Goal: Information Seeking & Learning: Learn about a topic

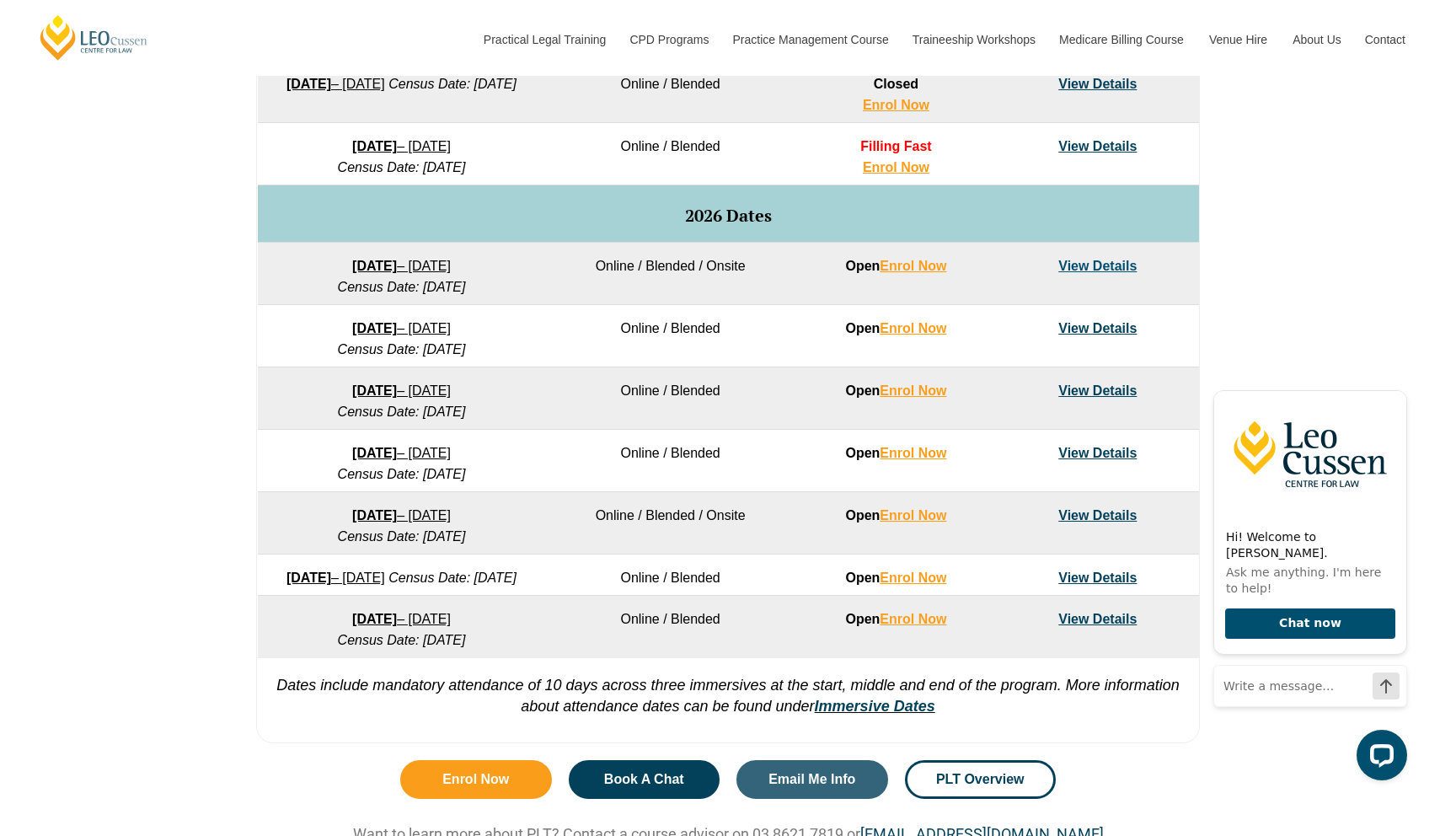
scroll to position [953, 0]
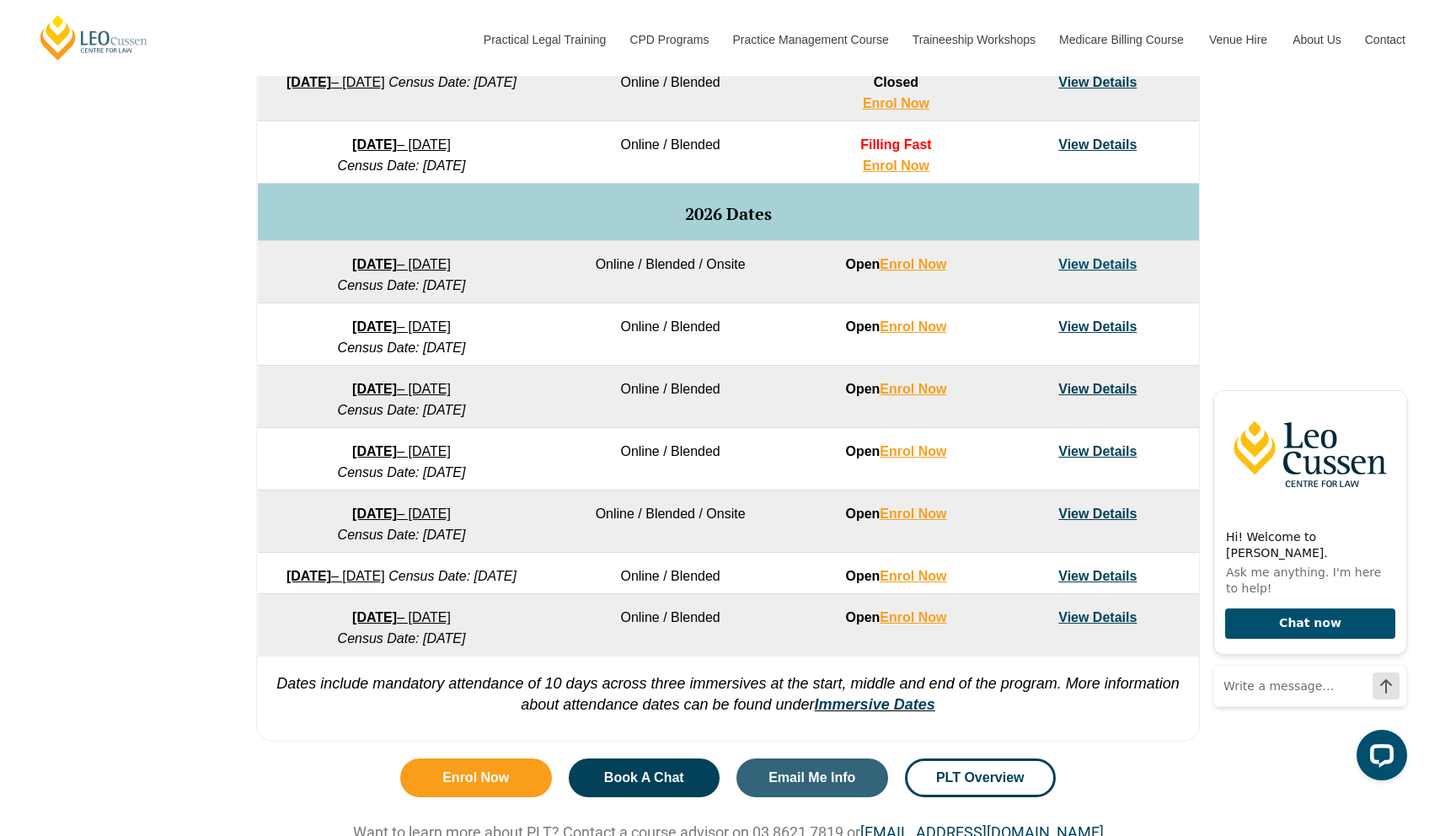
click at [1100, 146] on link "View Details" at bounding box center [1097, 144] width 78 height 15
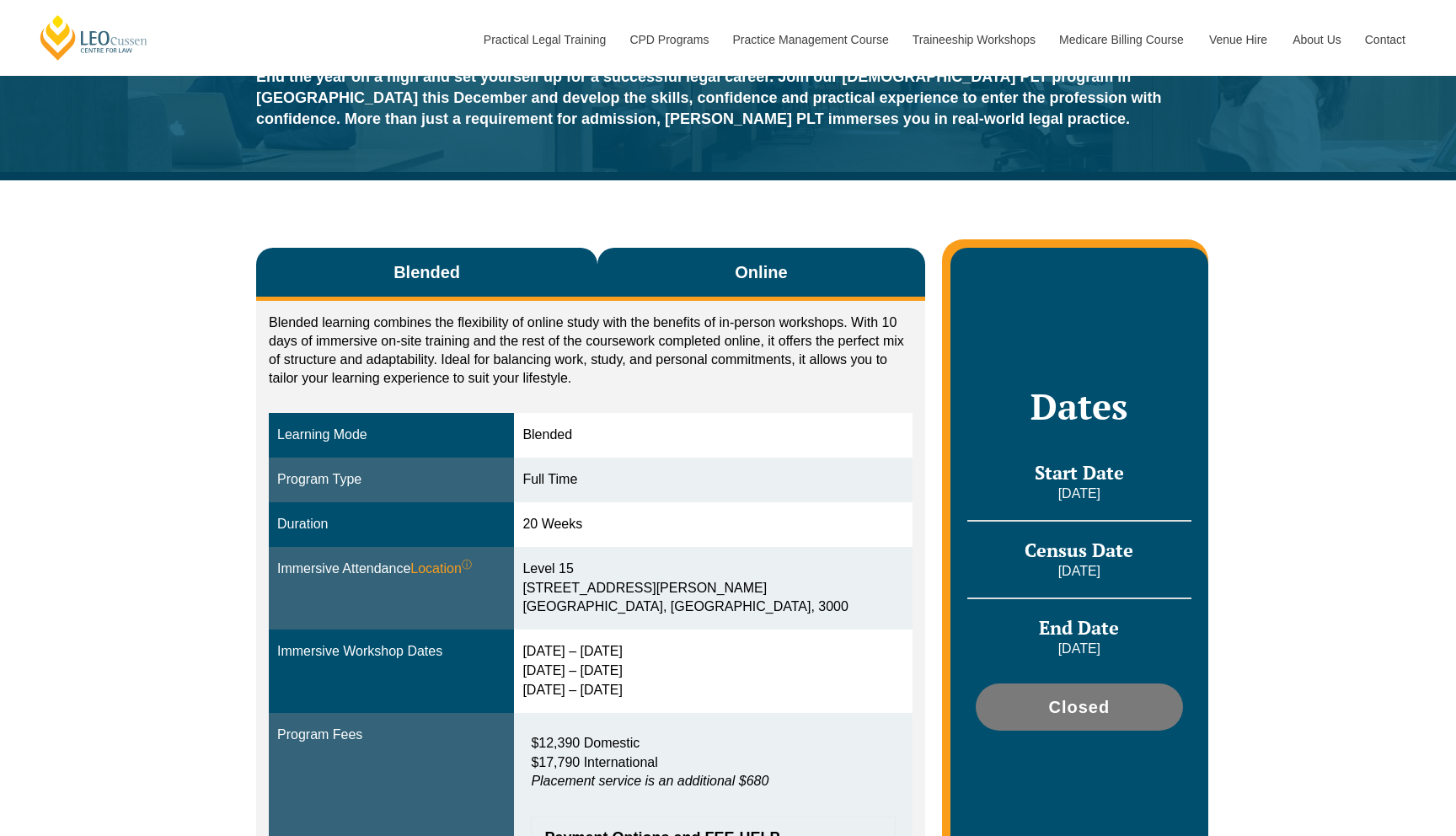
click at [765, 289] on button "Online" at bounding box center [760, 274] width 328 height 53
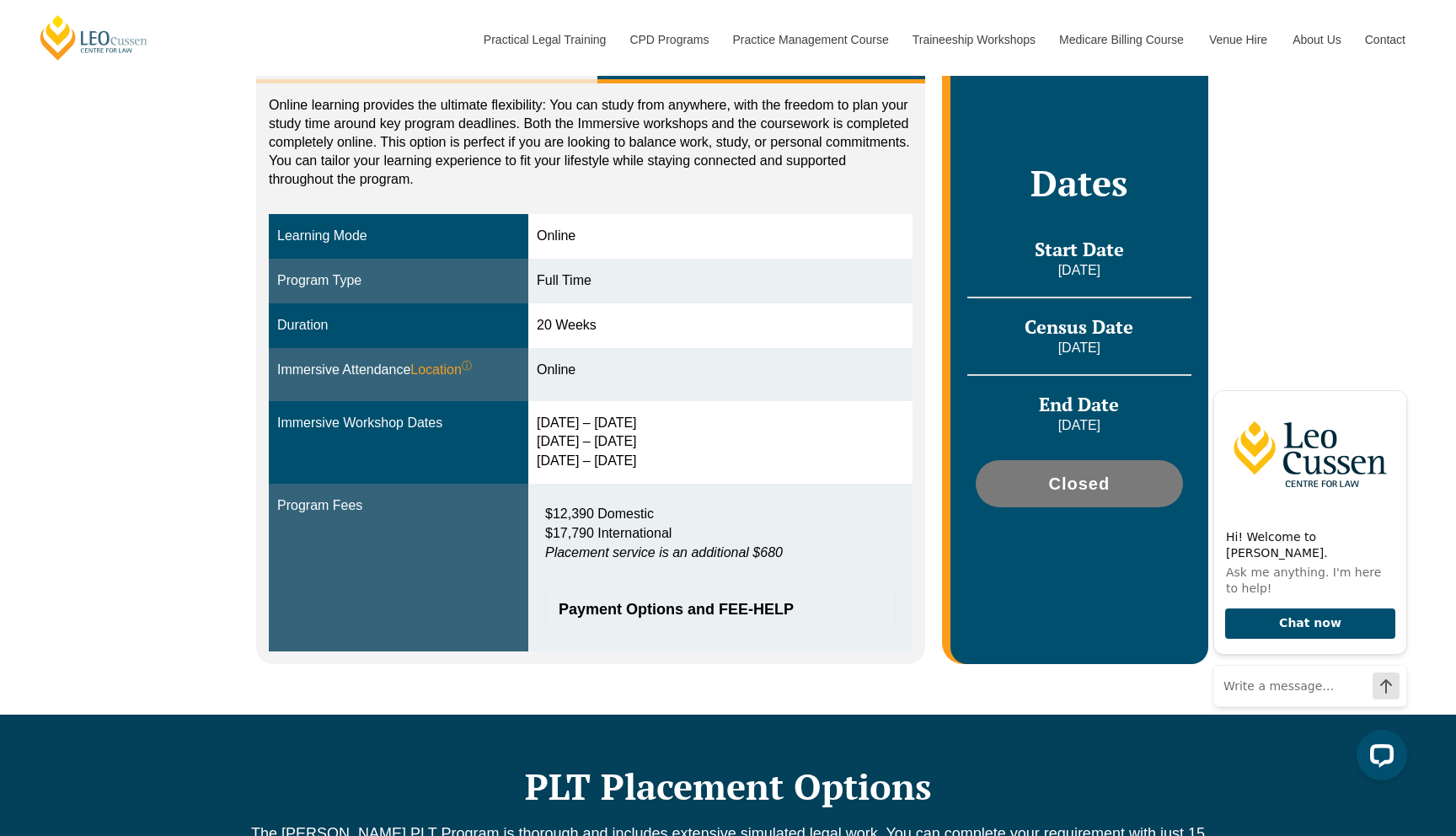
scroll to position [373, 0]
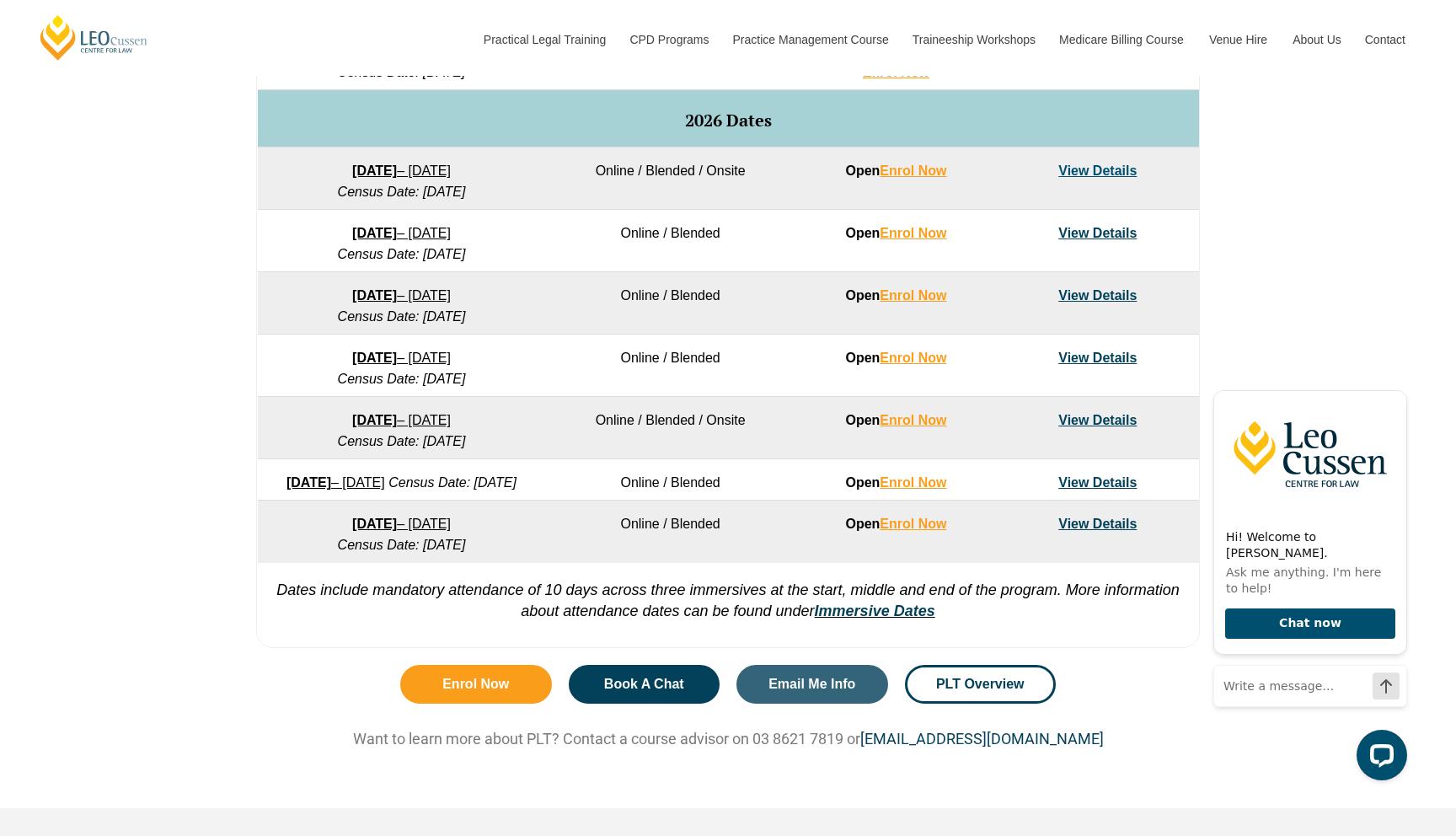
scroll to position [1062, 0]
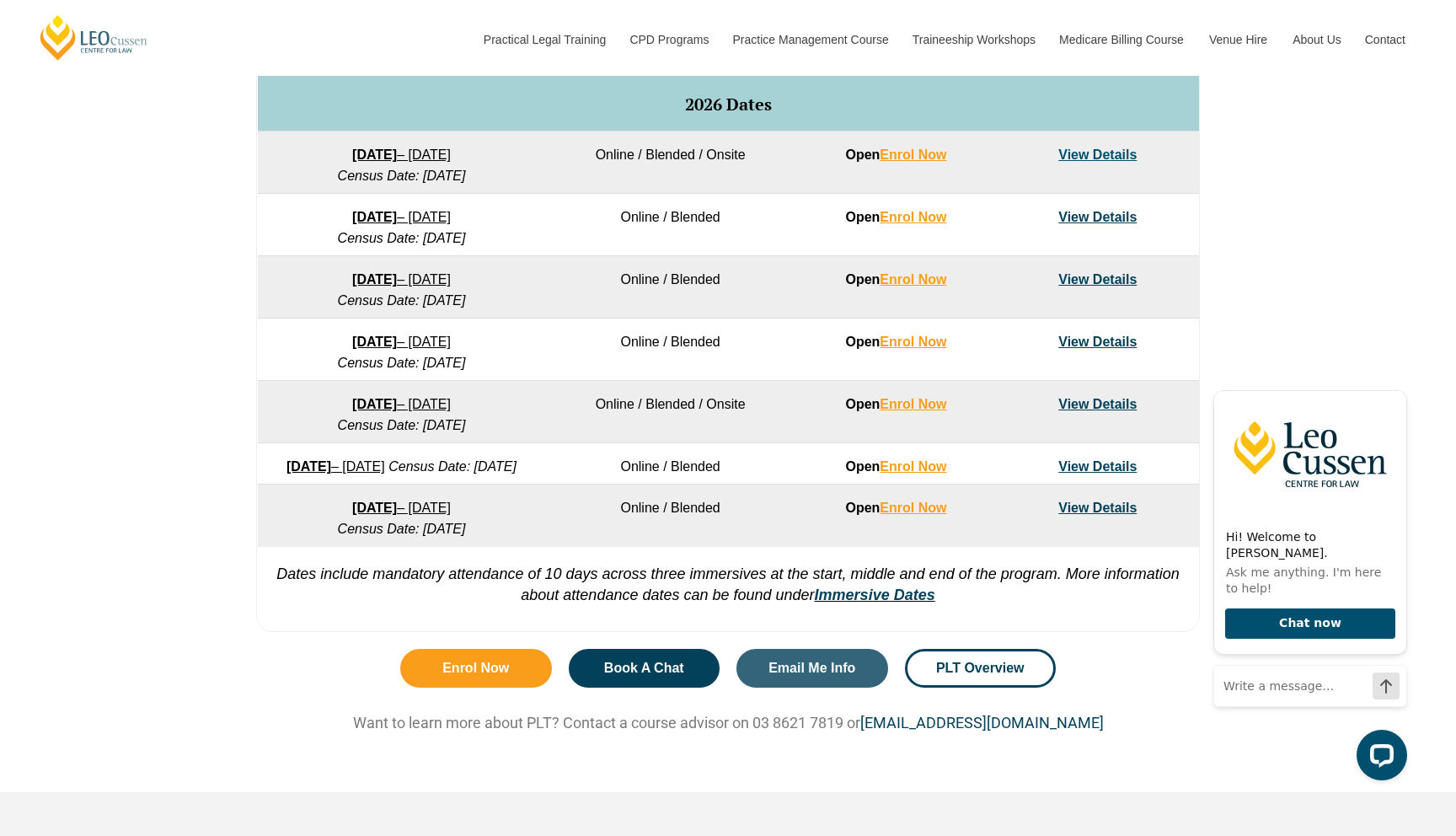
click at [1082, 155] on link "View Details" at bounding box center [1097, 154] width 78 height 15
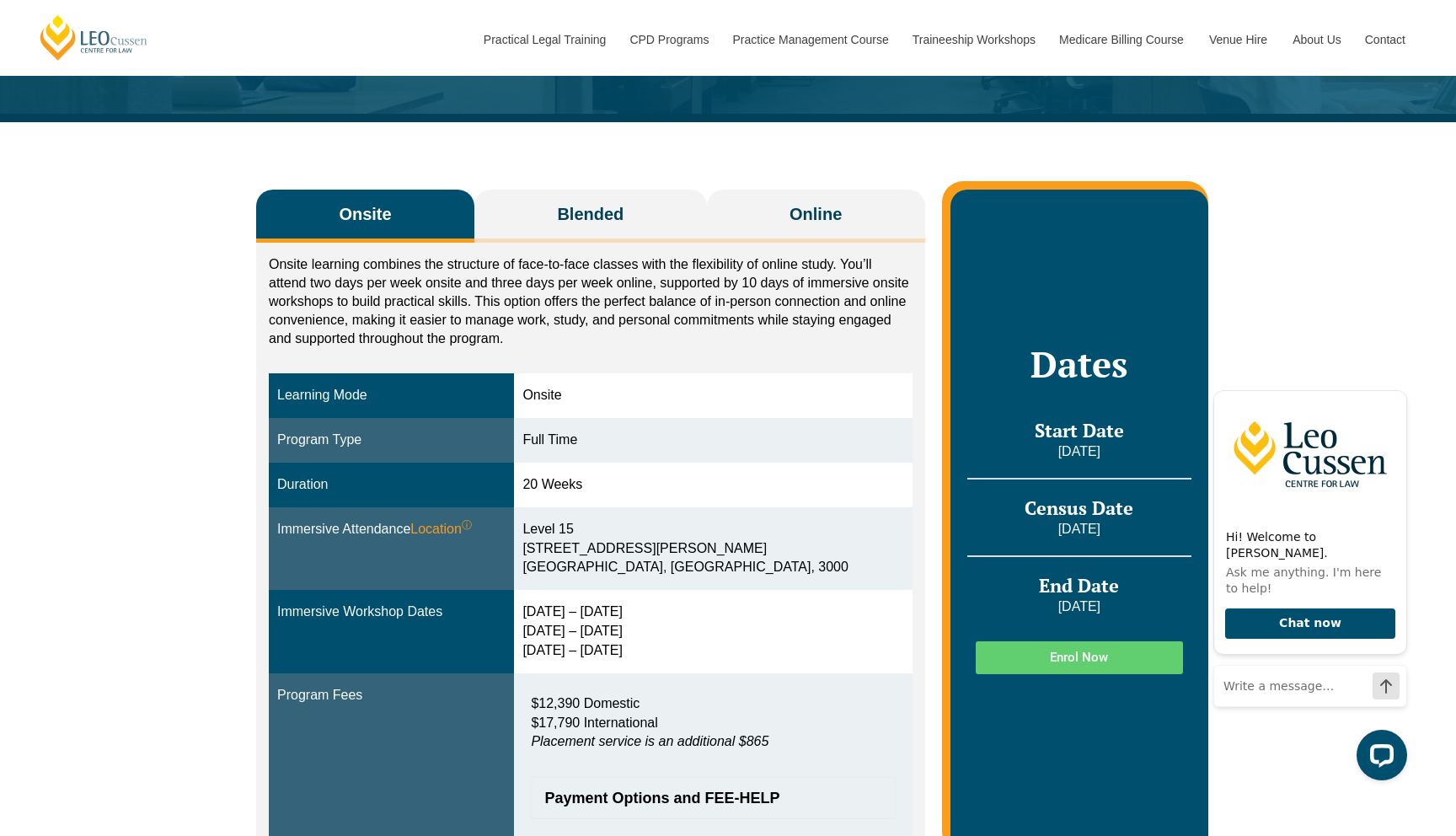
scroll to position [239, 0]
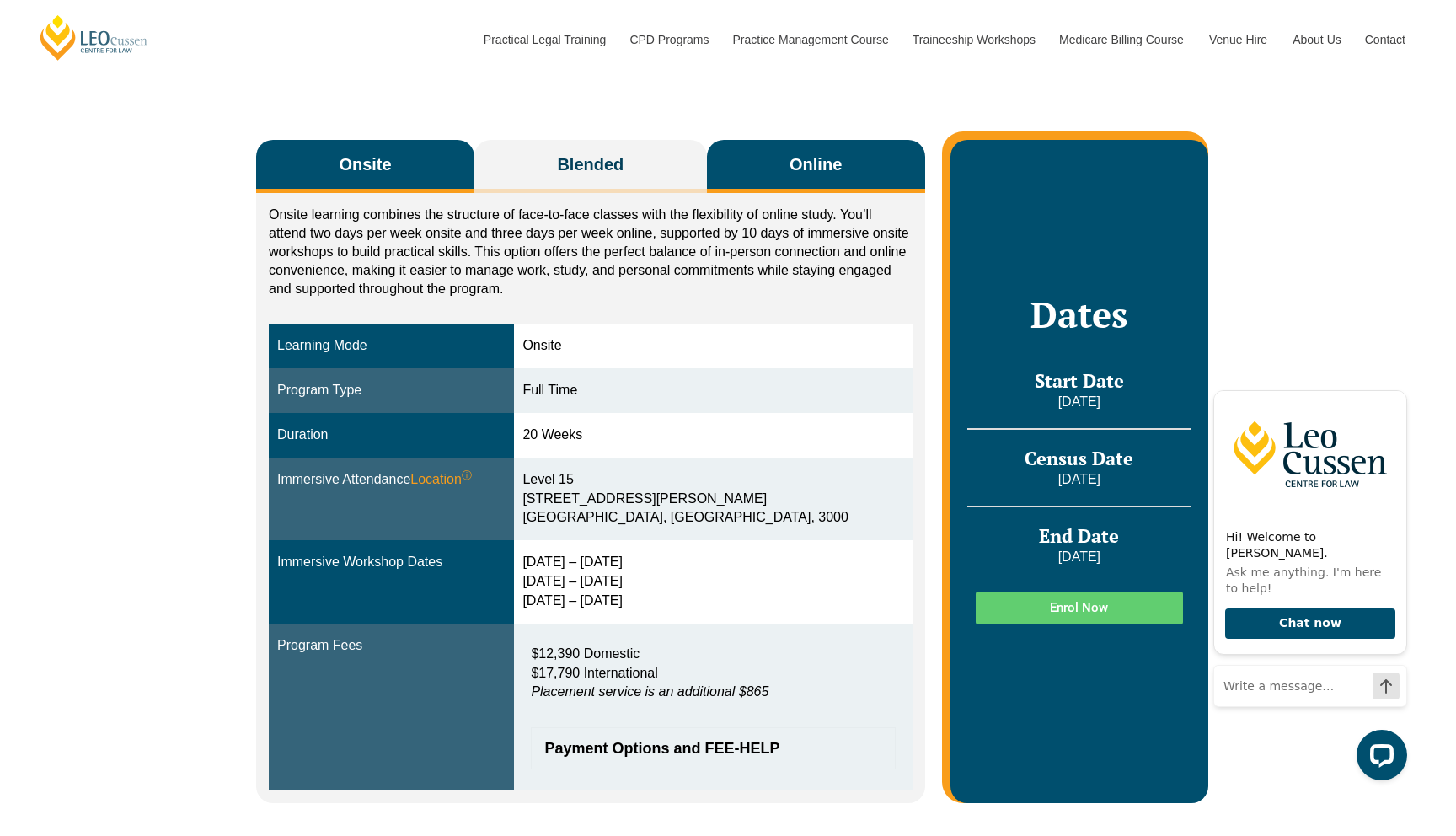
click at [828, 176] on span "Online" at bounding box center [816, 164] width 52 height 23
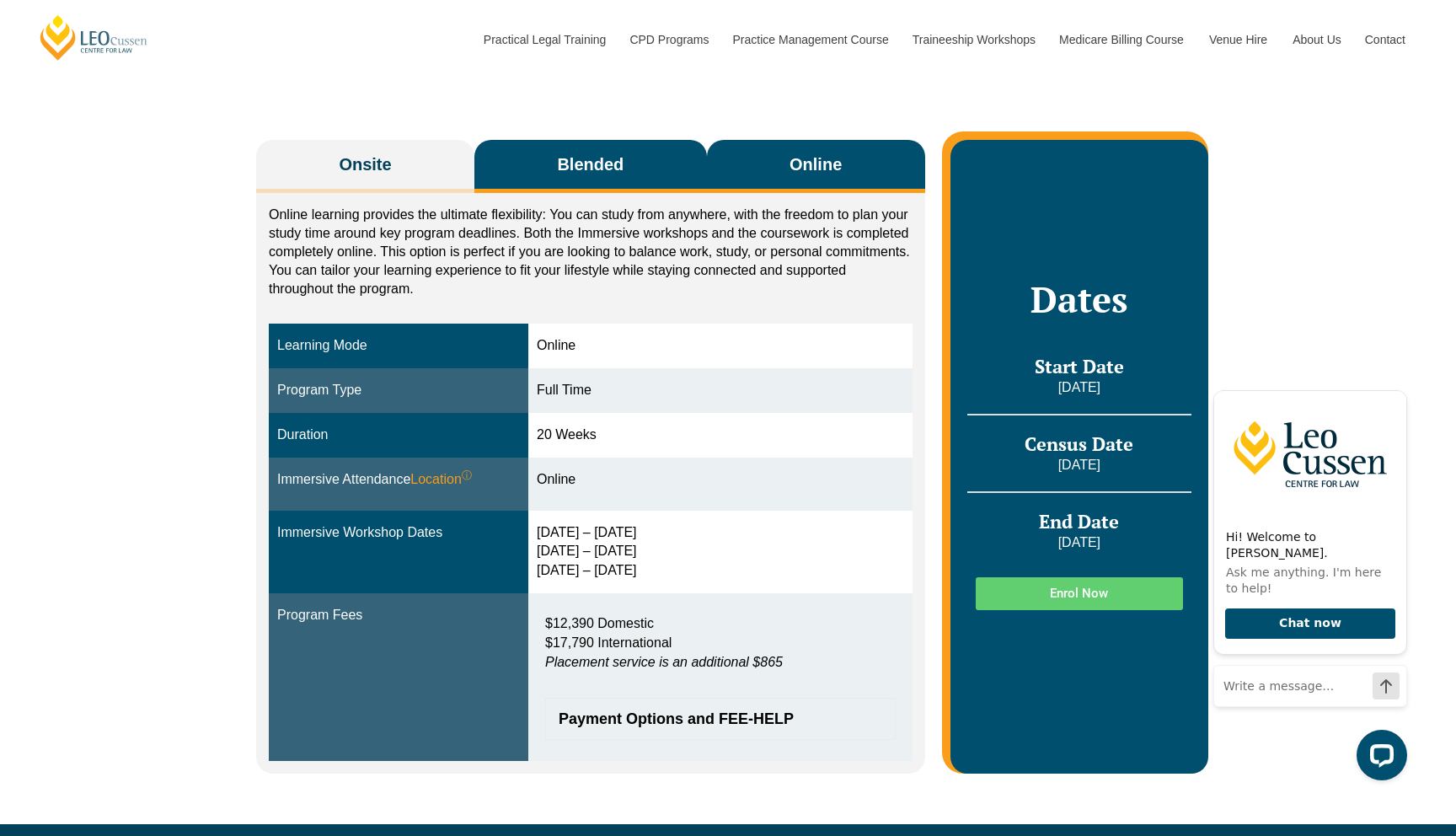
click at [637, 175] on button "Blended" at bounding box center [590, 166] width 232 height 53
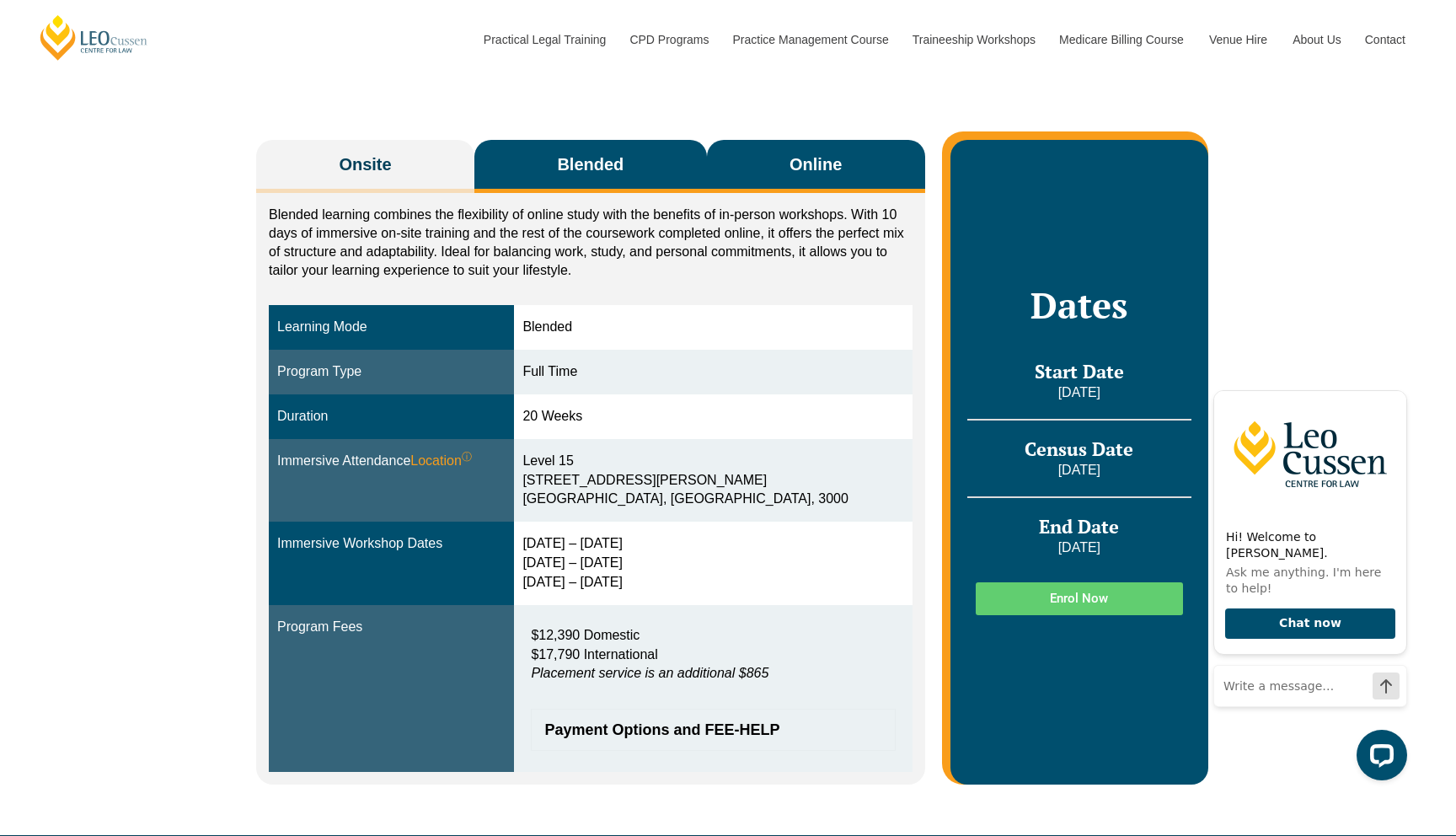
click at [757, 179] on button "Online" at bounding box center [817, 166] width 219 height 53
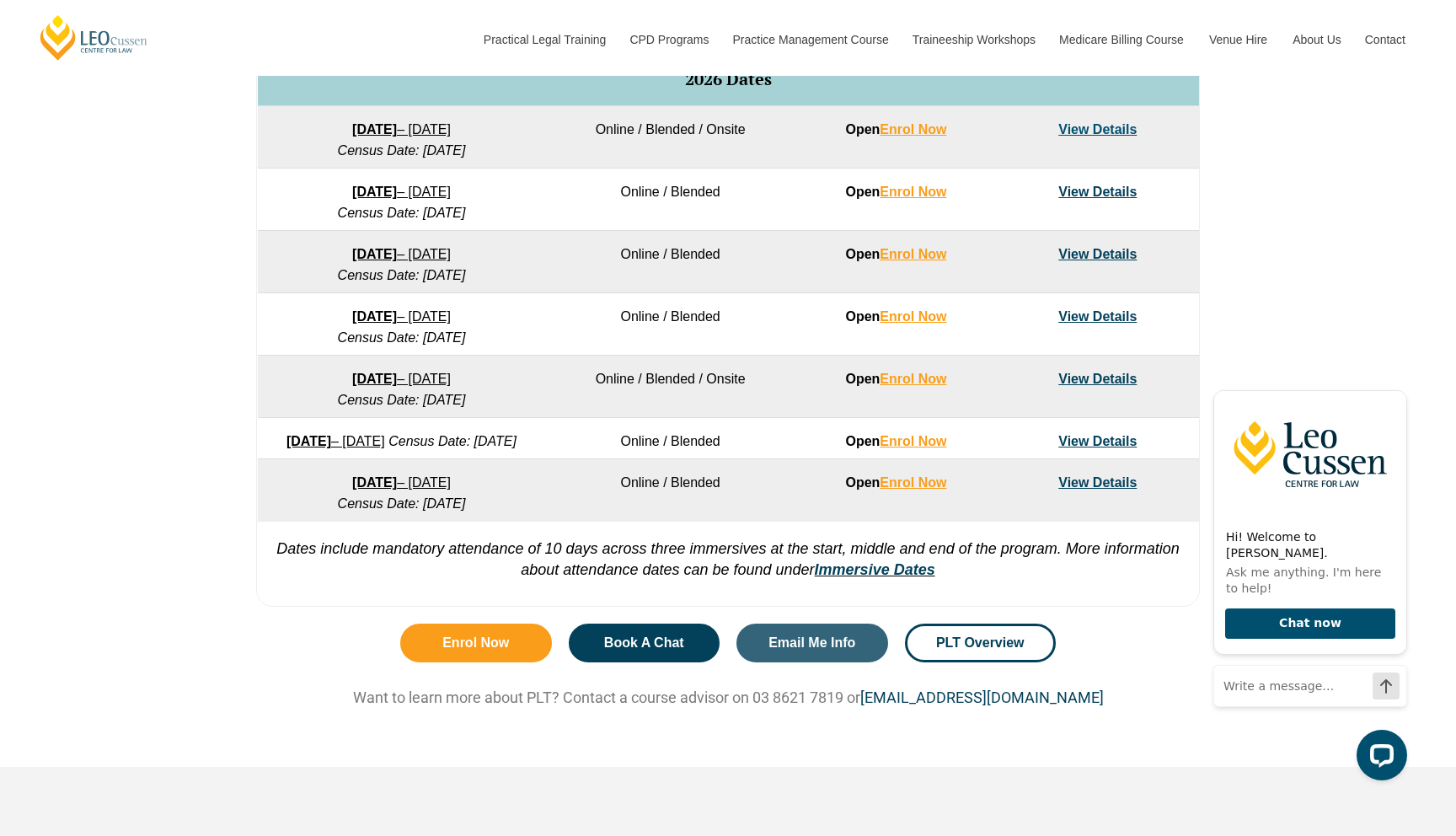
scroll to position [1090, 0]
click at [1102, 255] on link "View Details" at bounding box center [1097, 252] width 78 height 15
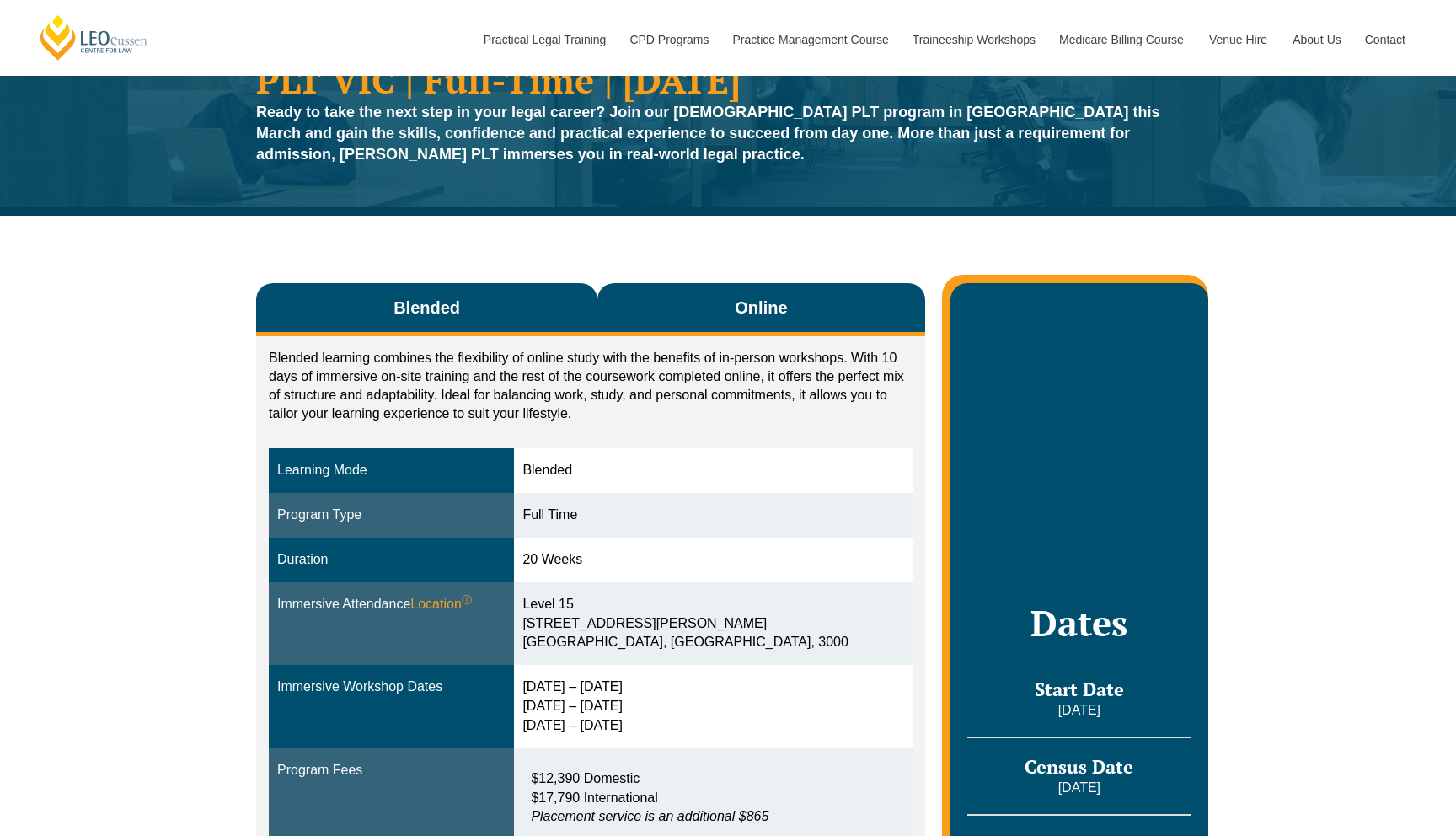
click at [805, 308] on button "Online" at bounding box center [760, 310] width 328 height 53
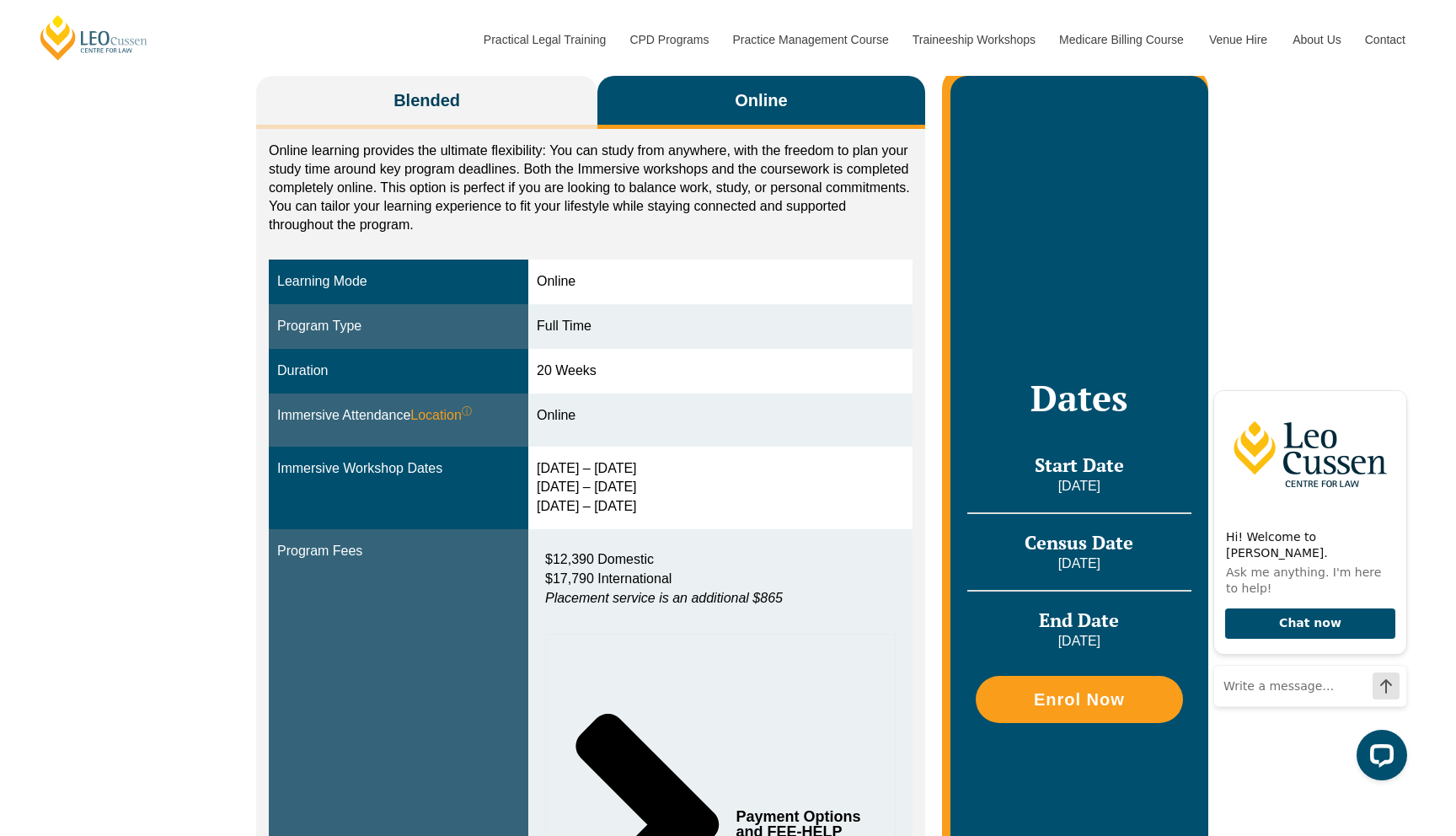
scroll to position [309, 0]
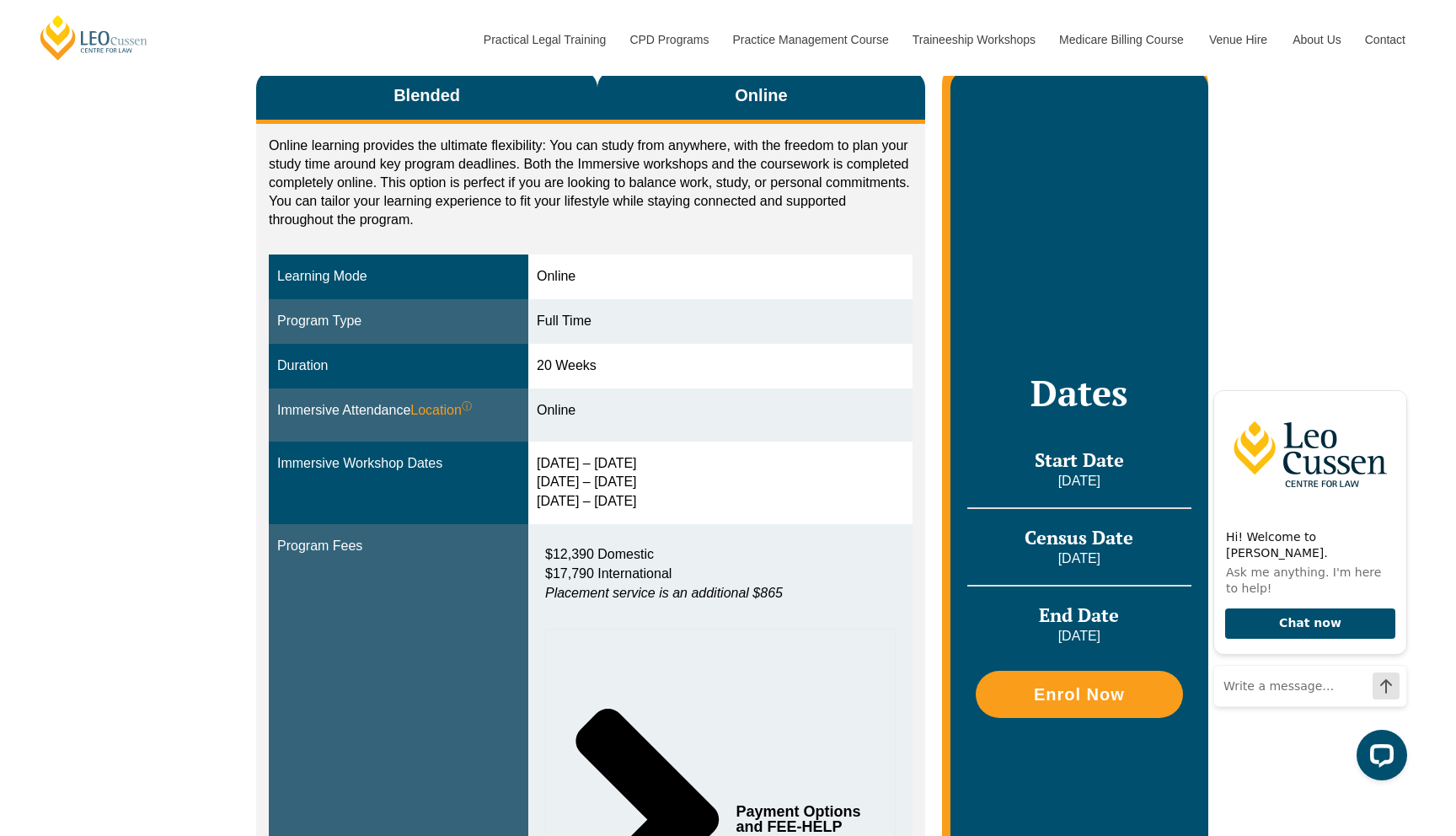
click at [569, 111] on button "Blended" at bounding box center [427, 97] width 342 height 53
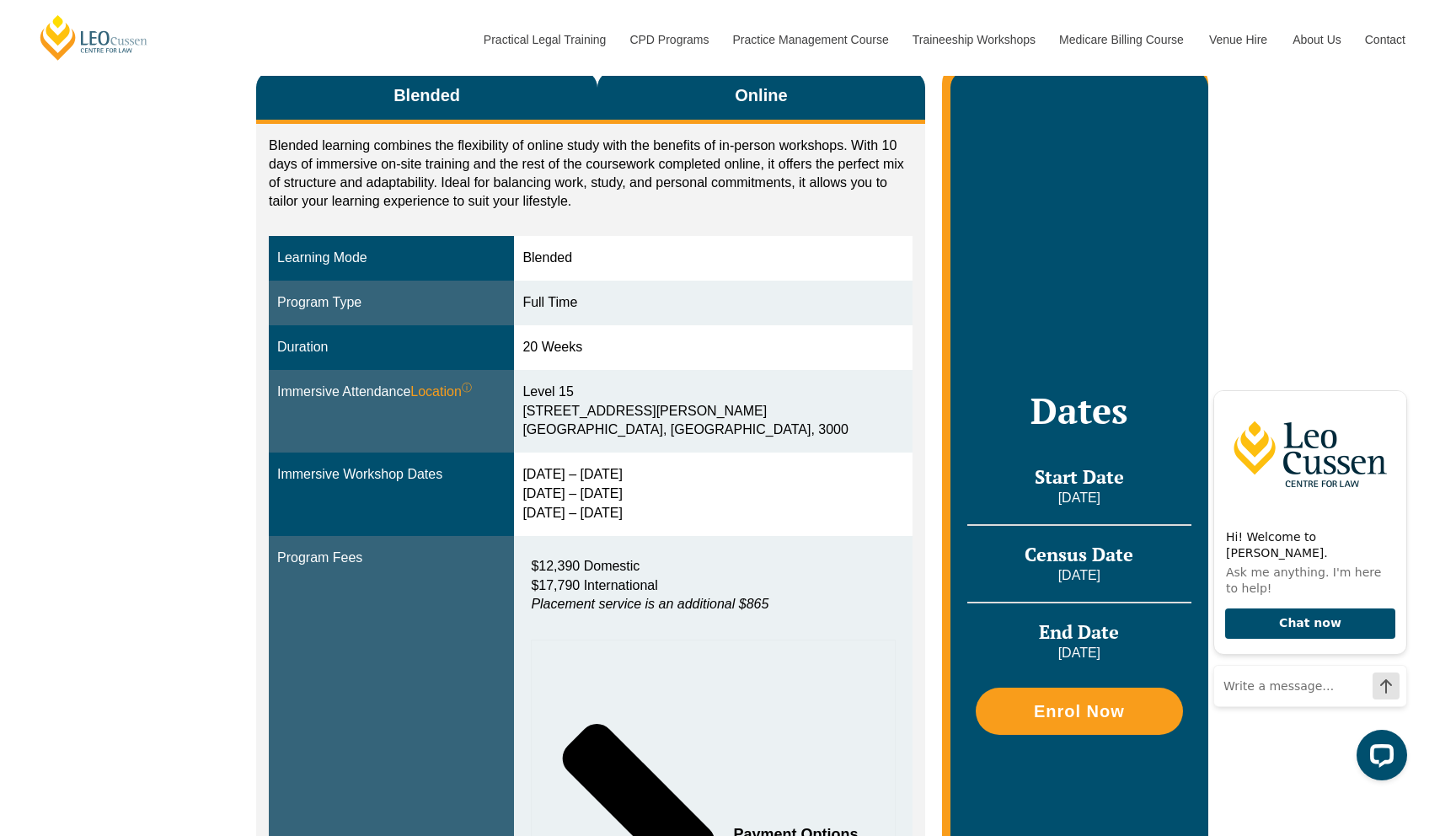
click at [711, 98] on button "Online" at bounding box center [760, 97] width 328 height 53
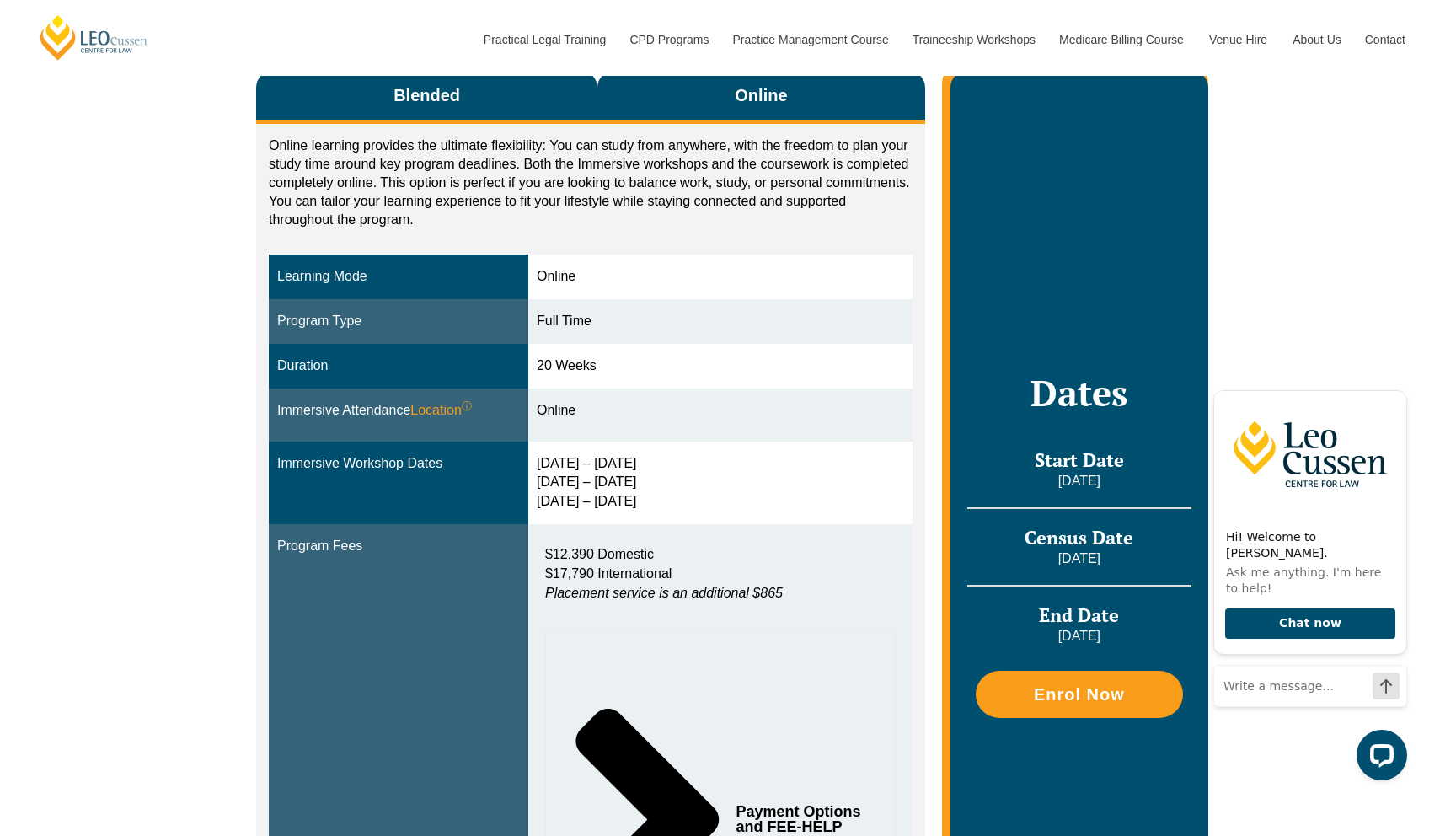
click at [441, 95] on span "Blended" at bounding box center [427, 95] width 67 height 23
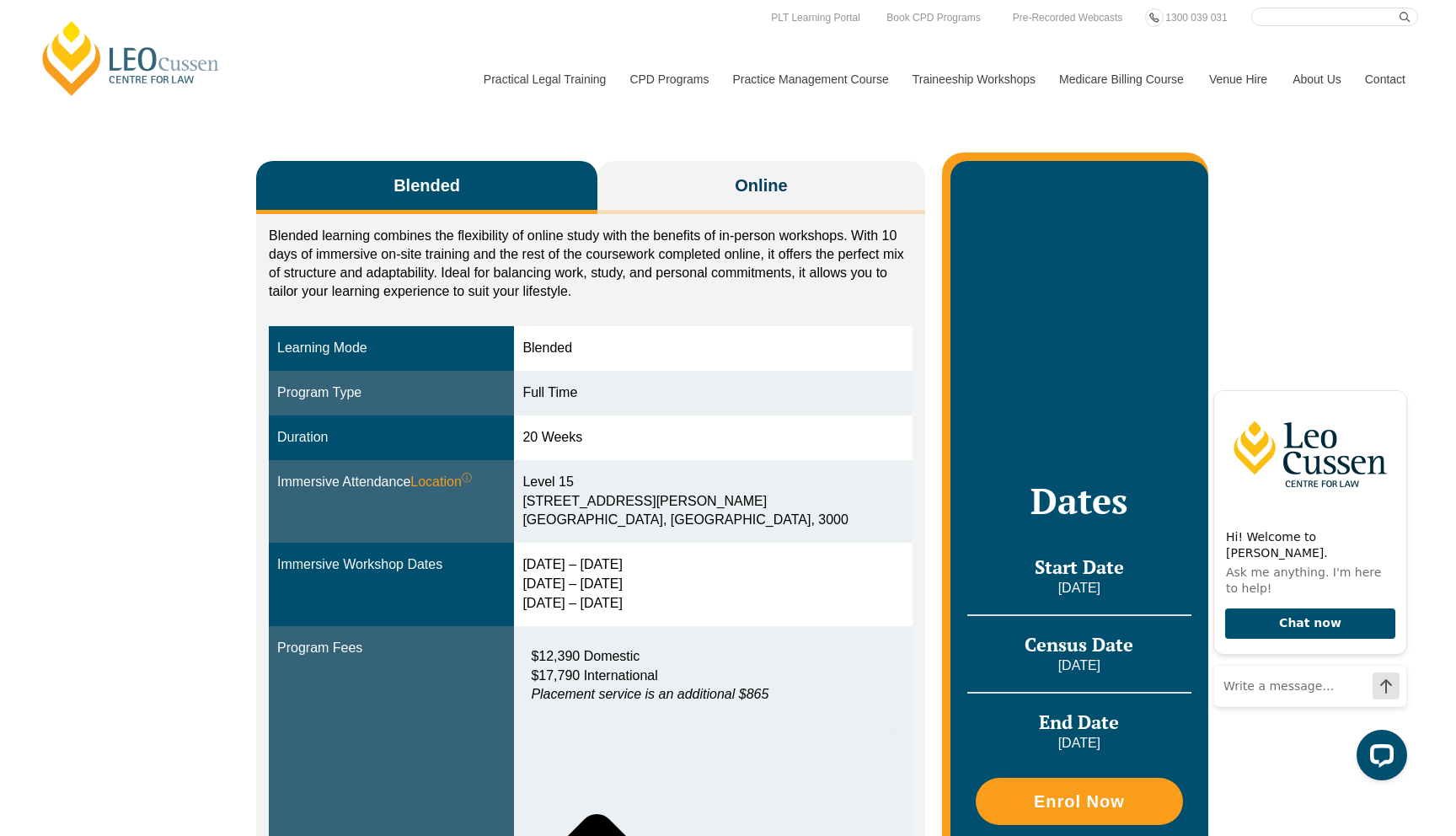
scroll to position [206, 0]
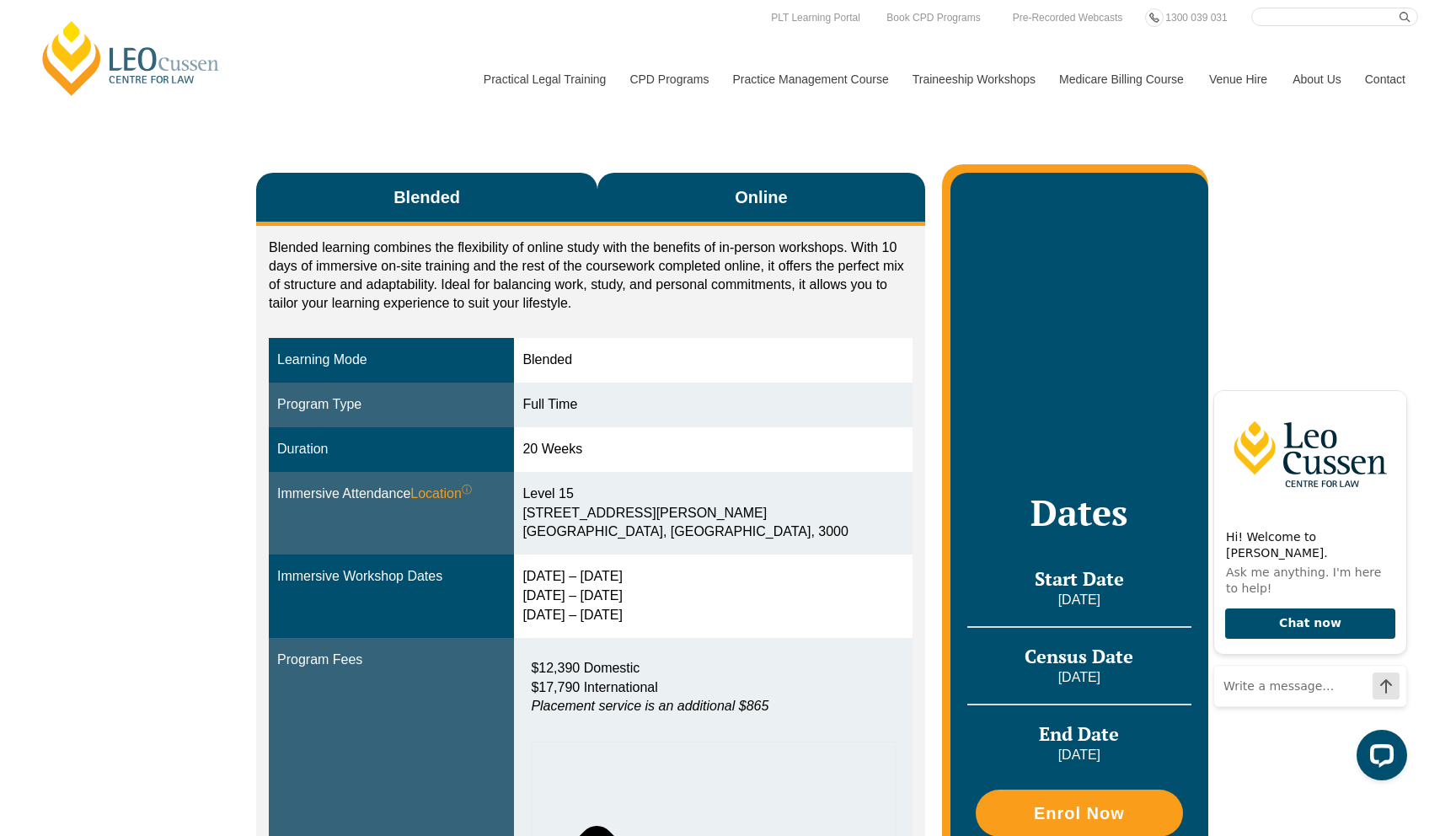
click at [703, 186] on button "Online" at bounding box center [760, 198] width 328 height 53
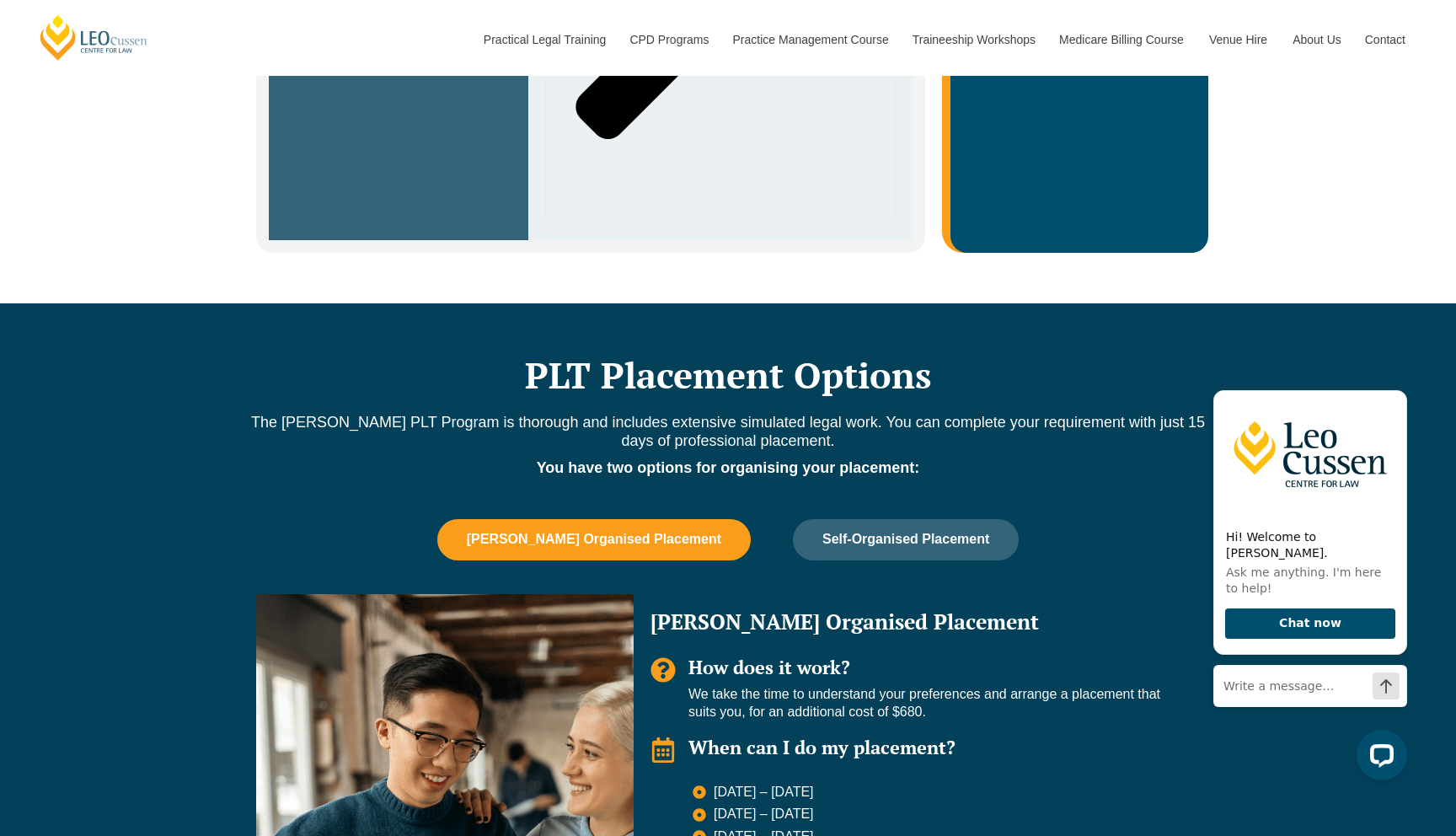
scroll to position [1150, 0]
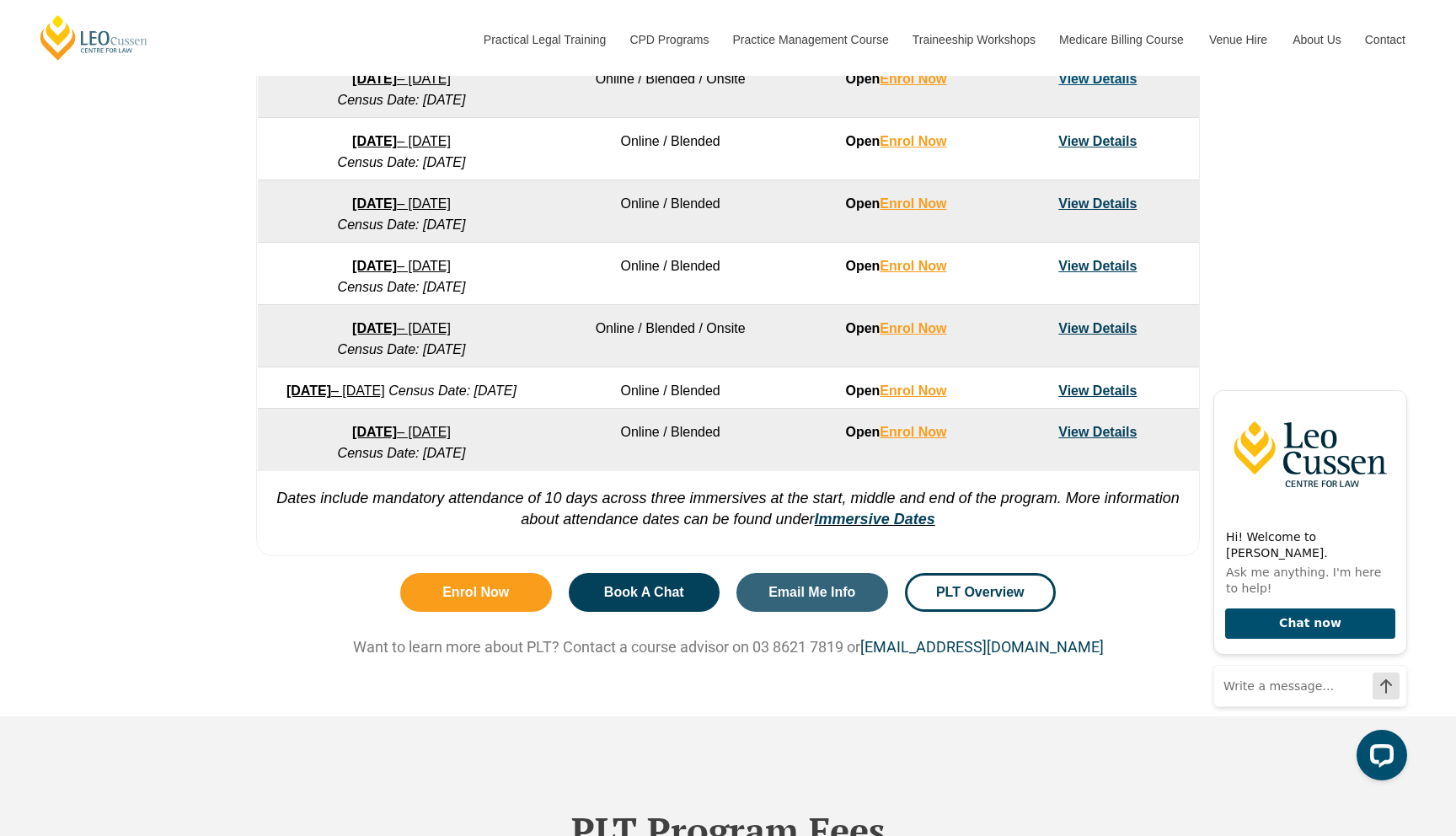
scroll to position [1193, 0]
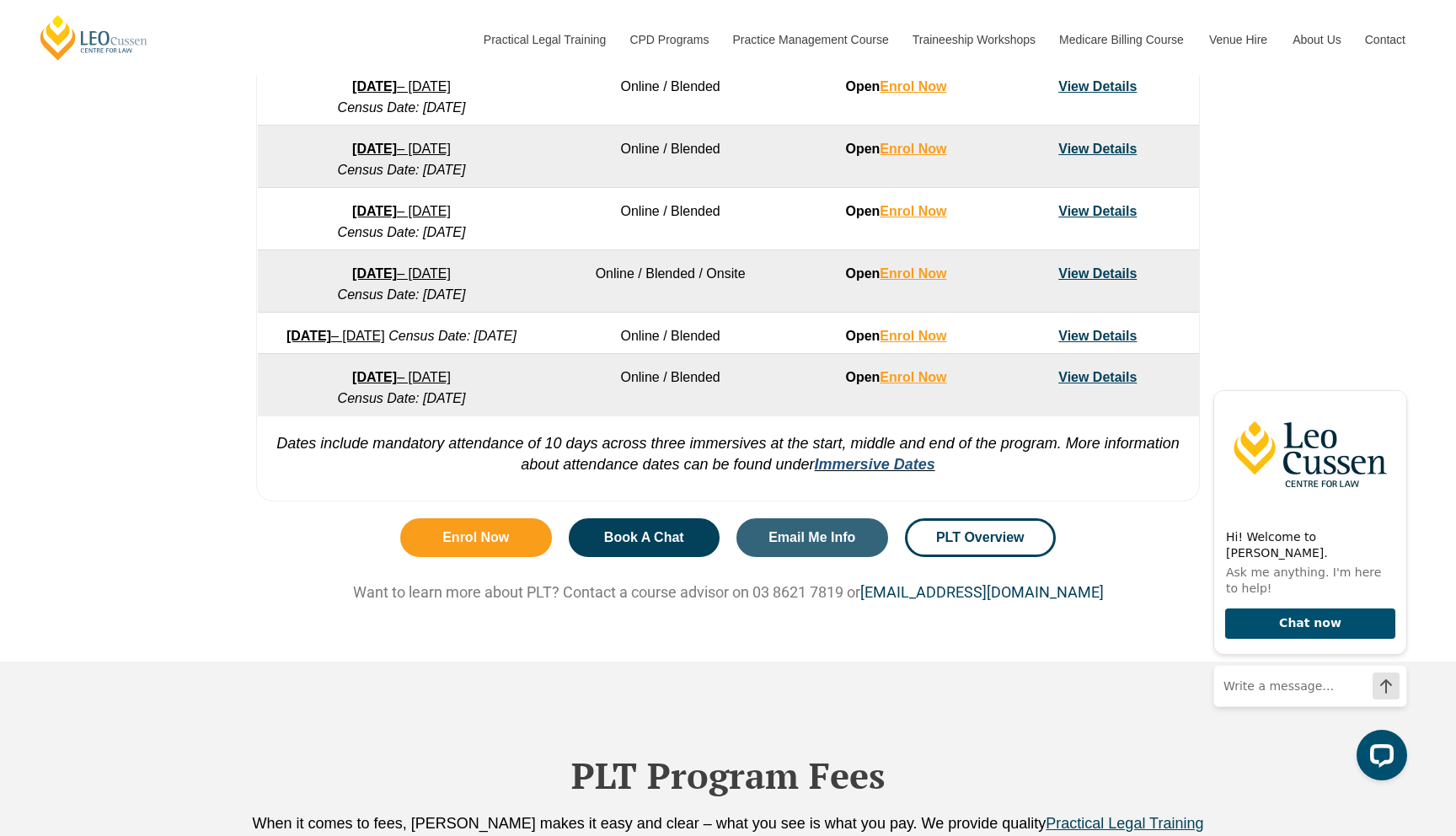
click at [852, 472] on link "Immersive Dates" at bounding box center [875, 463] width 121 height 16
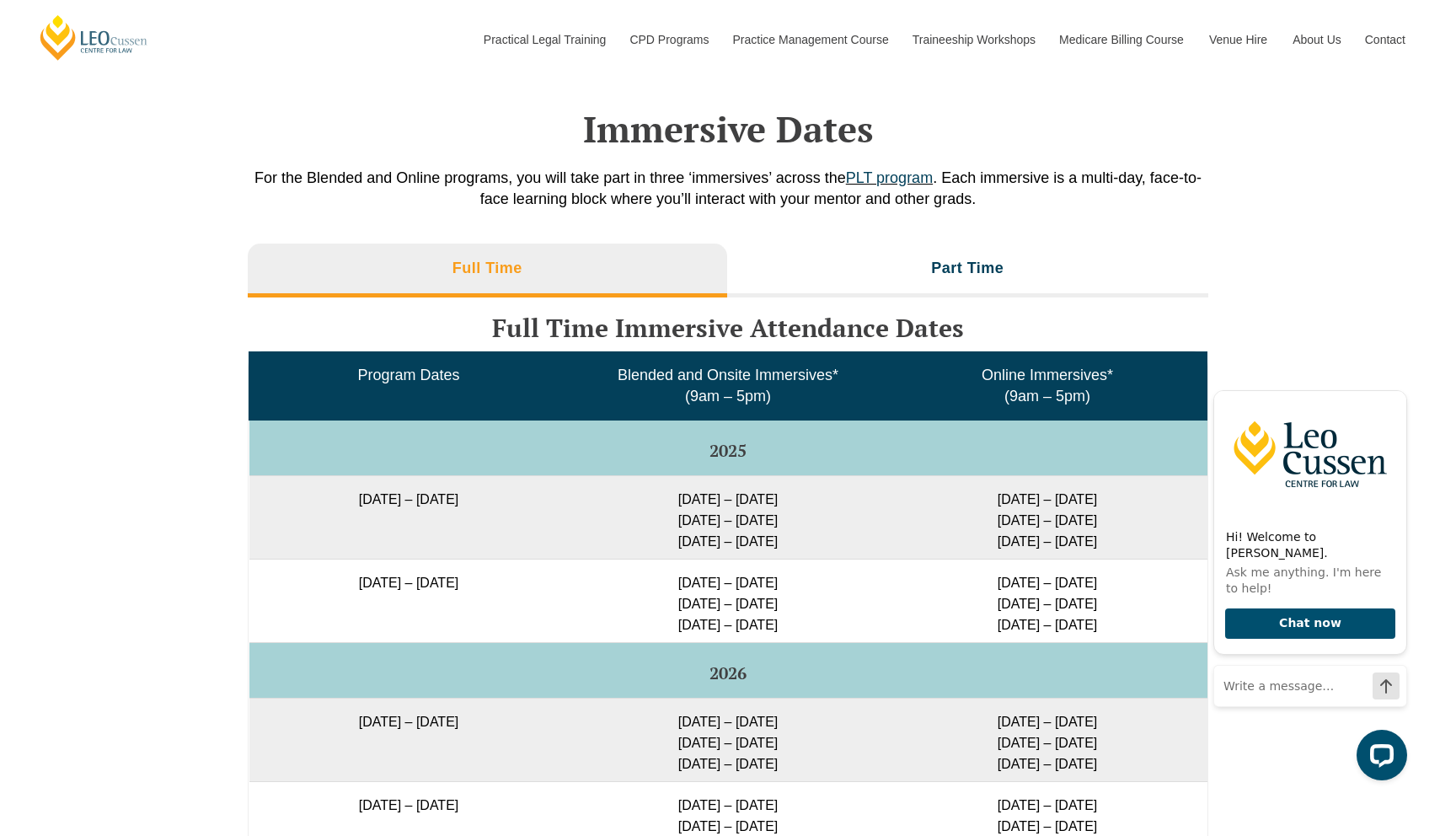
scroll to position [2560, 0]
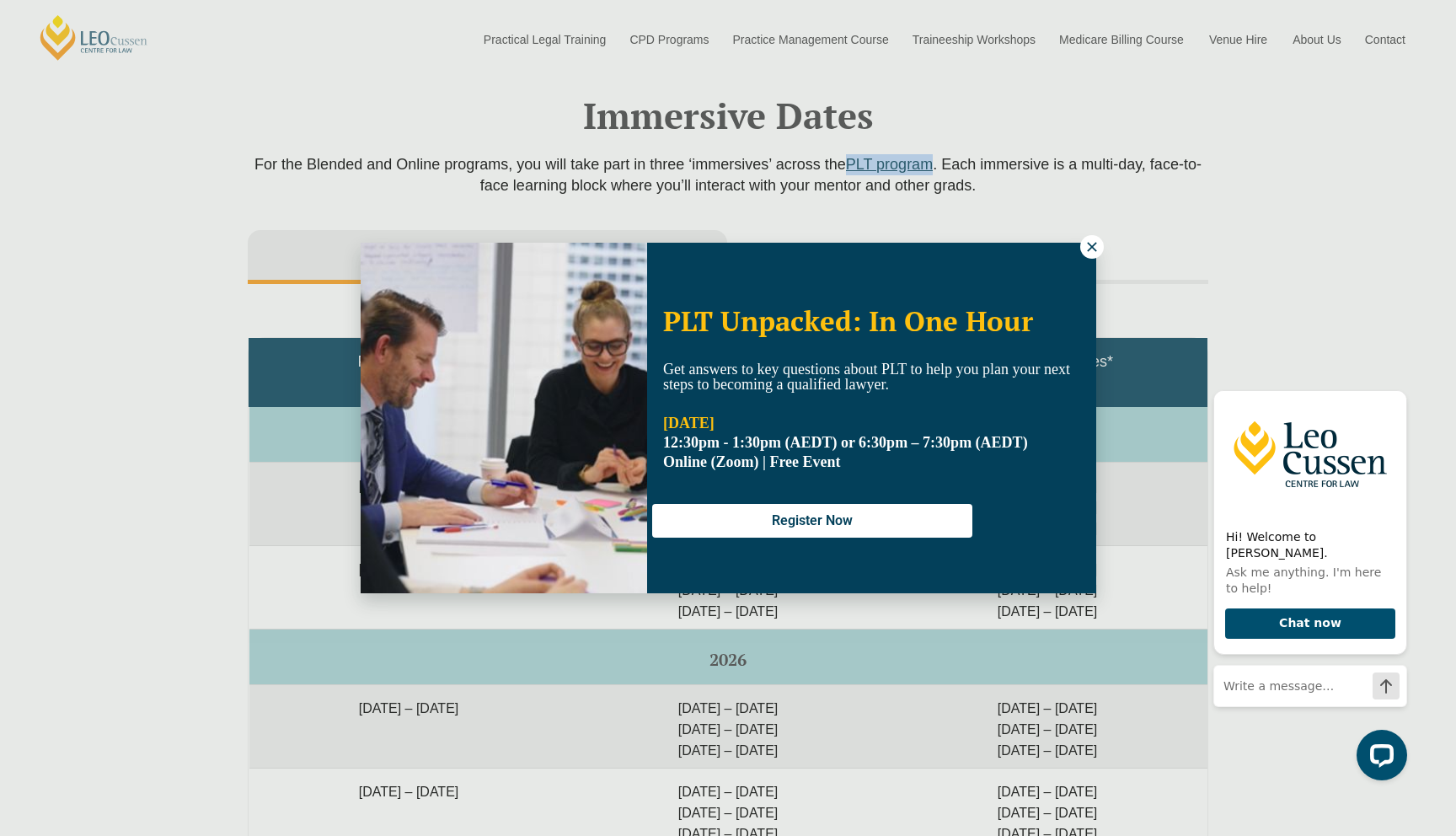
click at [1093, 253] on icon at bounding box center [1092, 247] width 15 height 15
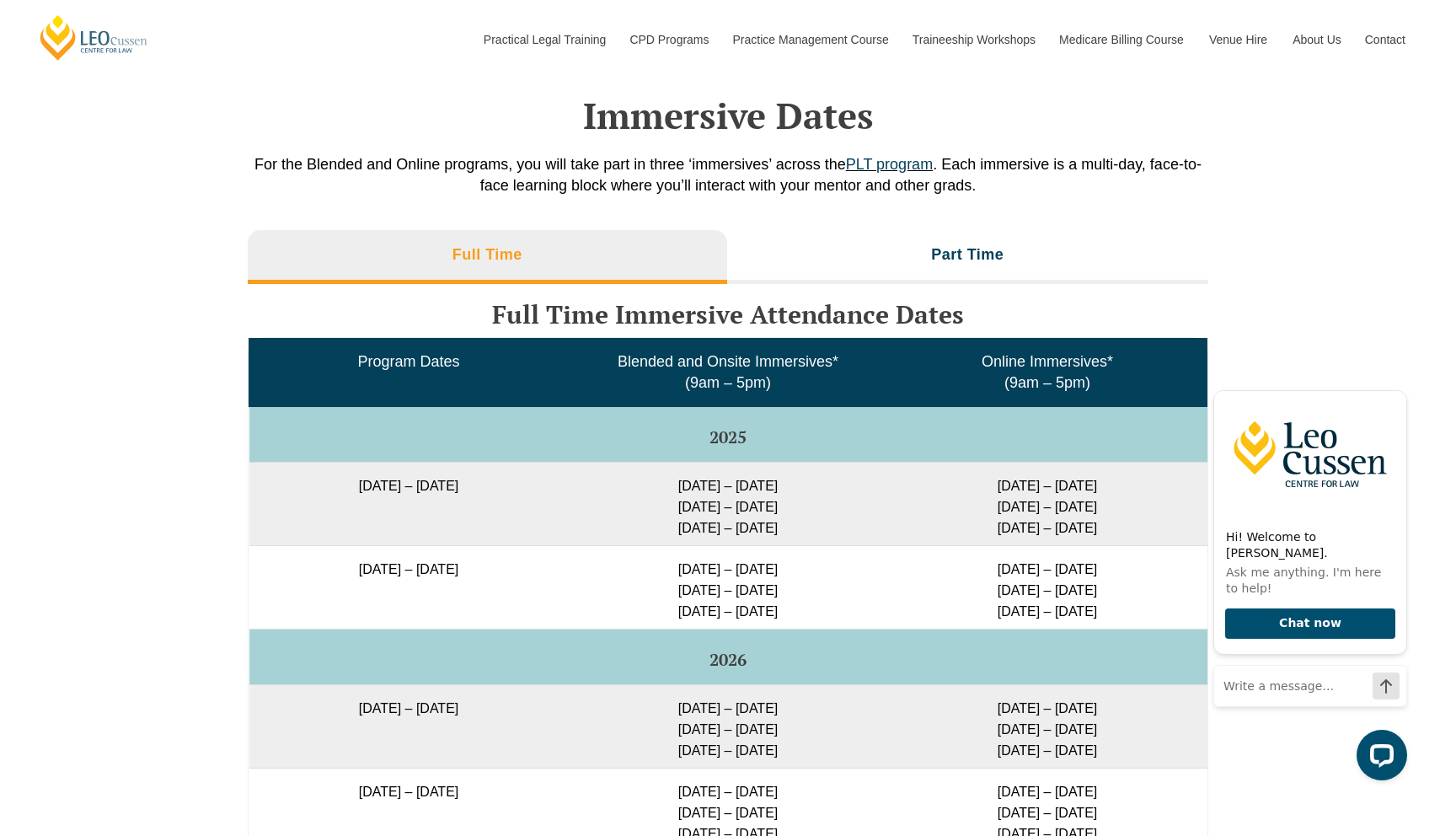
click at [1108, 216] on div "Immersive Dates For the Blended and Online programs, you will take part in thre…" at bounding box center [728, 119] width 961 height 202
click at [981, 245] on li "Part Time" at bounding box center [967, 257] width 482 height 54
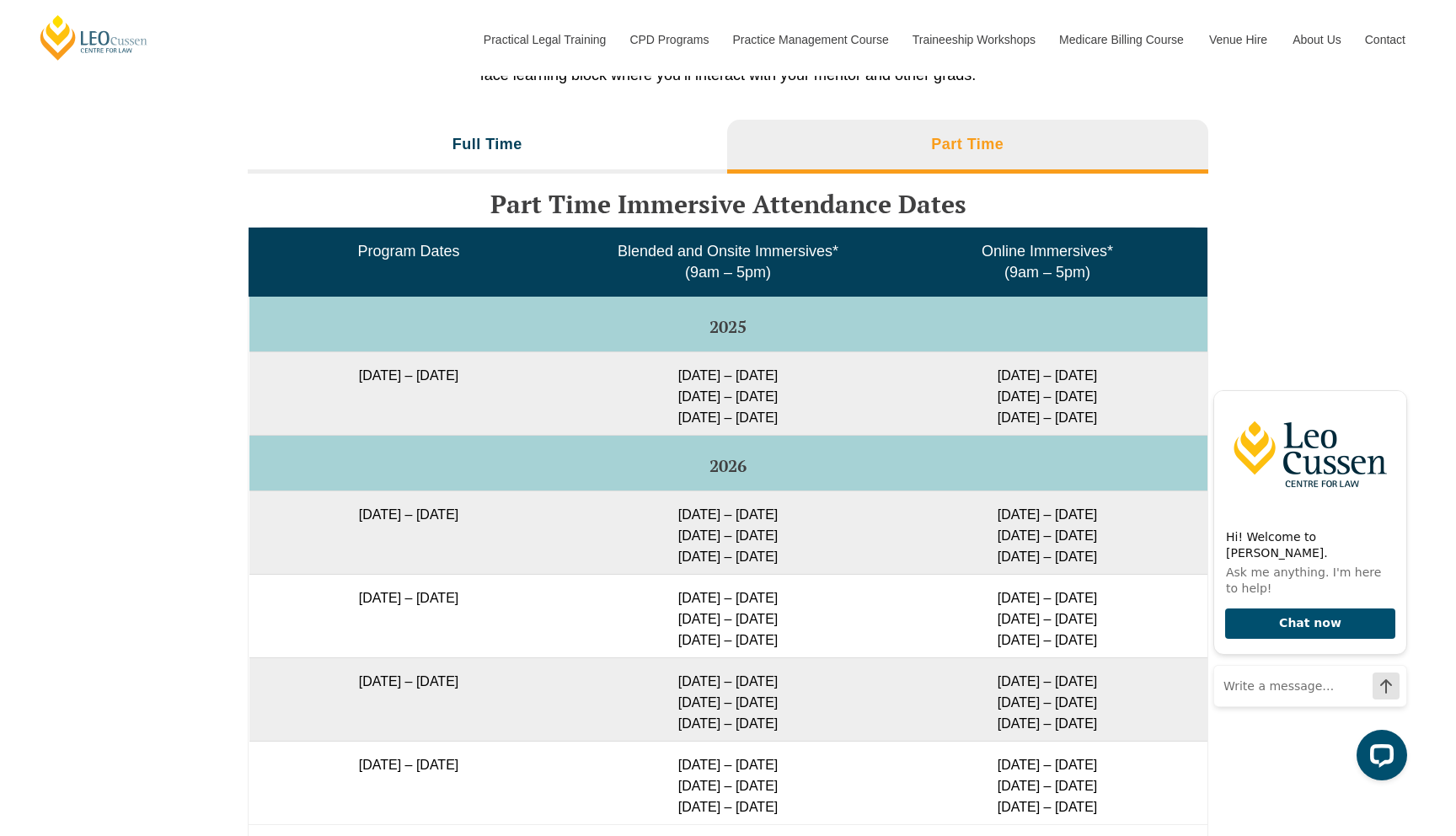
scroll to position [2681, 0]
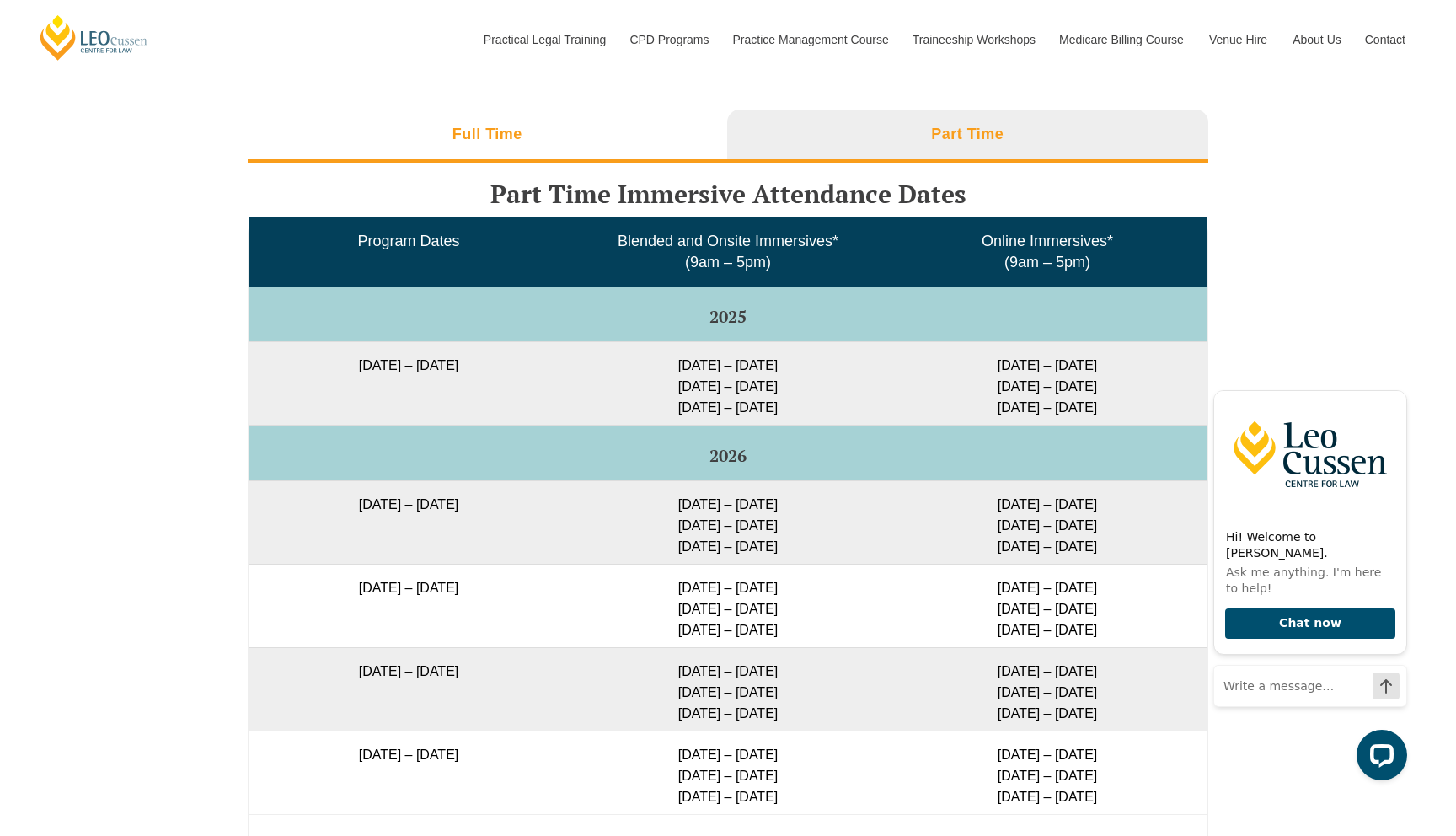
click at [609, 131] on li "Full Time" at bounding box center [487, 136] width 479 height 54
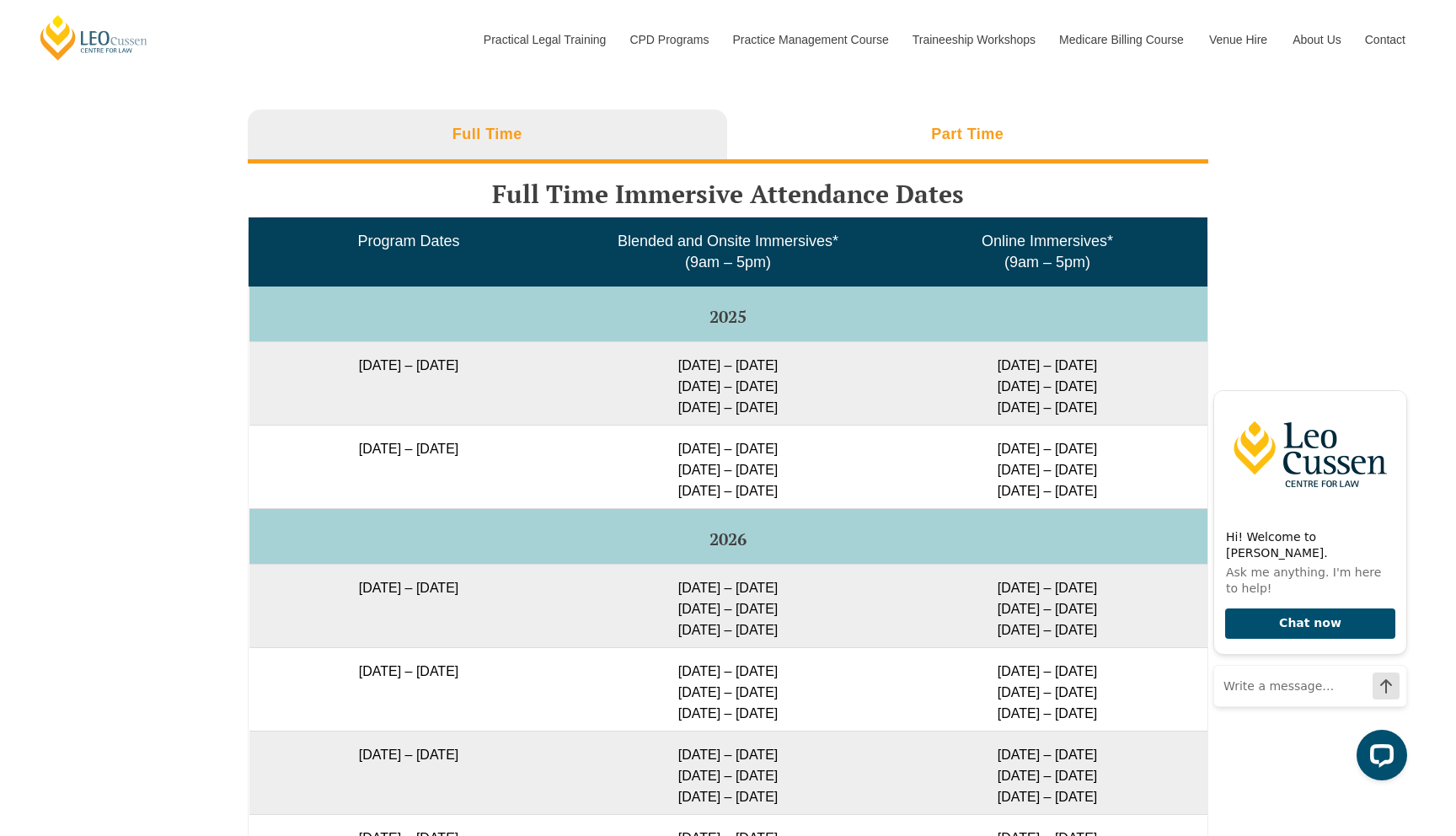
click at [844, 129] on li "Part Time" at bounding box center [967, 136] width 482 height 54
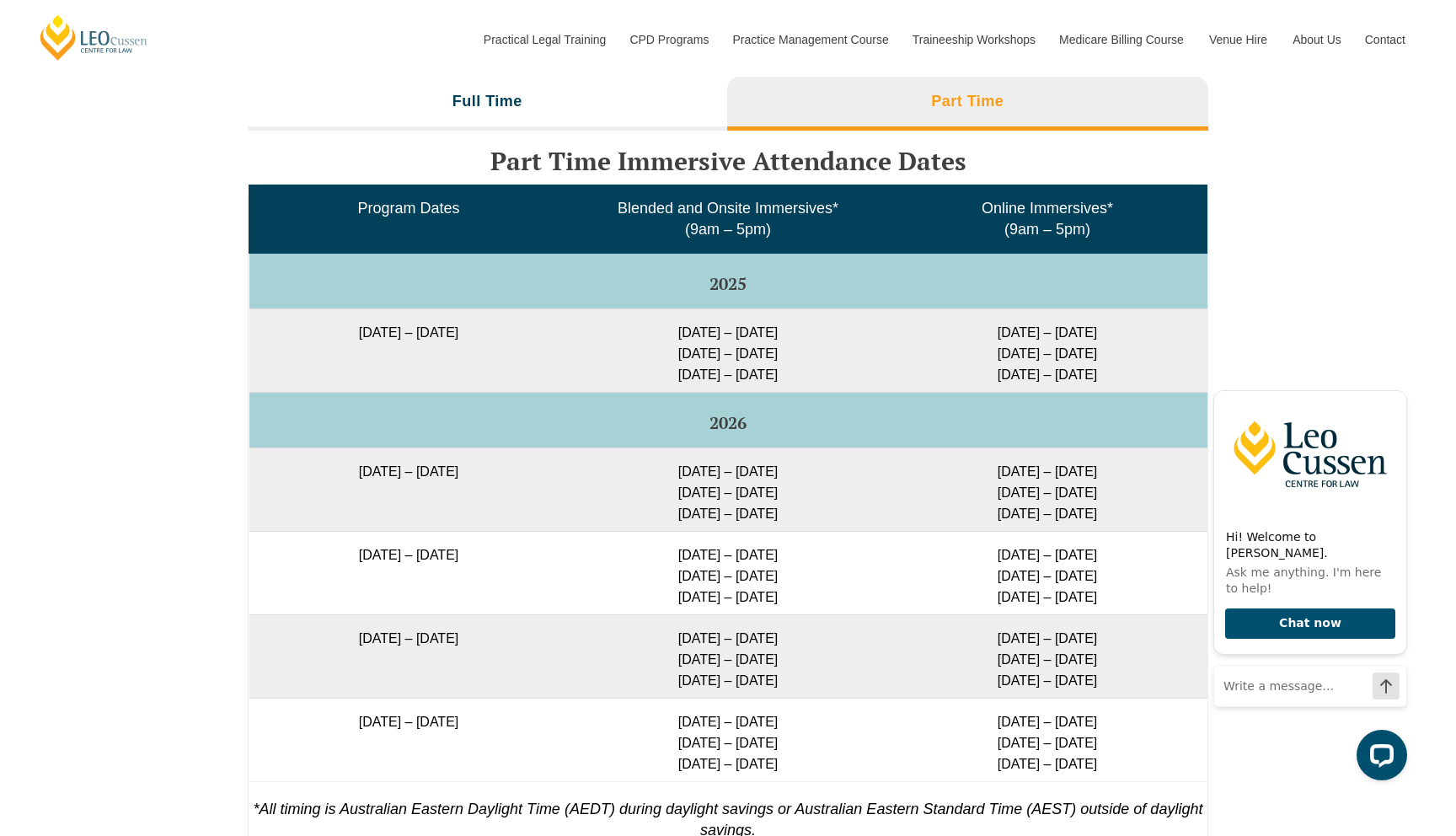
scroll to position [2715, 0]
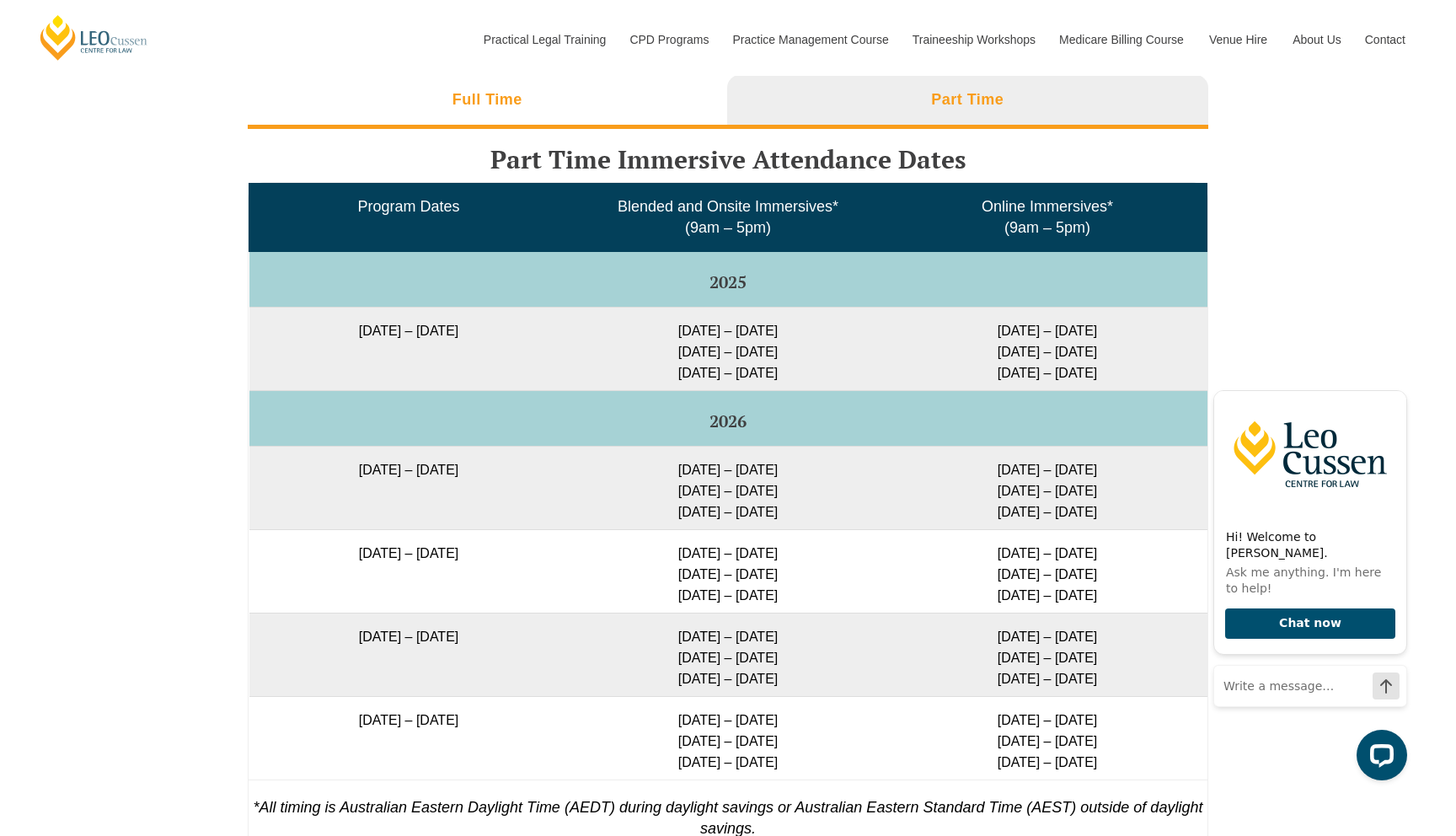
click at [664, 97] on li "Full Time" at bounding box center [487, 102] width 479 height 54
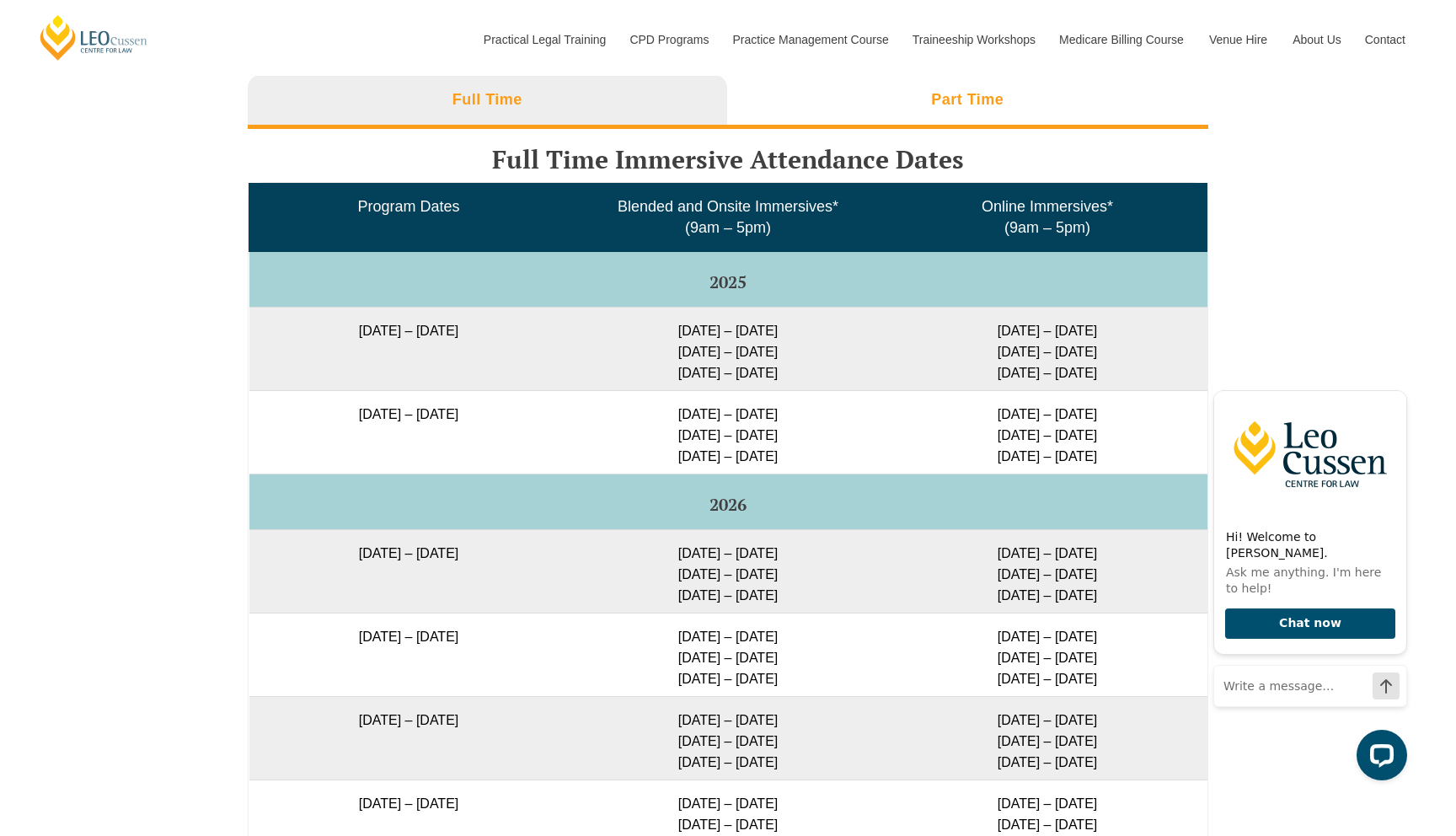
click at [809, 120] on li "Part Time" at bounding box center [967, 102] width 482 height 54
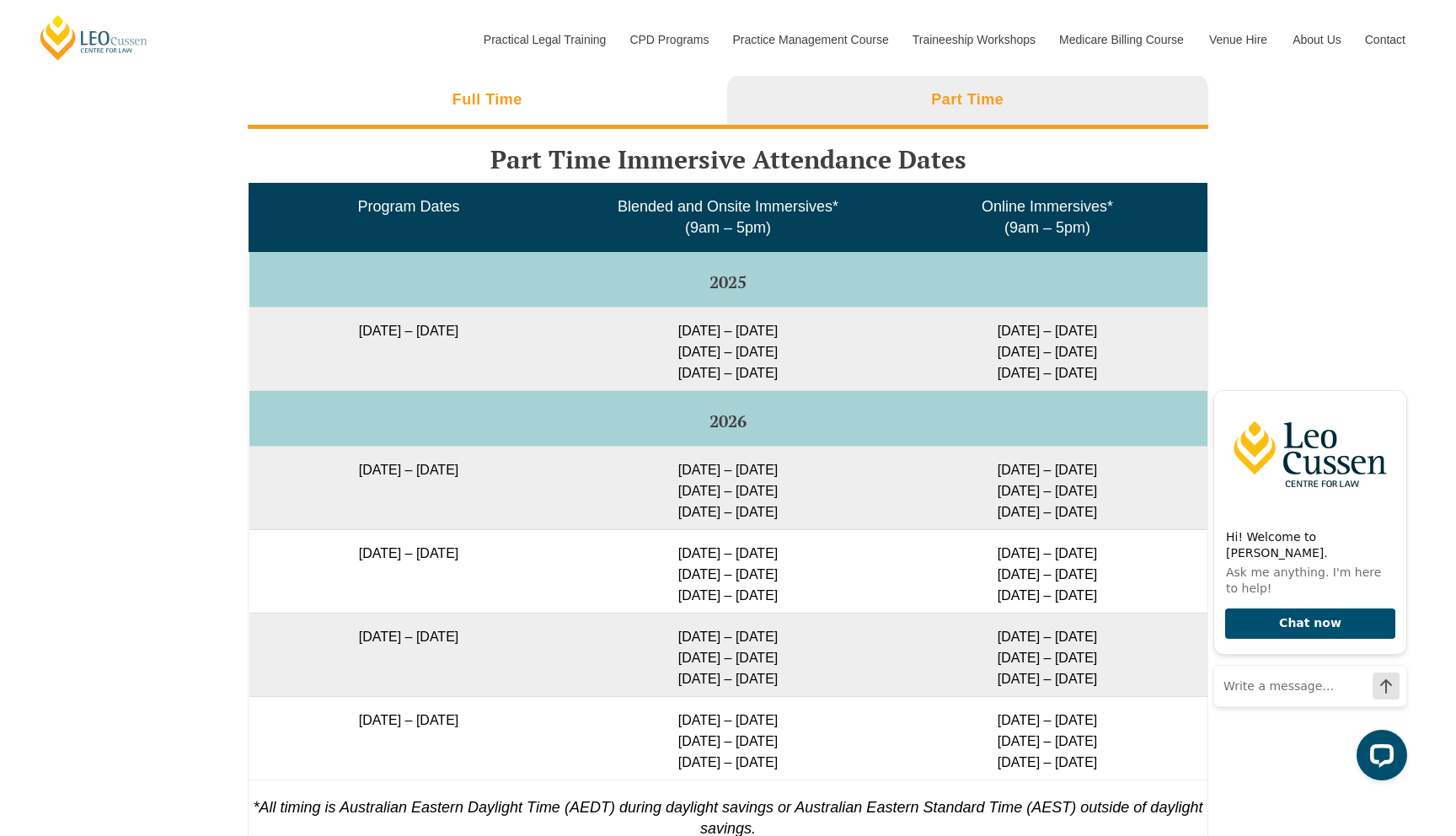
click at [640, 115] on li "Full Time" at bounding box center [487, 102] width 479 height 54
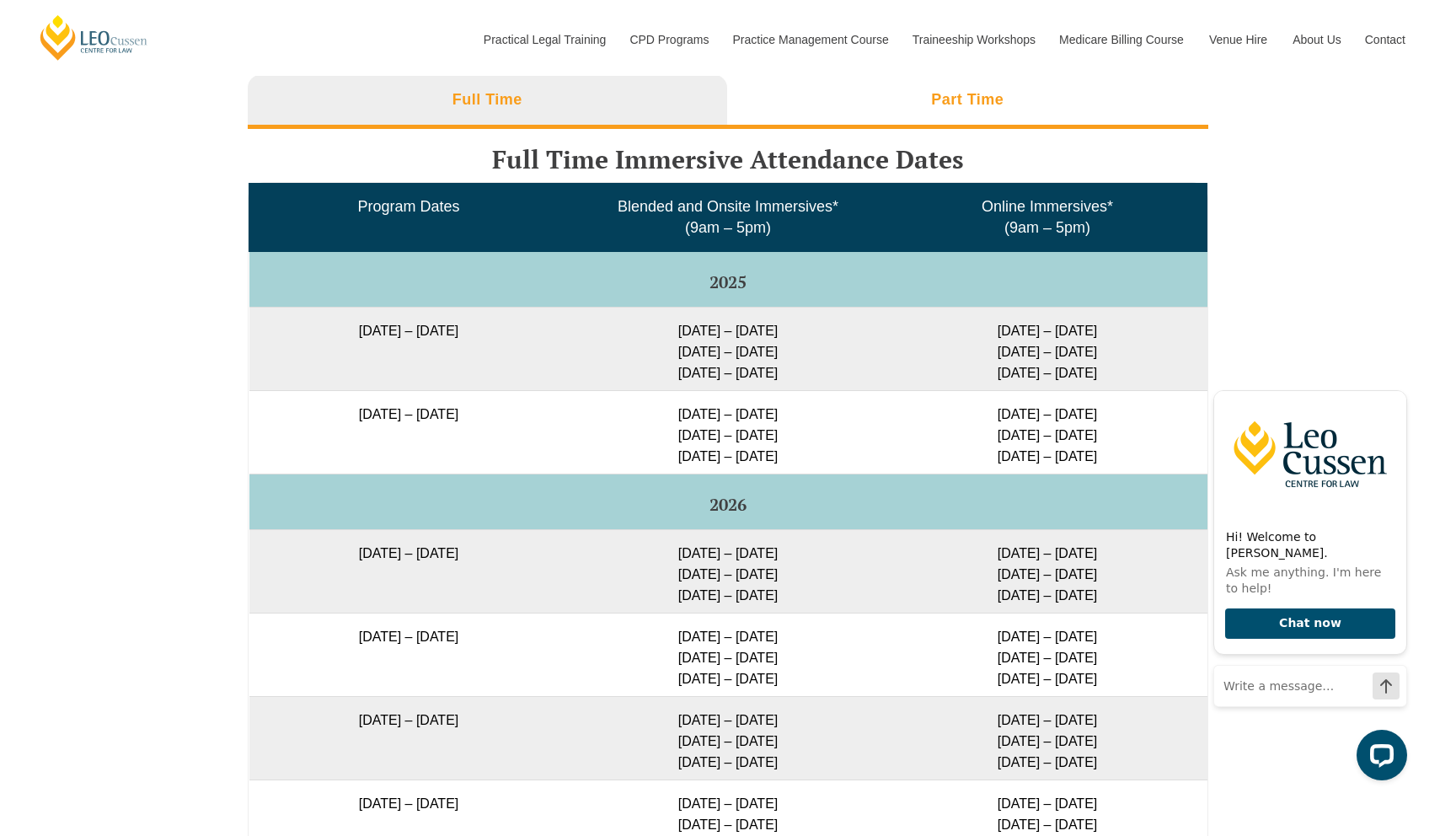
click at [863, 115] on li "Part Time" at bounding box center [967, 102] width 482 height 54
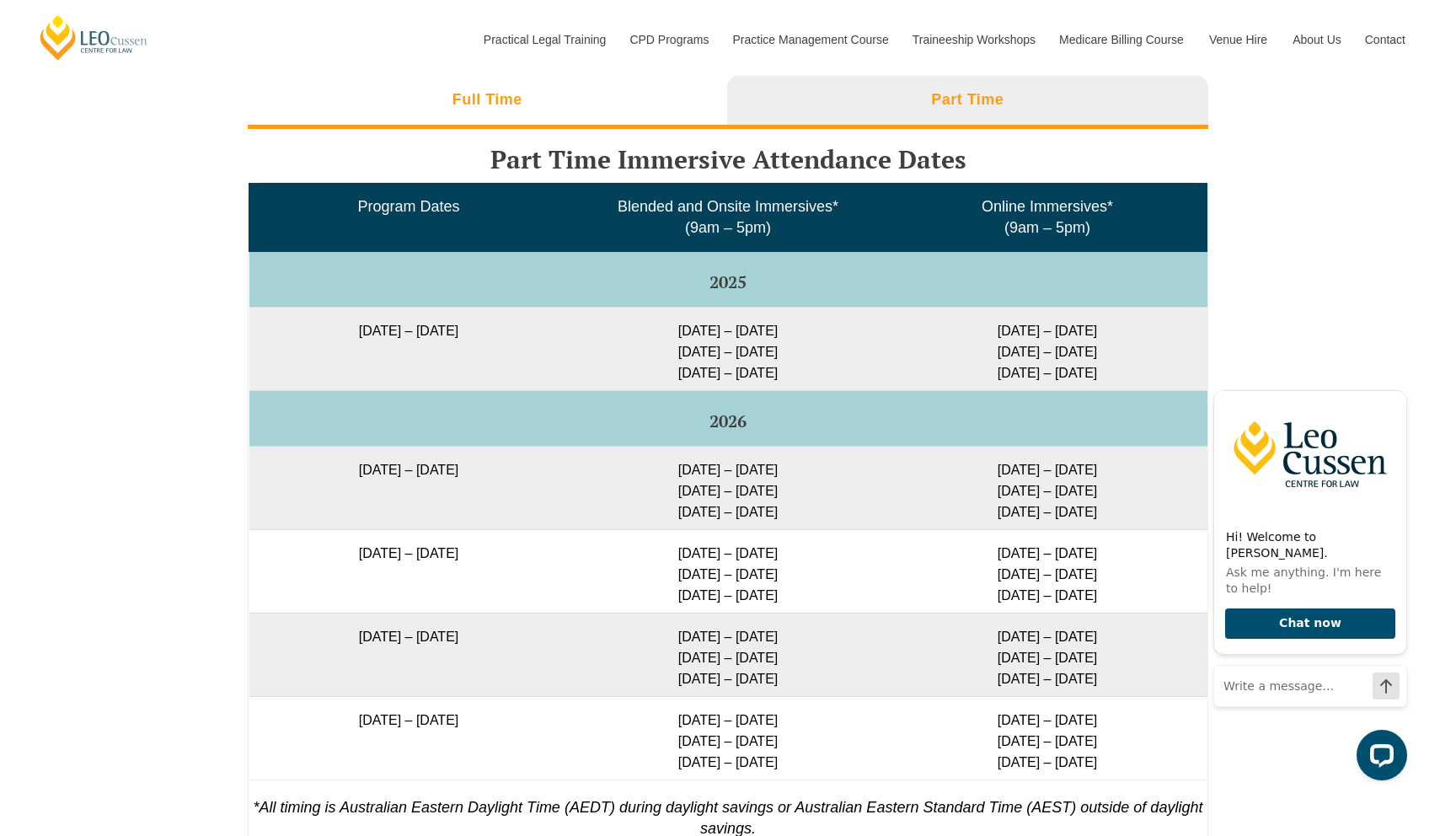
click at [677, 111] on li "Full Time" at bounding box center [487, 102] width 479 height 54
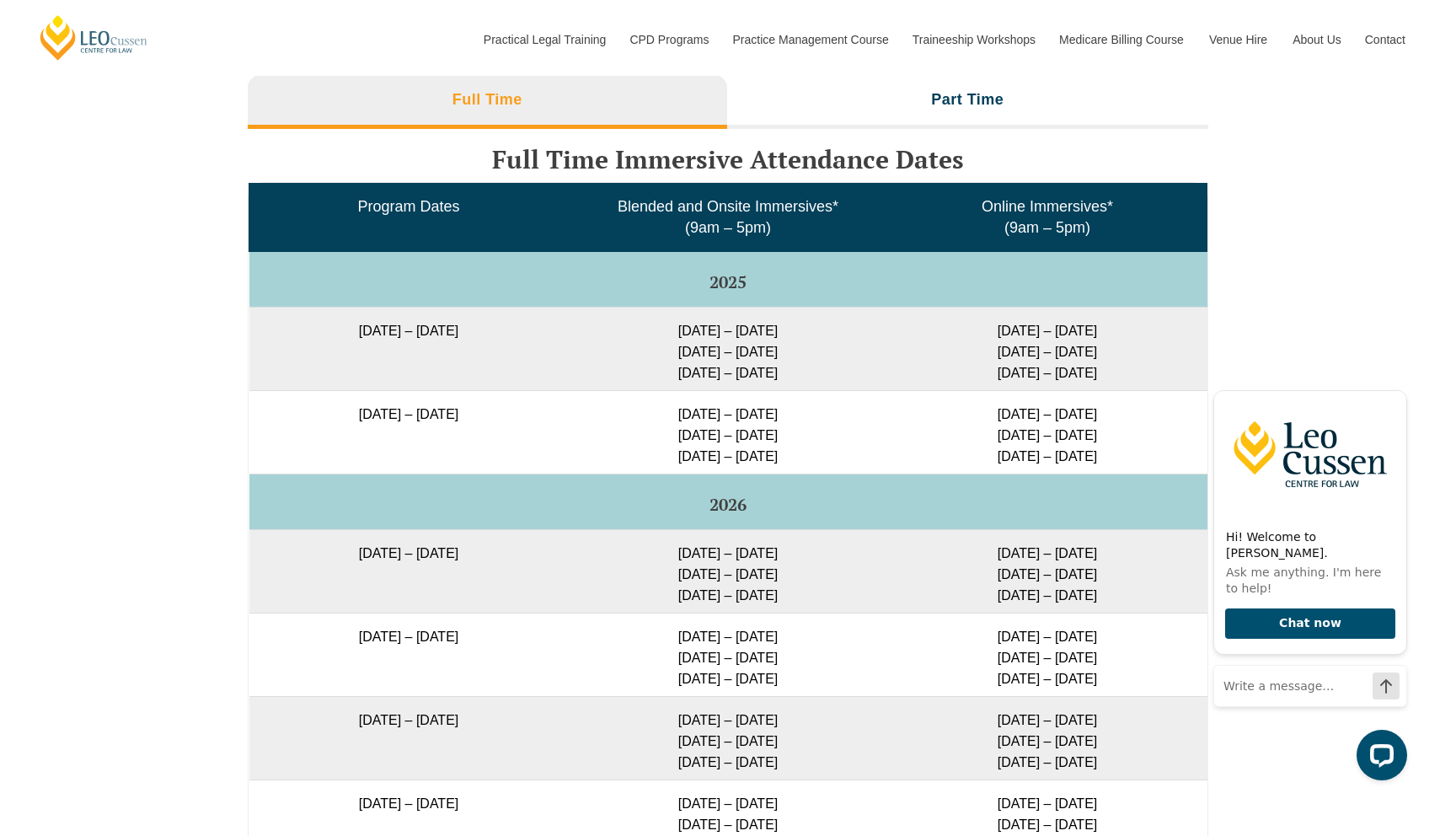
click at [857, 134] on div "Full Time Immersive Attendance Dates Program Dates Blended and Onsite Immersive…" at bounding box center [728, 672] width 961 height 1087
click at [880, 125] on li "Part Time" at bounding box center [967, 102] width 482 height 54
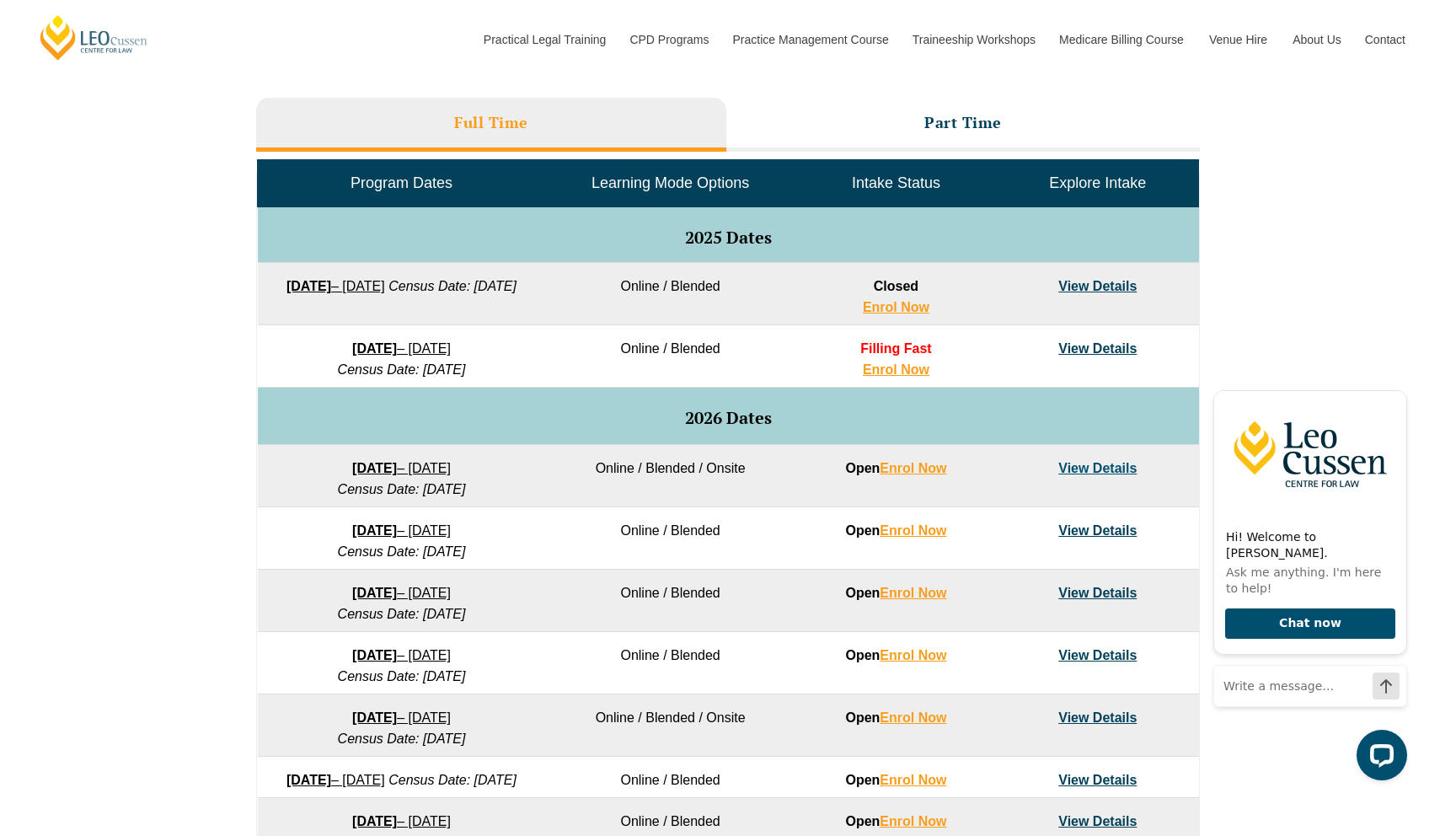
scroll to position [784, 0]
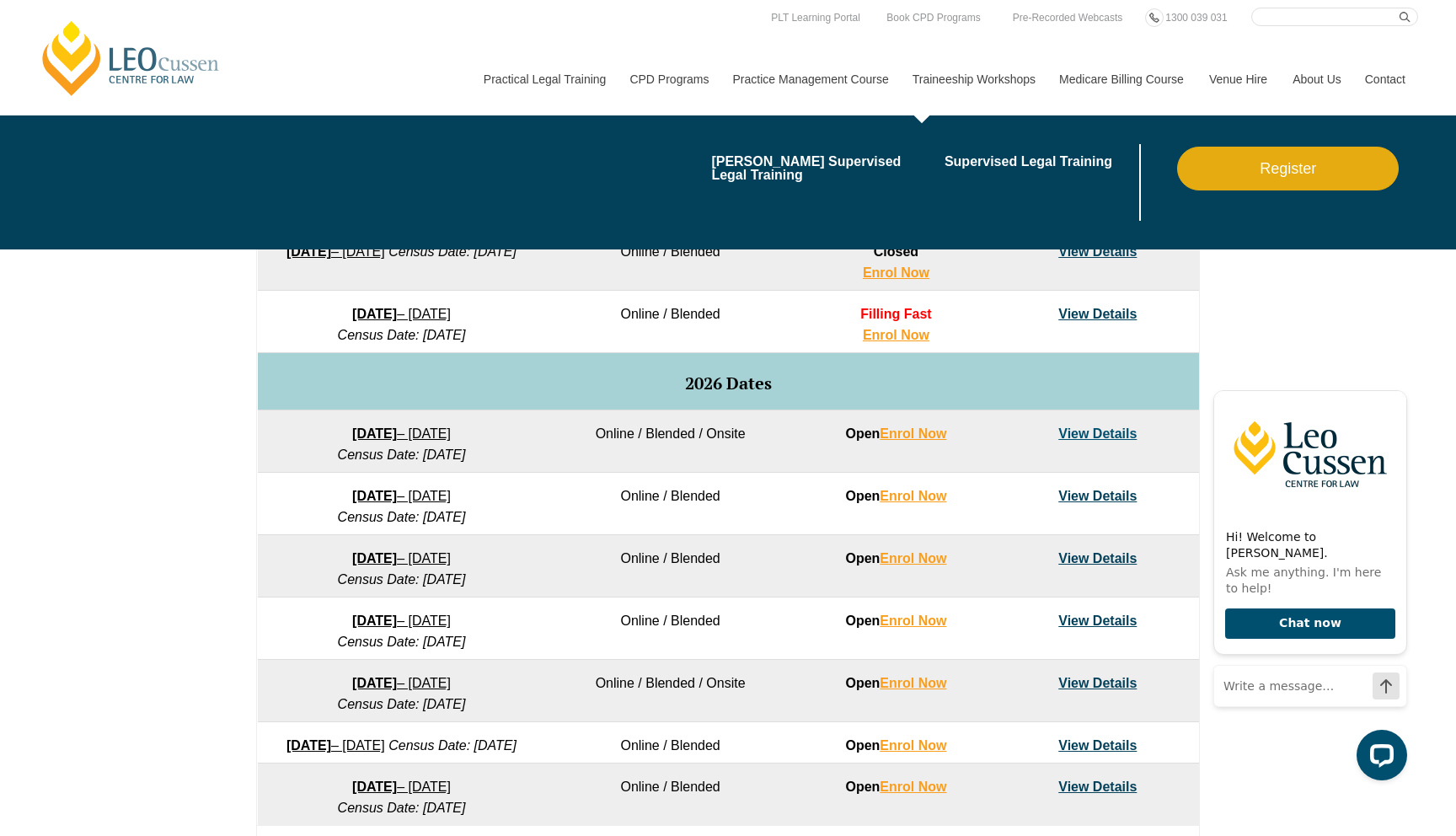
click at [974, 77] on link "Traineeship Workshops" at bounding box center [973, 78] width 147 height 73
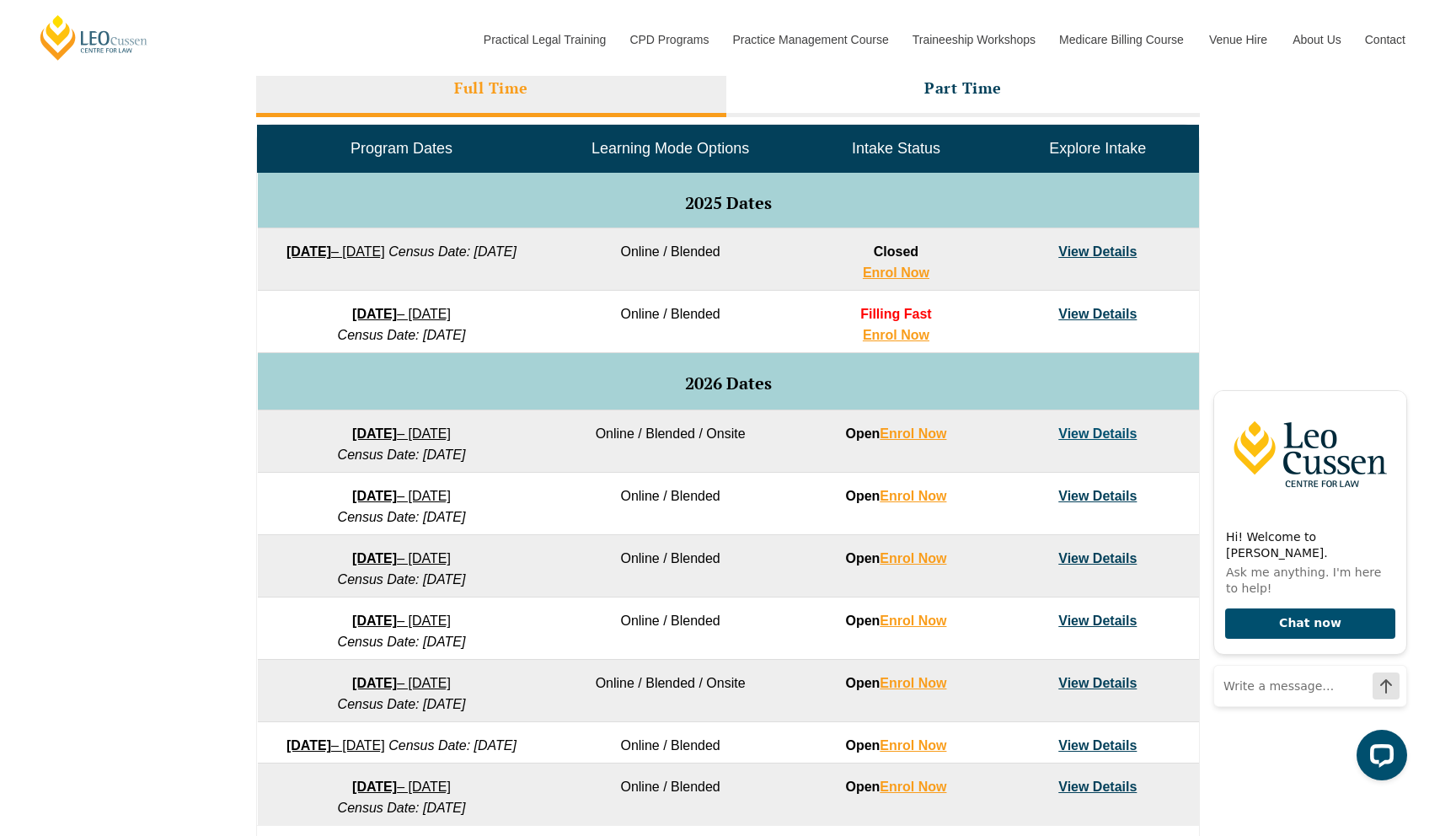
click at [1093, 433] on link "View Details" at bounding box center [1097, 433] width 78 height 15
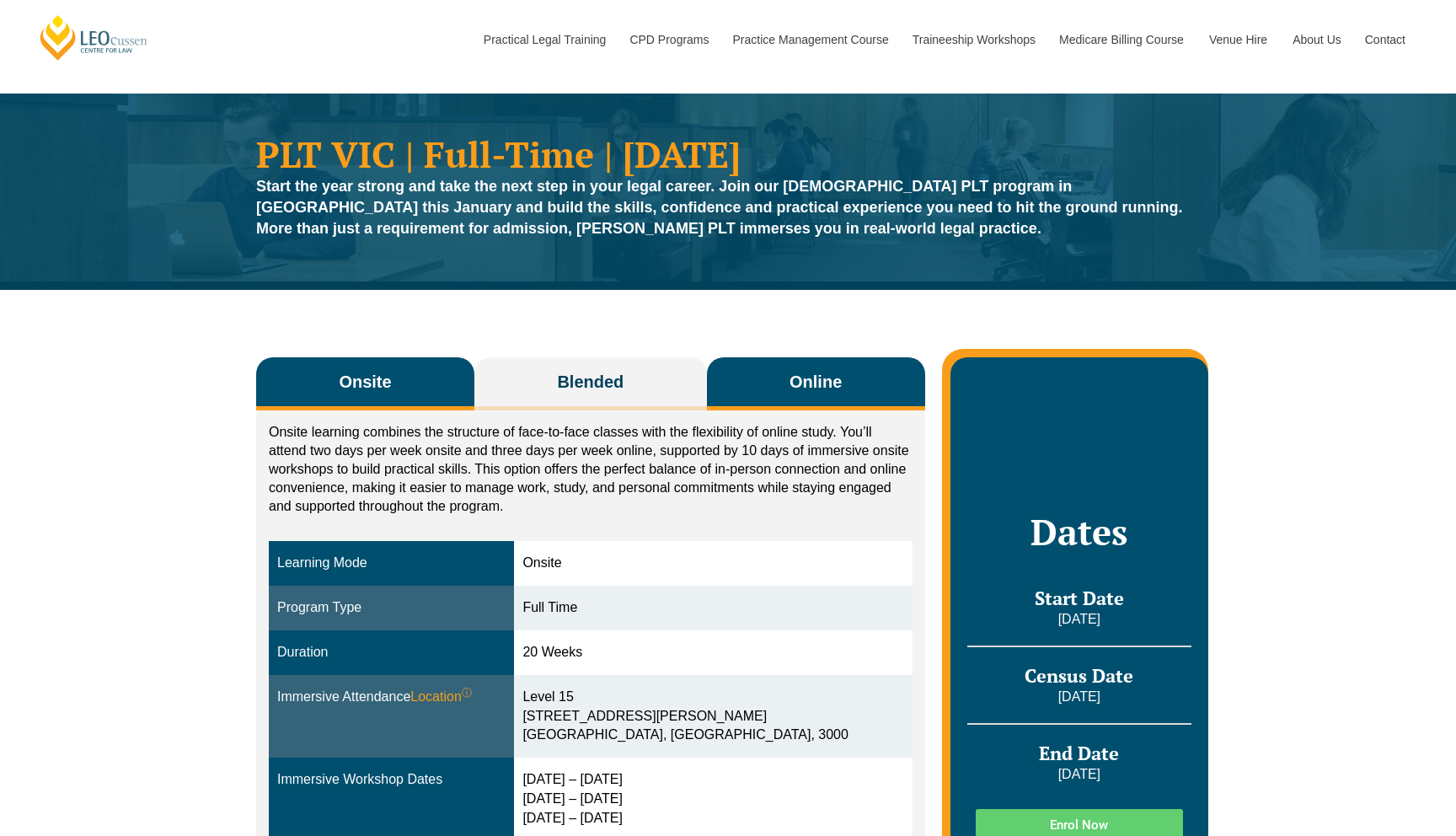
click at [771, 381] on button "Online" at bounding box center [817, 383] width 219 height 53
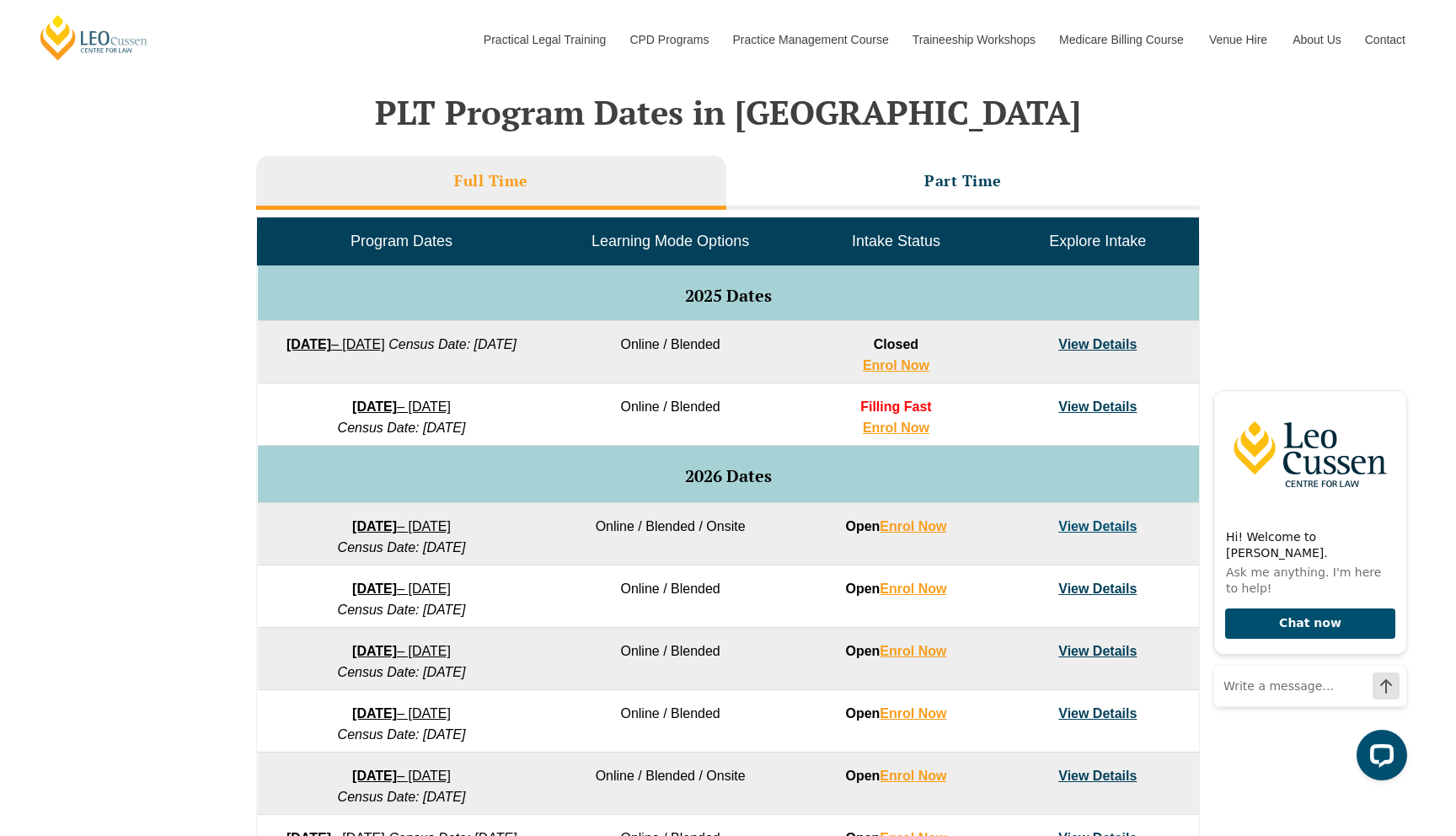
scroll to position [666, 0]
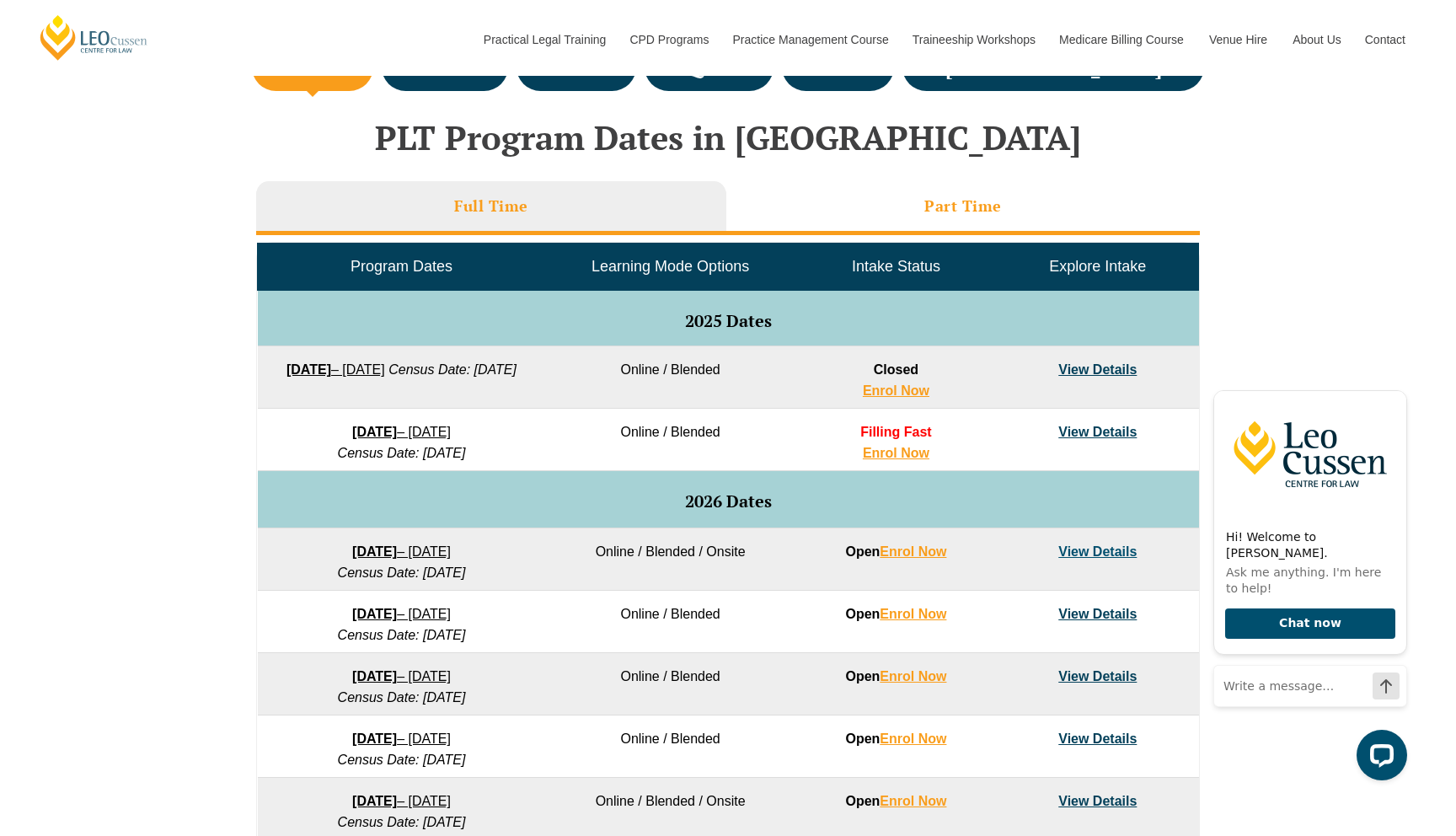
click at [986, 219] on li "Part Time" at bounding box center [963, 208] width 473 height 54
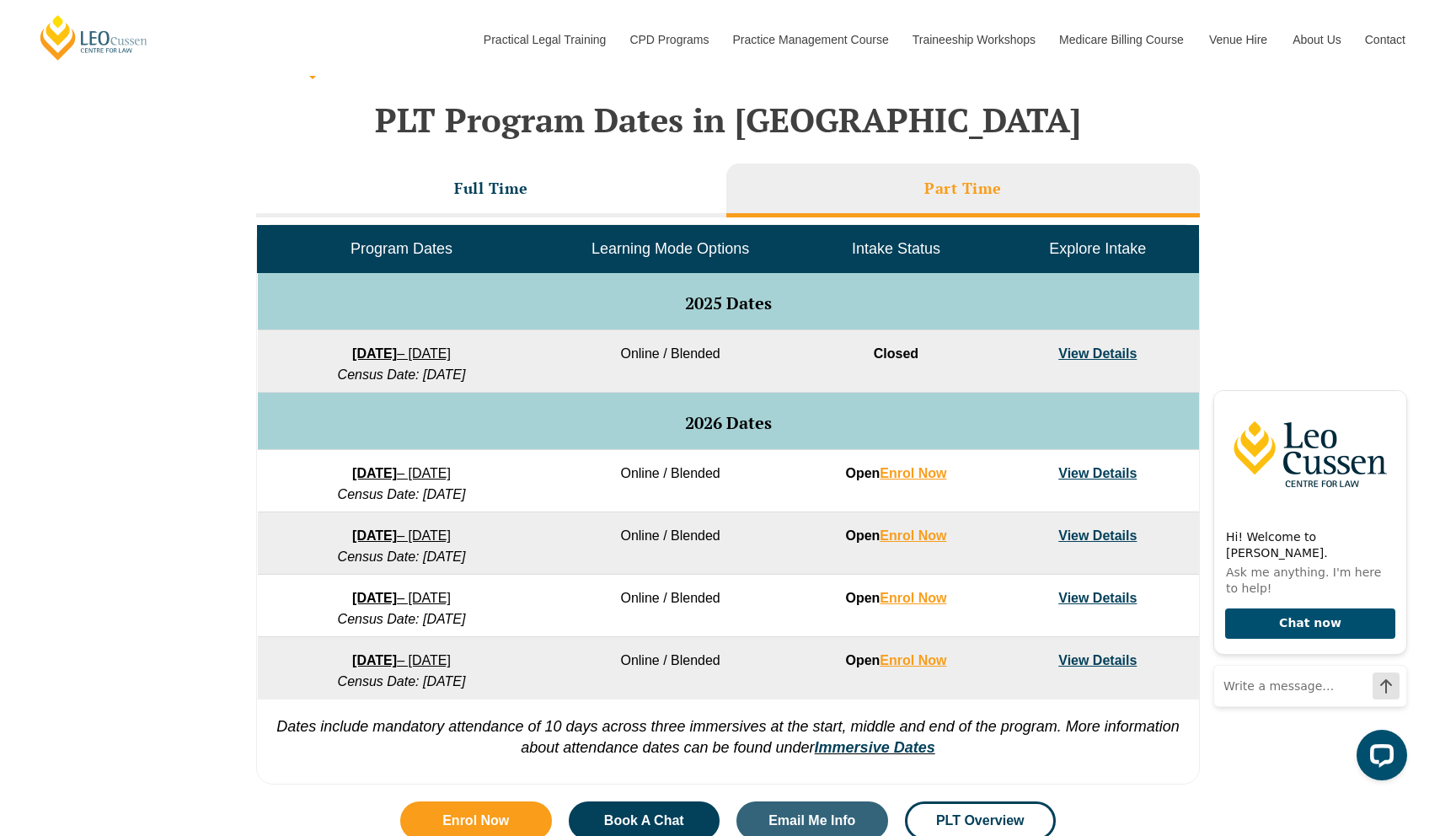
scroll to position [700, 0]
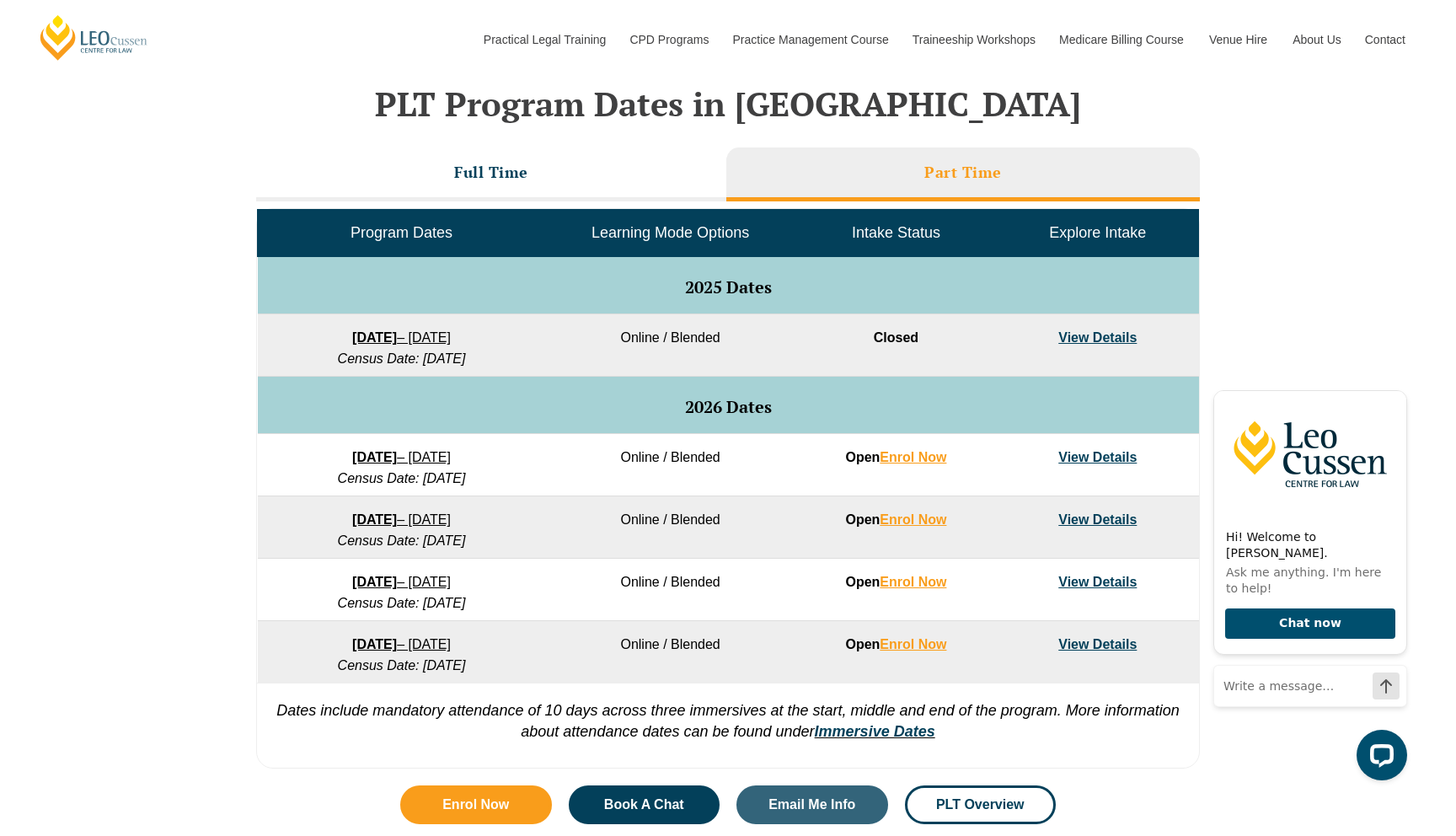
click at [1073, 455] on link "View Details" at bounding box center [1097, 457] width 78 height 15
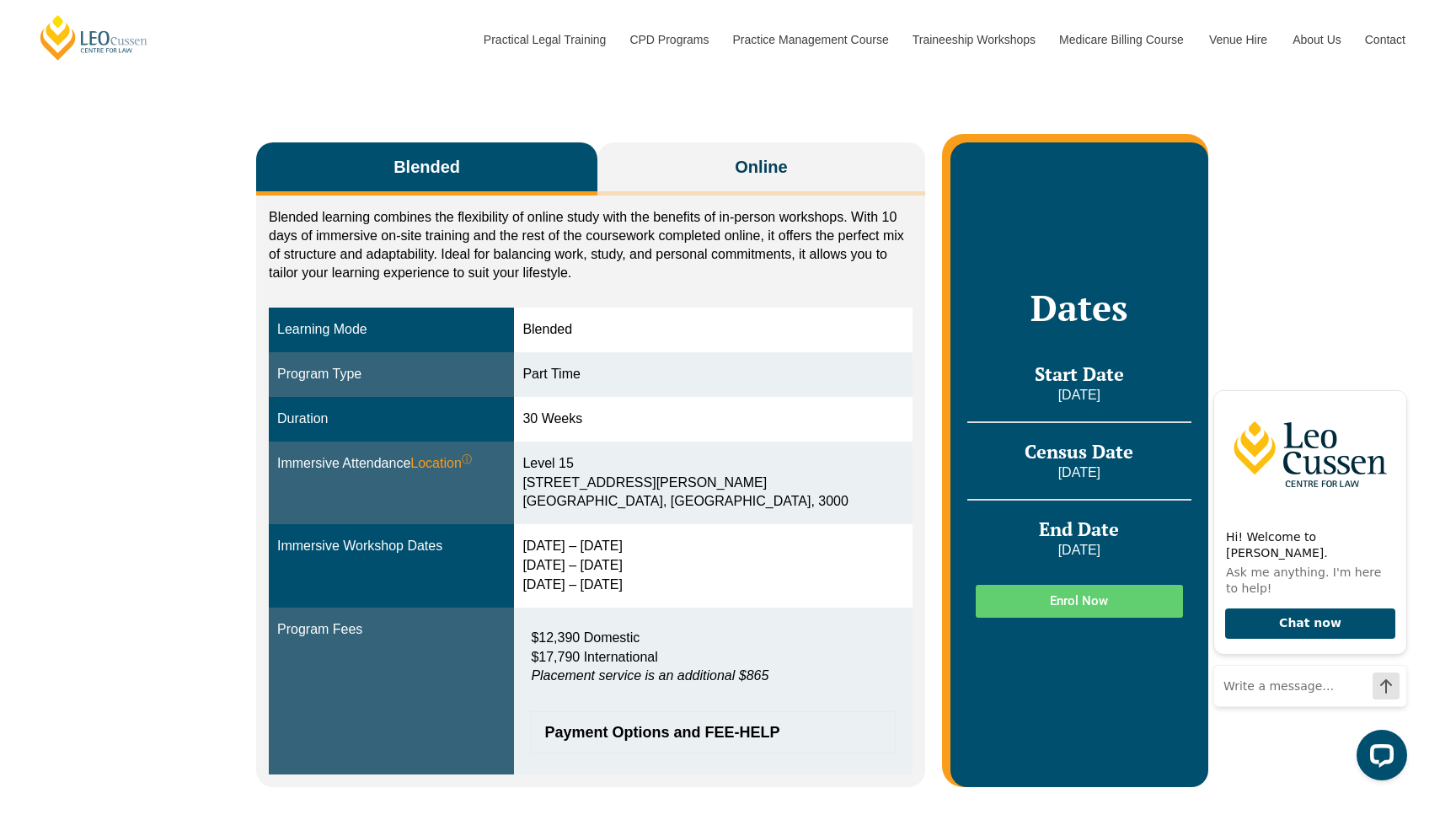
scroll to position [256, 0]
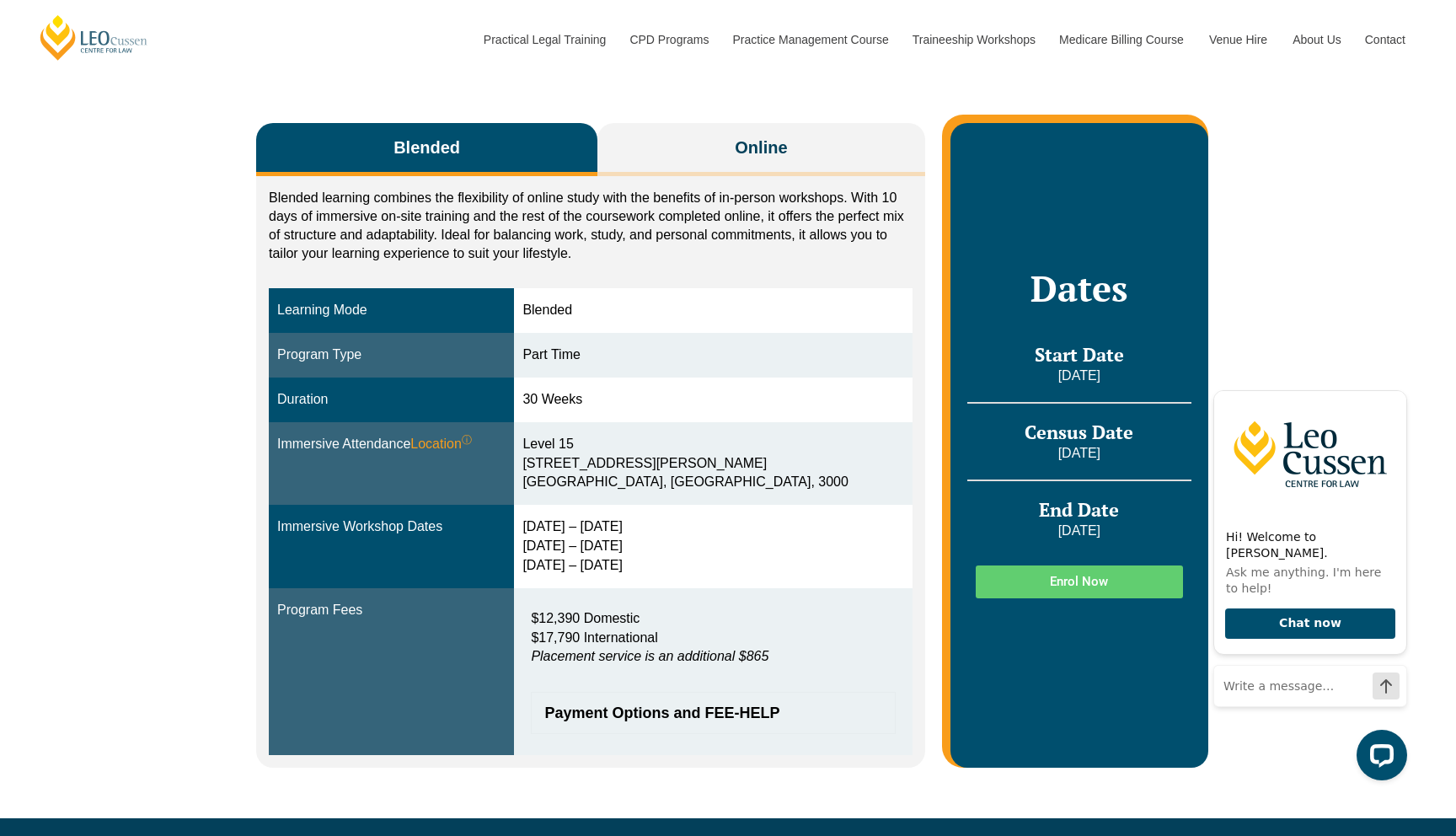
click at [788, 180] on div "Blended learning combines the flexibility of online study with the benefits of …" at bounding box center [590, 471] width 669 height 591
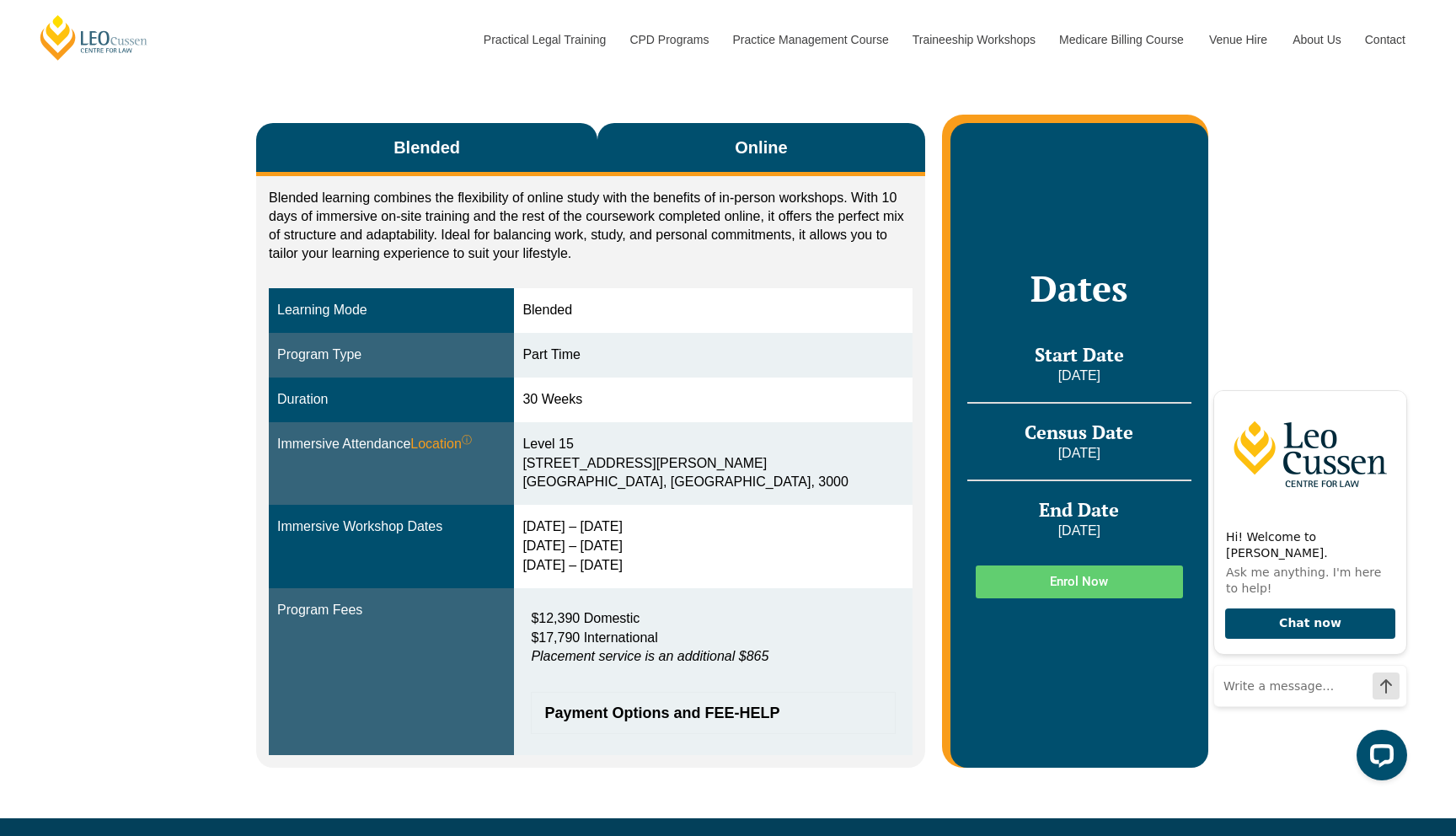
click at [785, 153] on span "Online" at bounding box center [760, 147] width 52 height 23
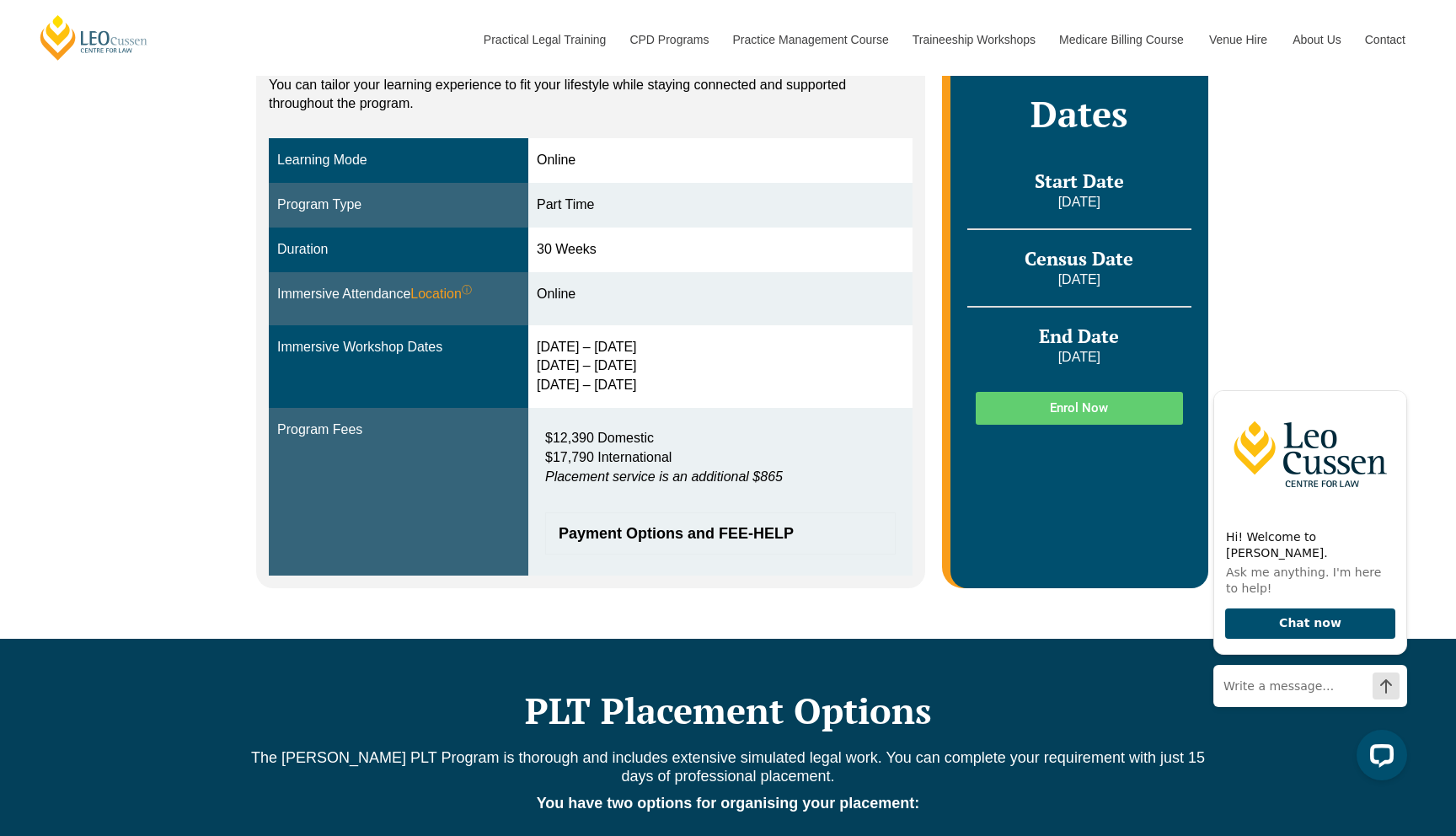
scroll to position [440, 0]
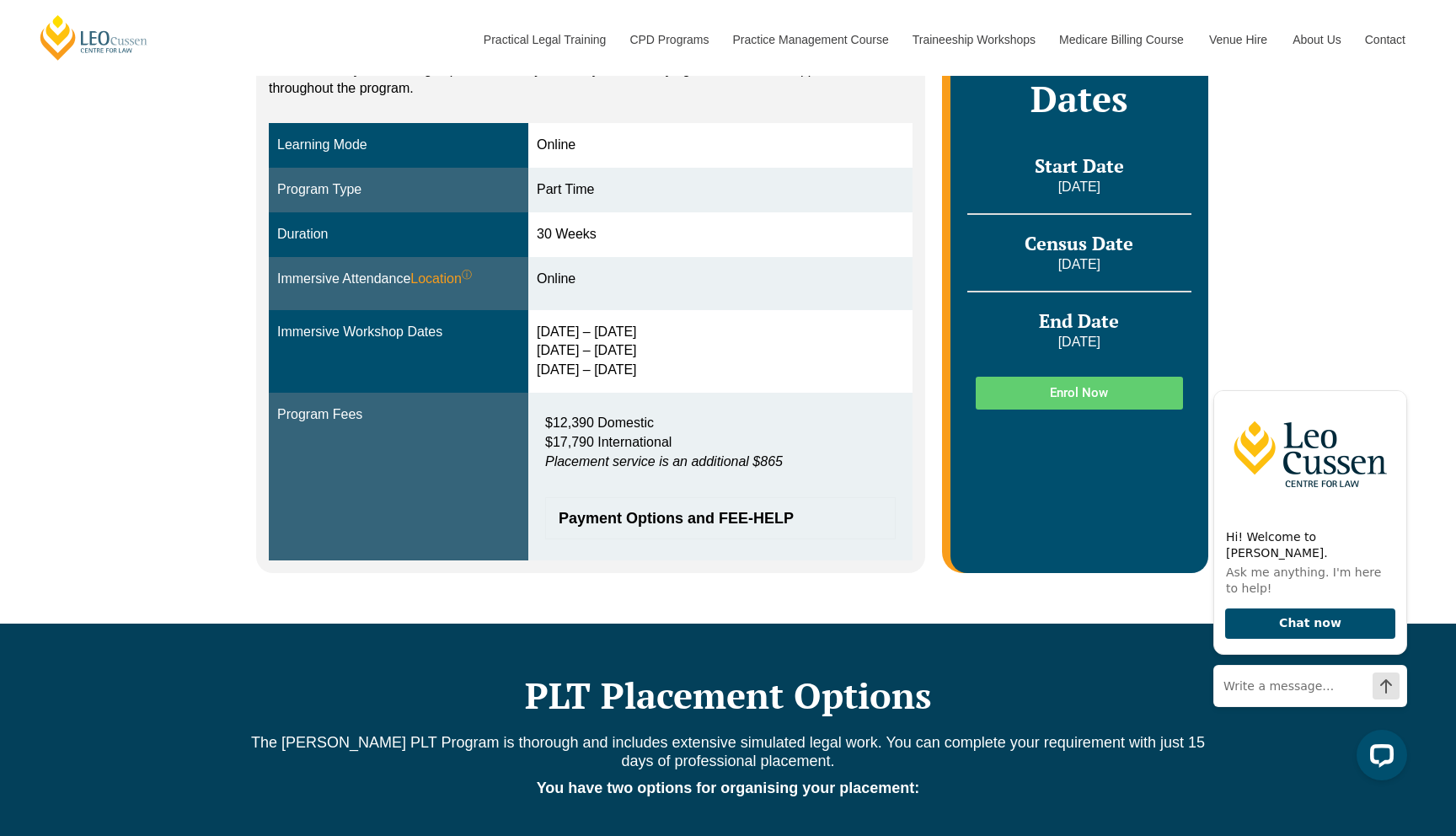
drag, startPoint x: 649, startPoint y: 288, endPoint x: 490, endPoint y: 267, distance: 160.4
click at [490, 267] on tr "Immersive Attendance Location ⓘ You will participate in three key ‘Immersives’ …" at bounding box center [590, 284] width 643 height 53
click at [651, 393] on td "$12,390 Domestic $17,790 International Placement service is an additional $865 …" at bounding box center [720, 476] width 384 height 167
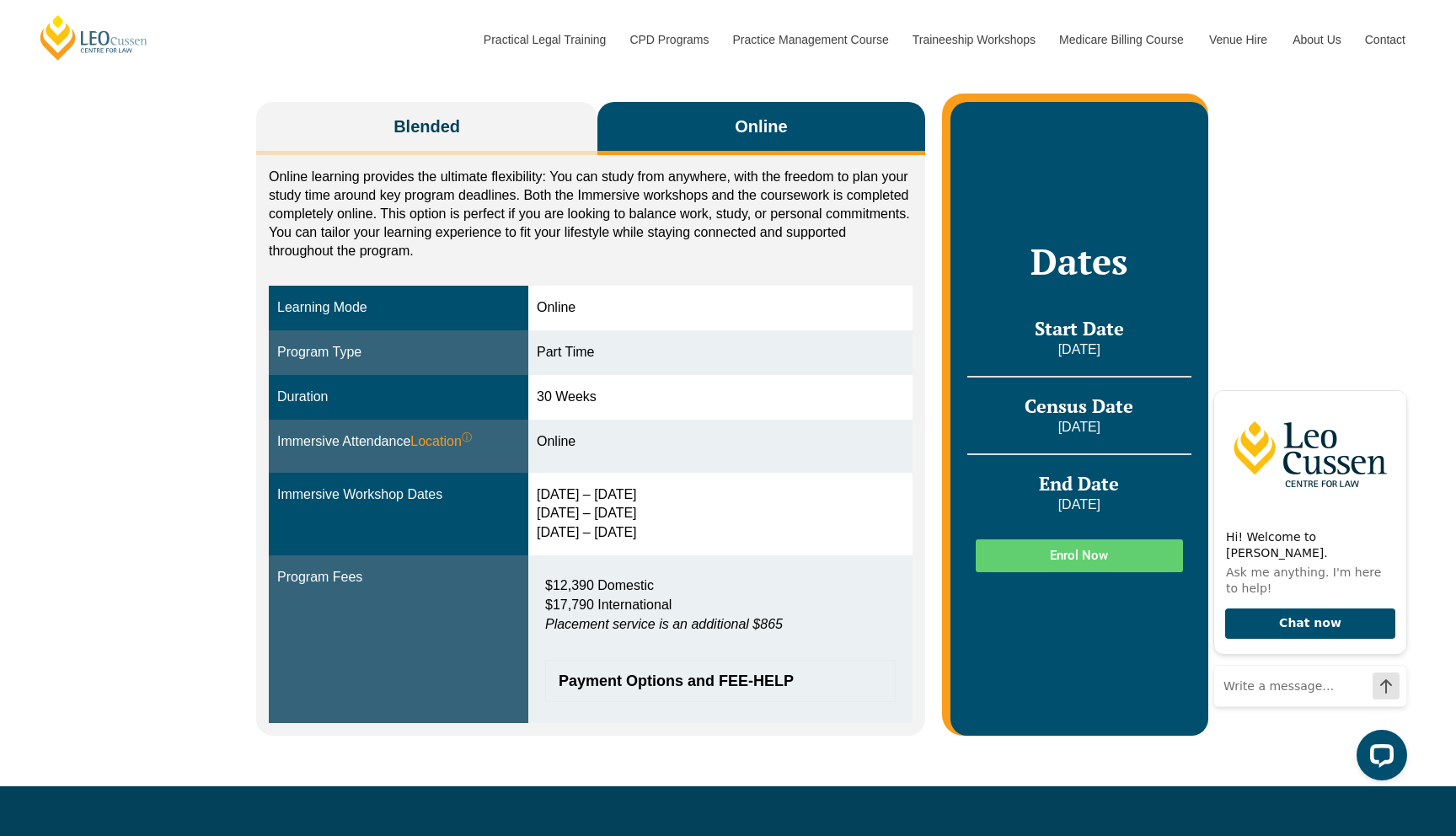
scroll to position [271, 0]
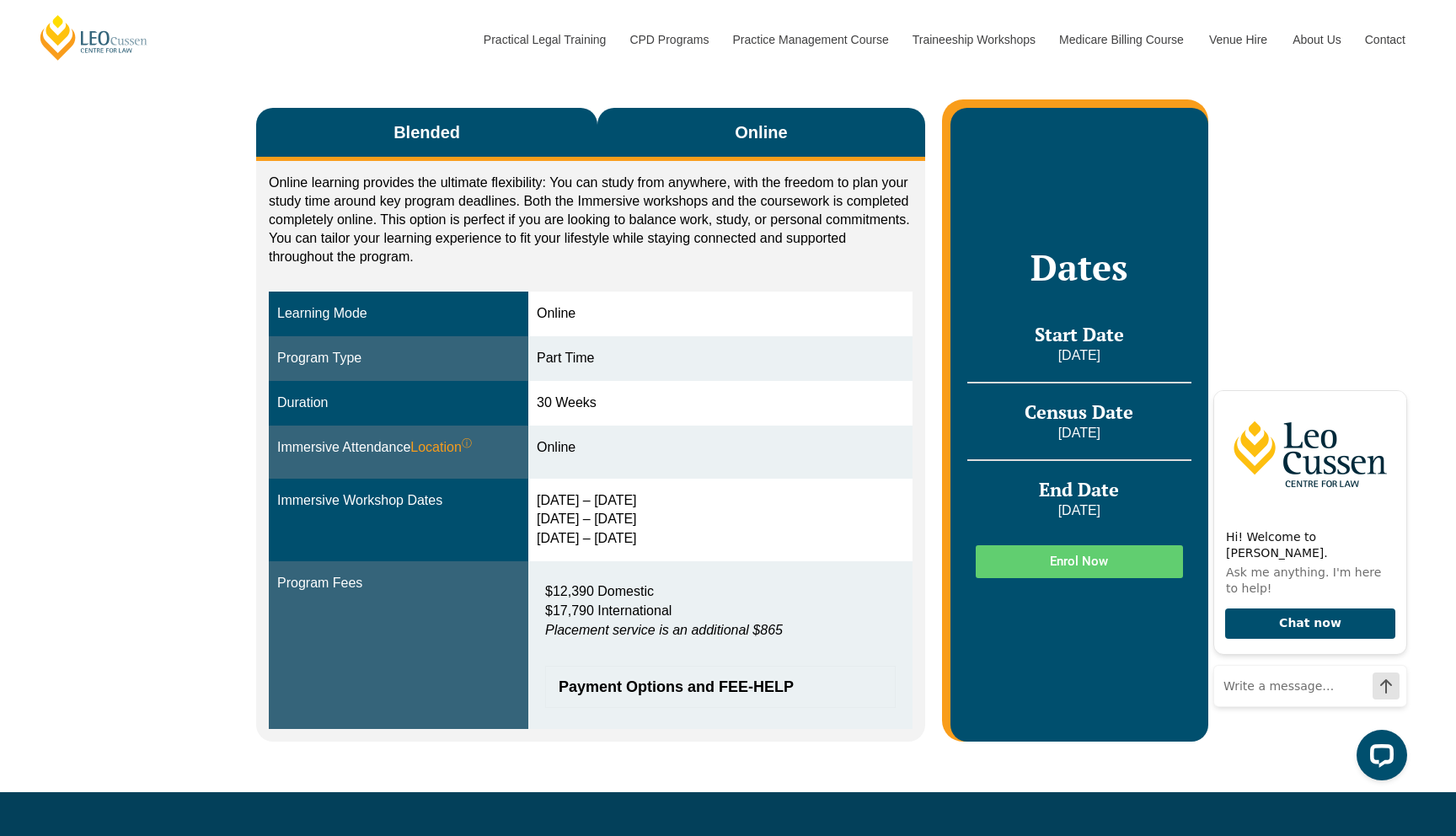
click at [523, 143] on button "Blended" at bounding box center [427, 134] width 342 height 53
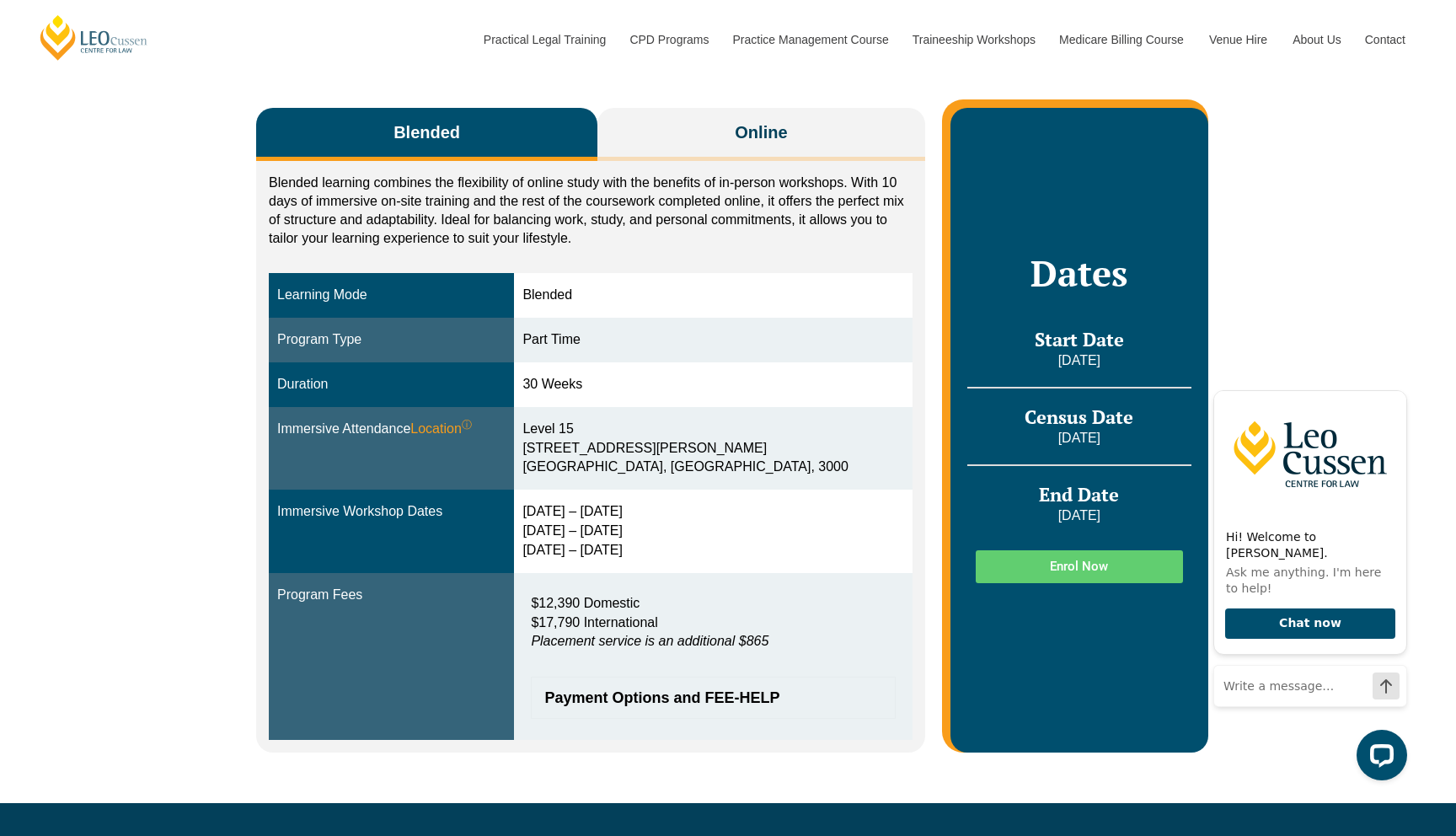
click at [661, 163] on div "Blended learning combines the flexibility of online study with the benefits of …" at bounding box center [590, 456] width 669 height 591
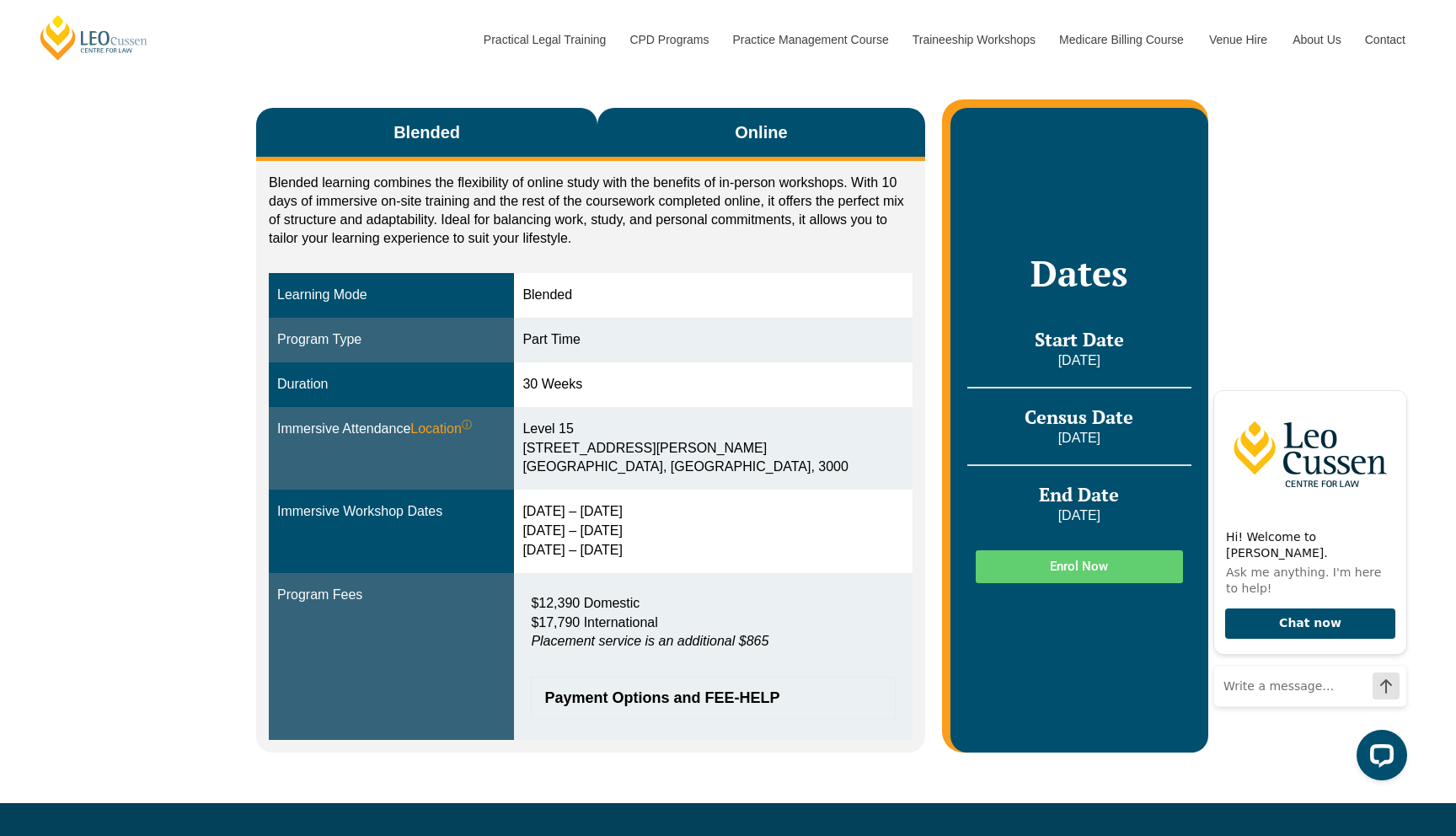
click at [690, 146] on button "Online" at bounding box center [760, 134] width 328 height 53
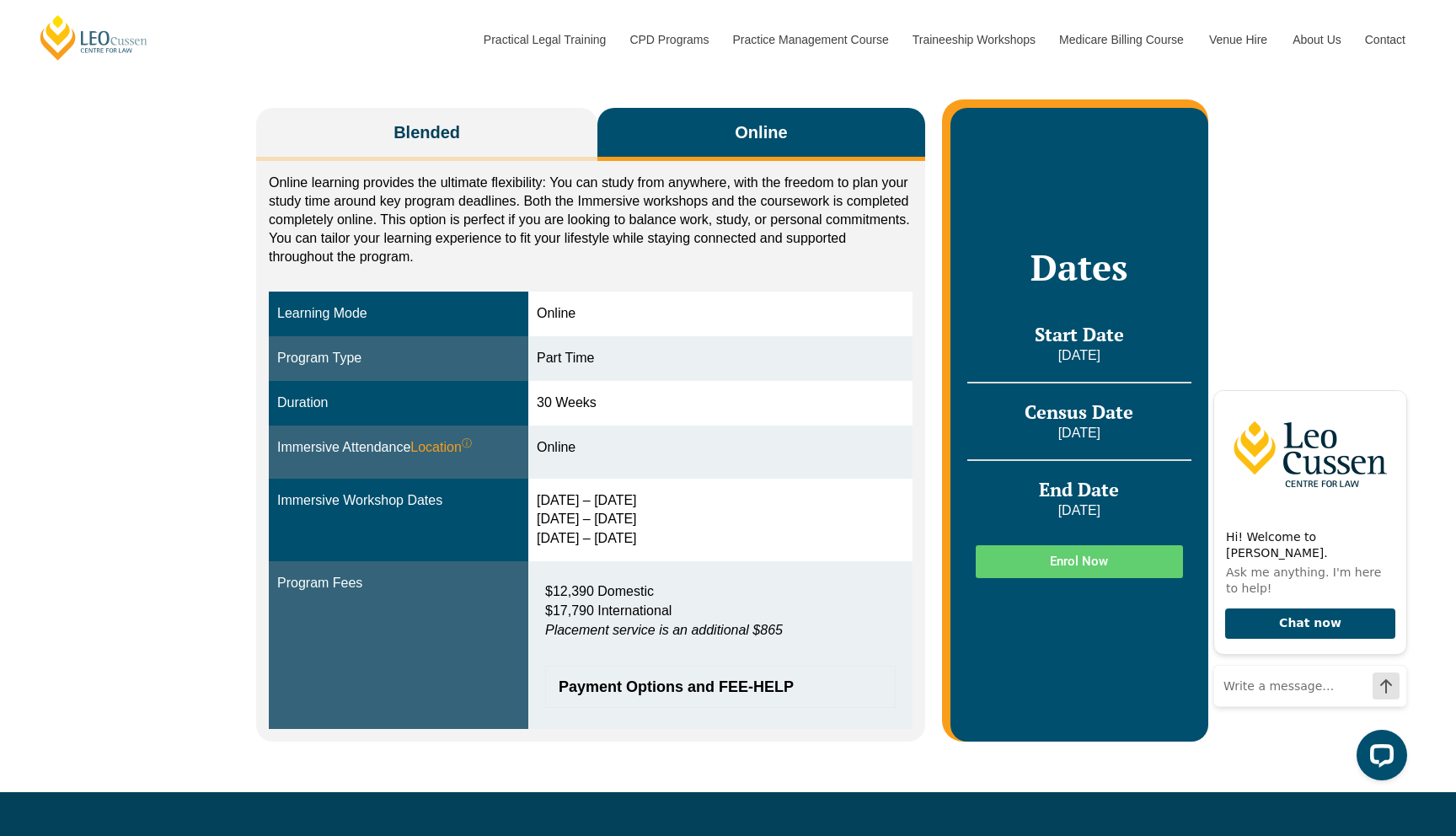
scroll to position [365, 0]
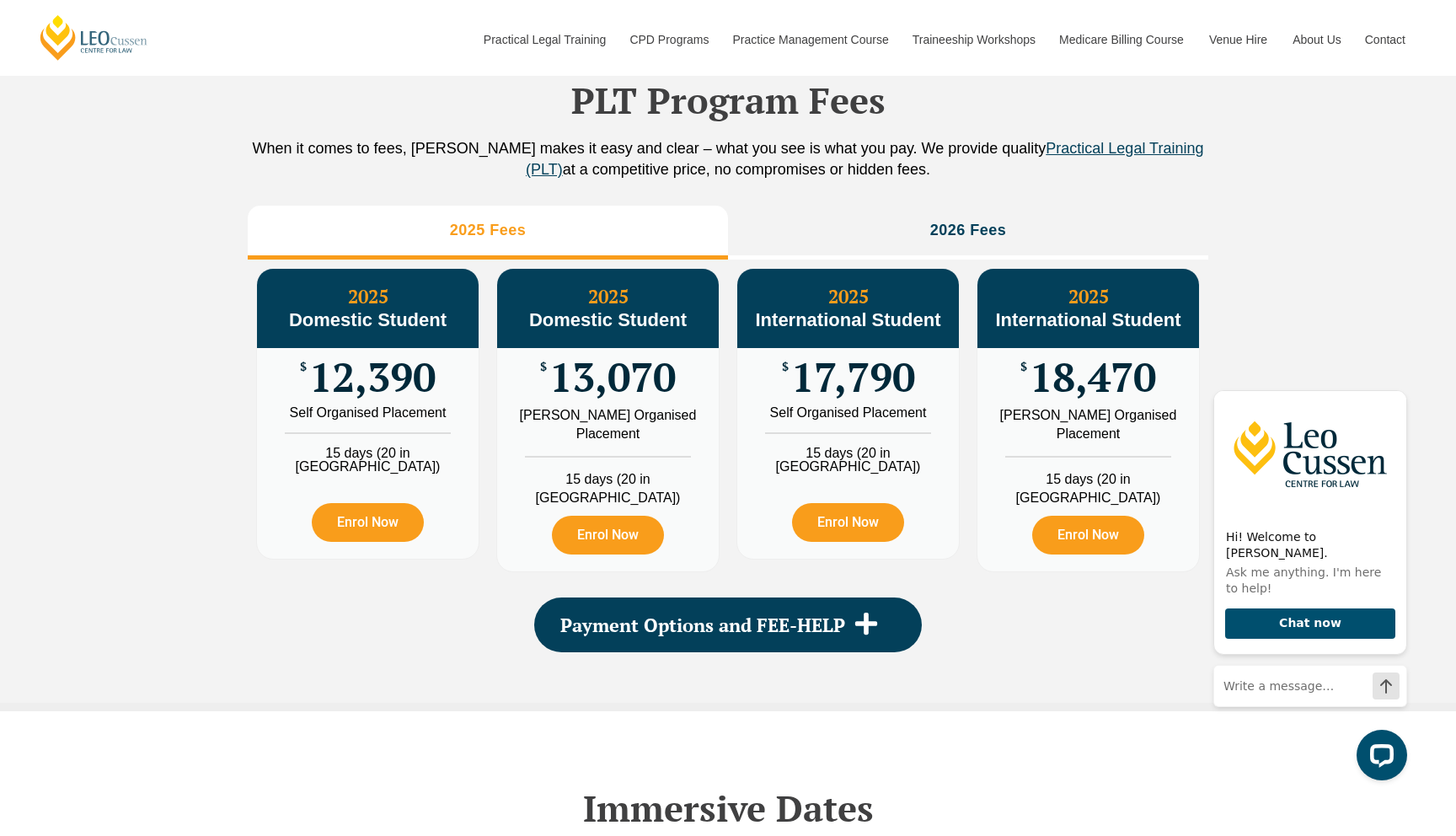
scroll to position [1880, 0]
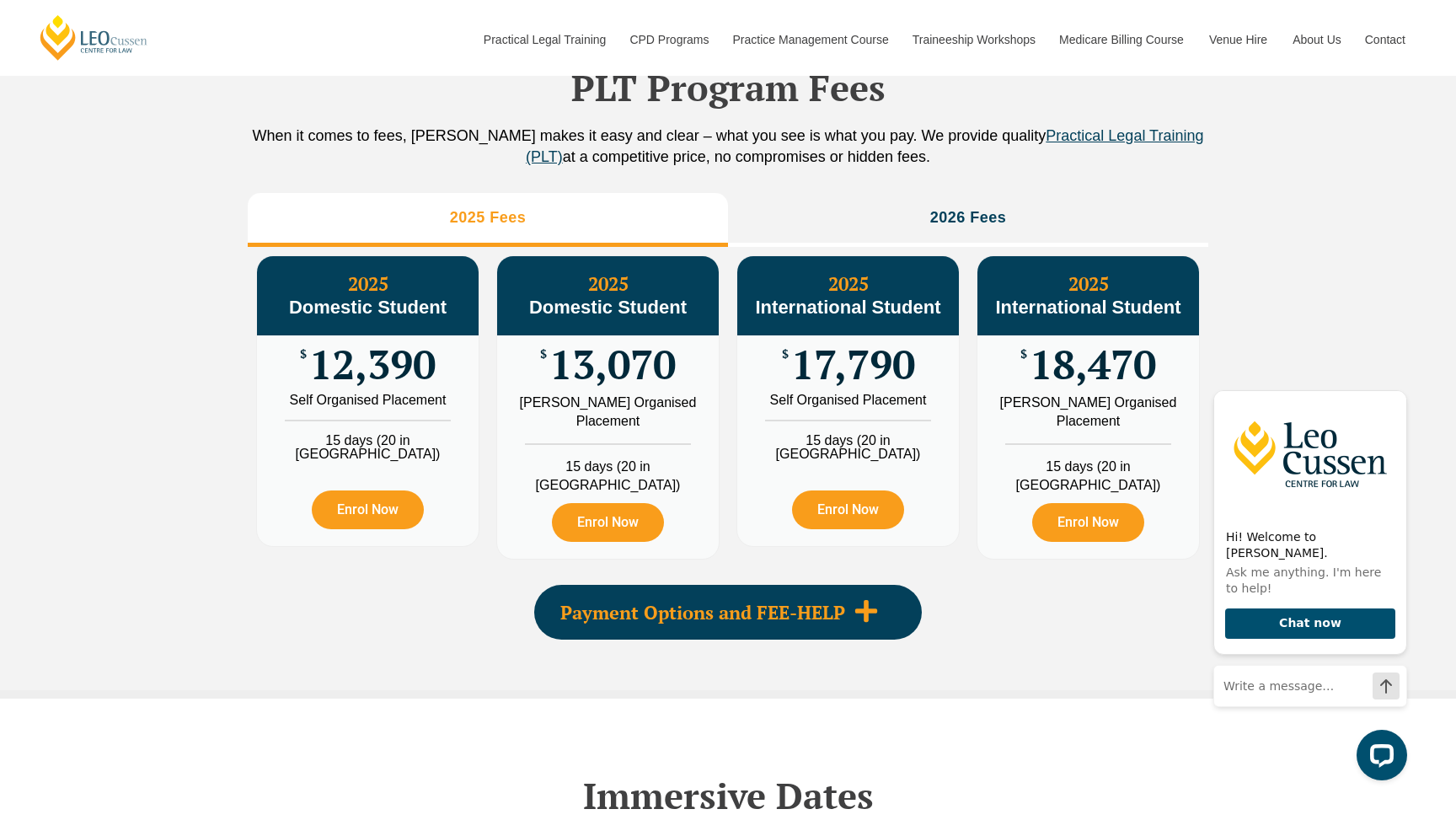
click at [696, 616] on span "Payment Options and FEE-HELP" at bounding box center [702, 612] width 284 height 18
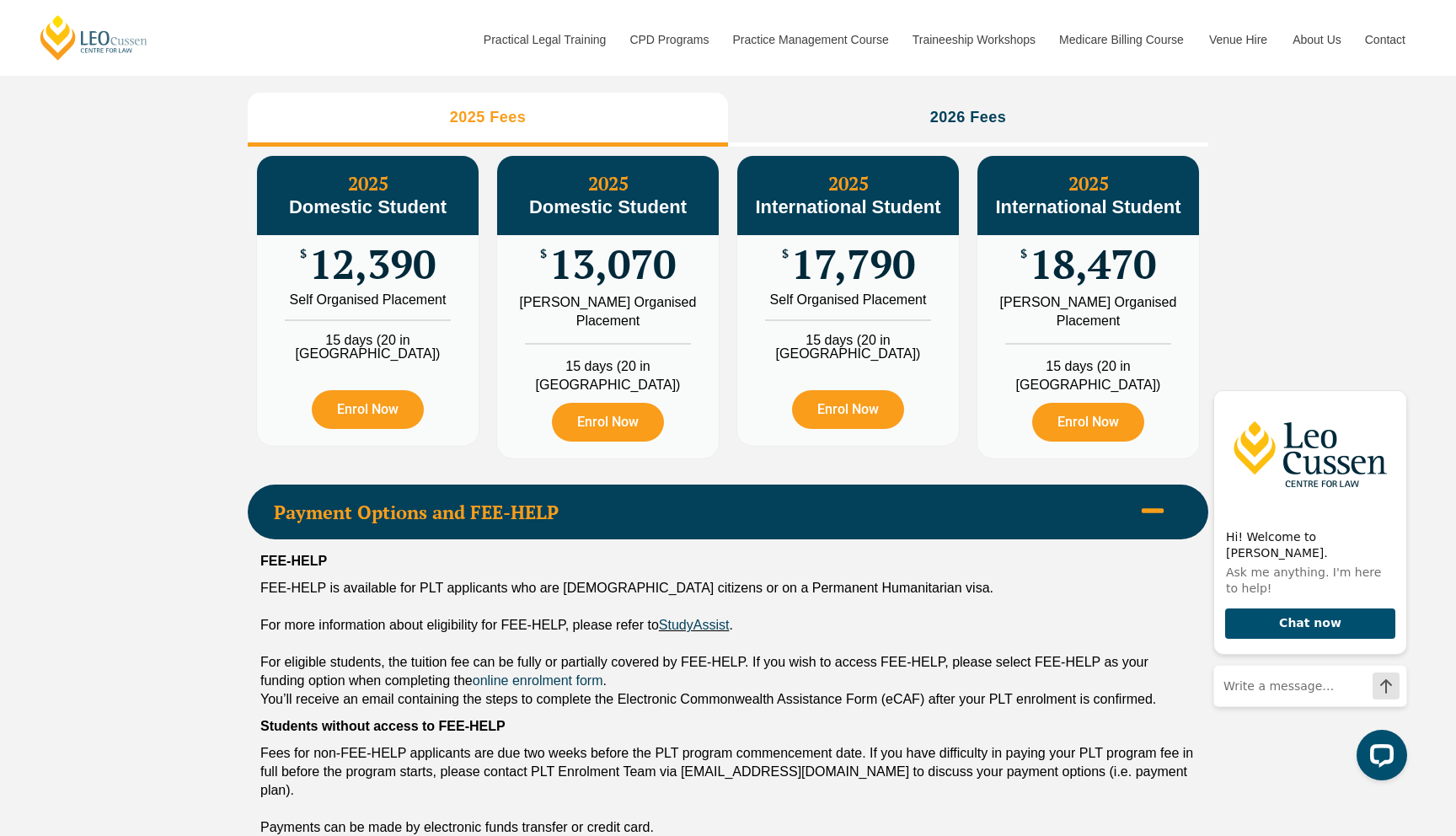
scroll to position [2015, 0]
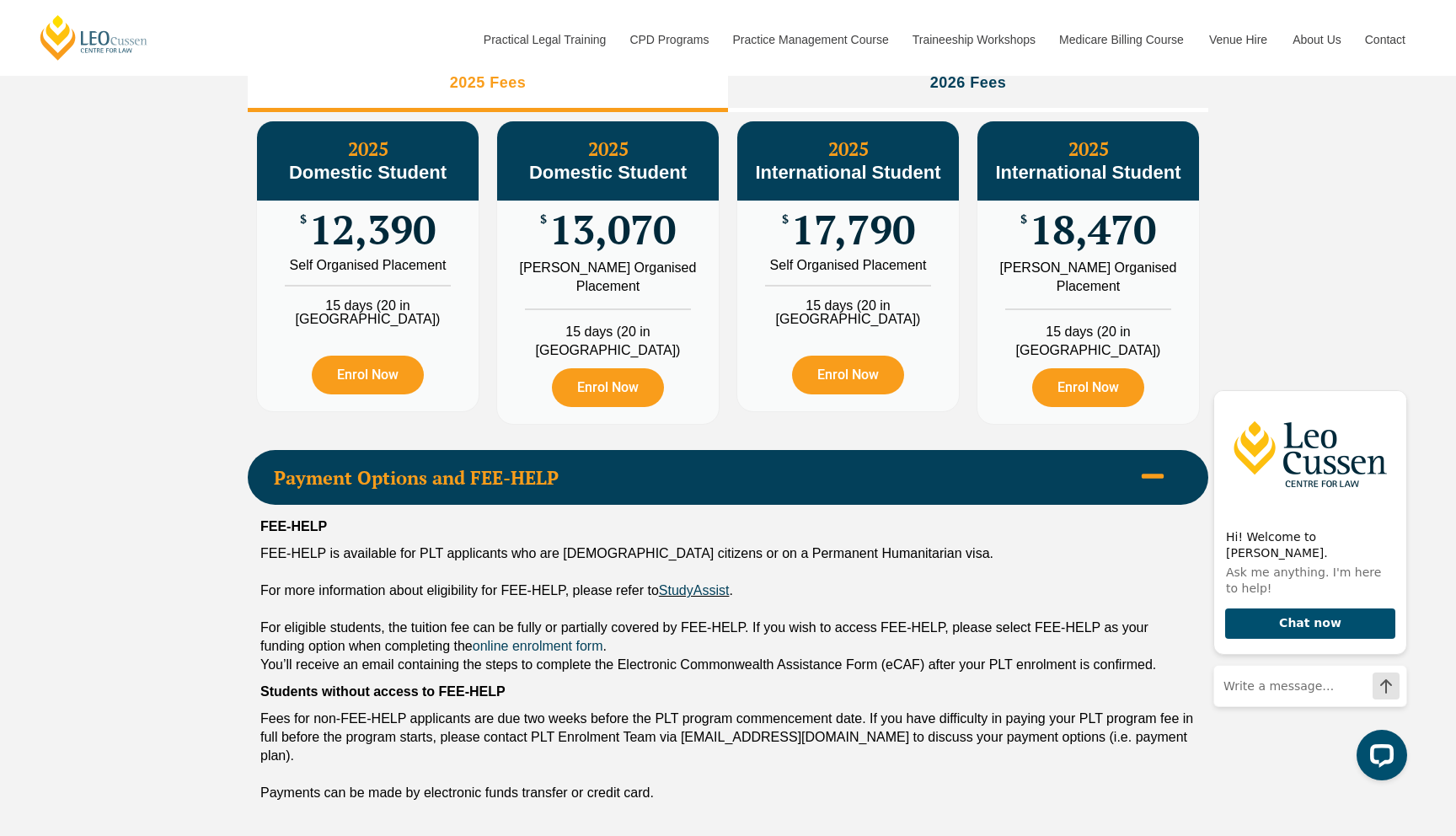
click at [702, 498] on div "Payment Options and FEE-HELP" at bounding box center [728, 477] width 961 height 55
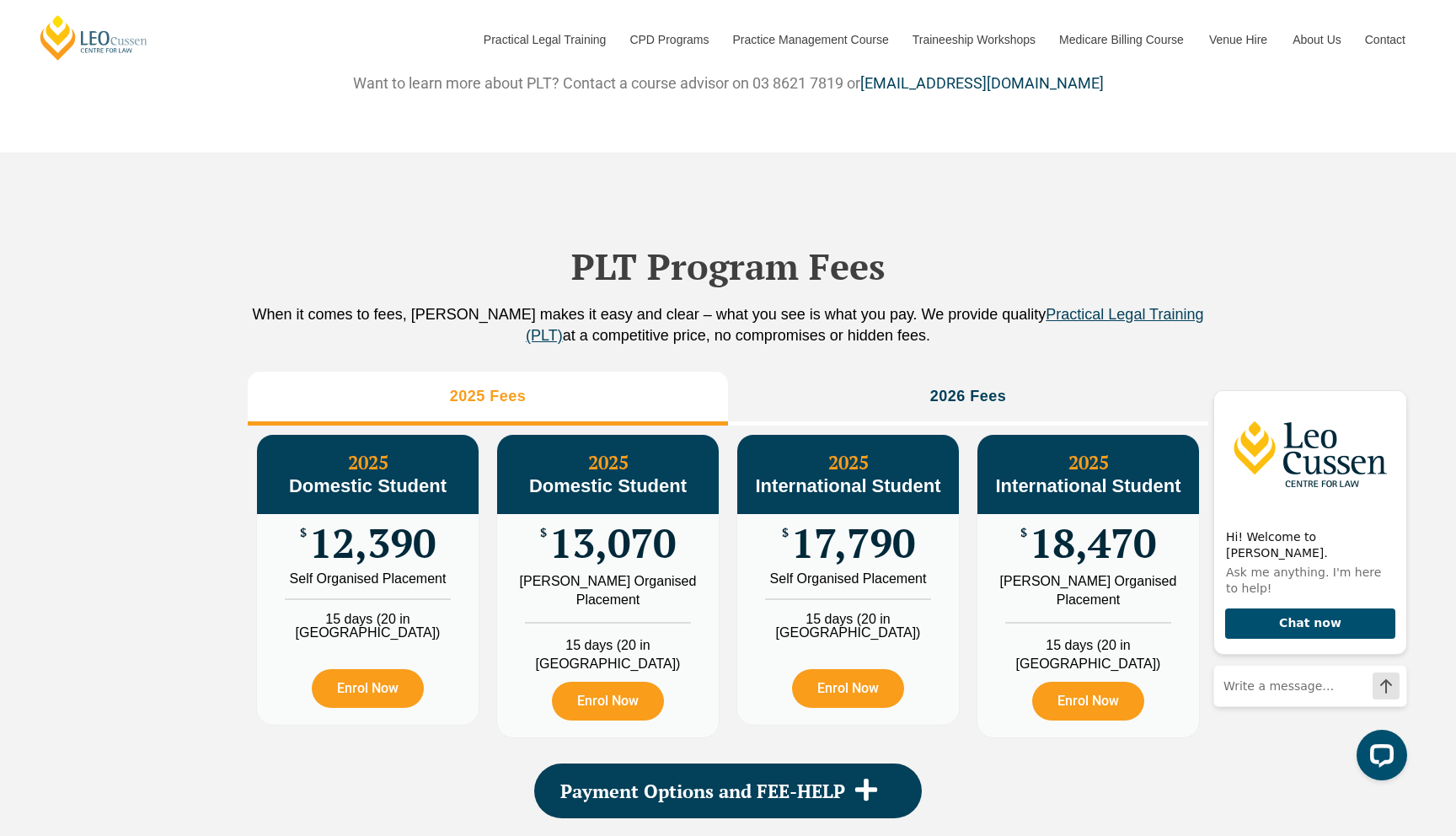
scroll to position [1697, 0]
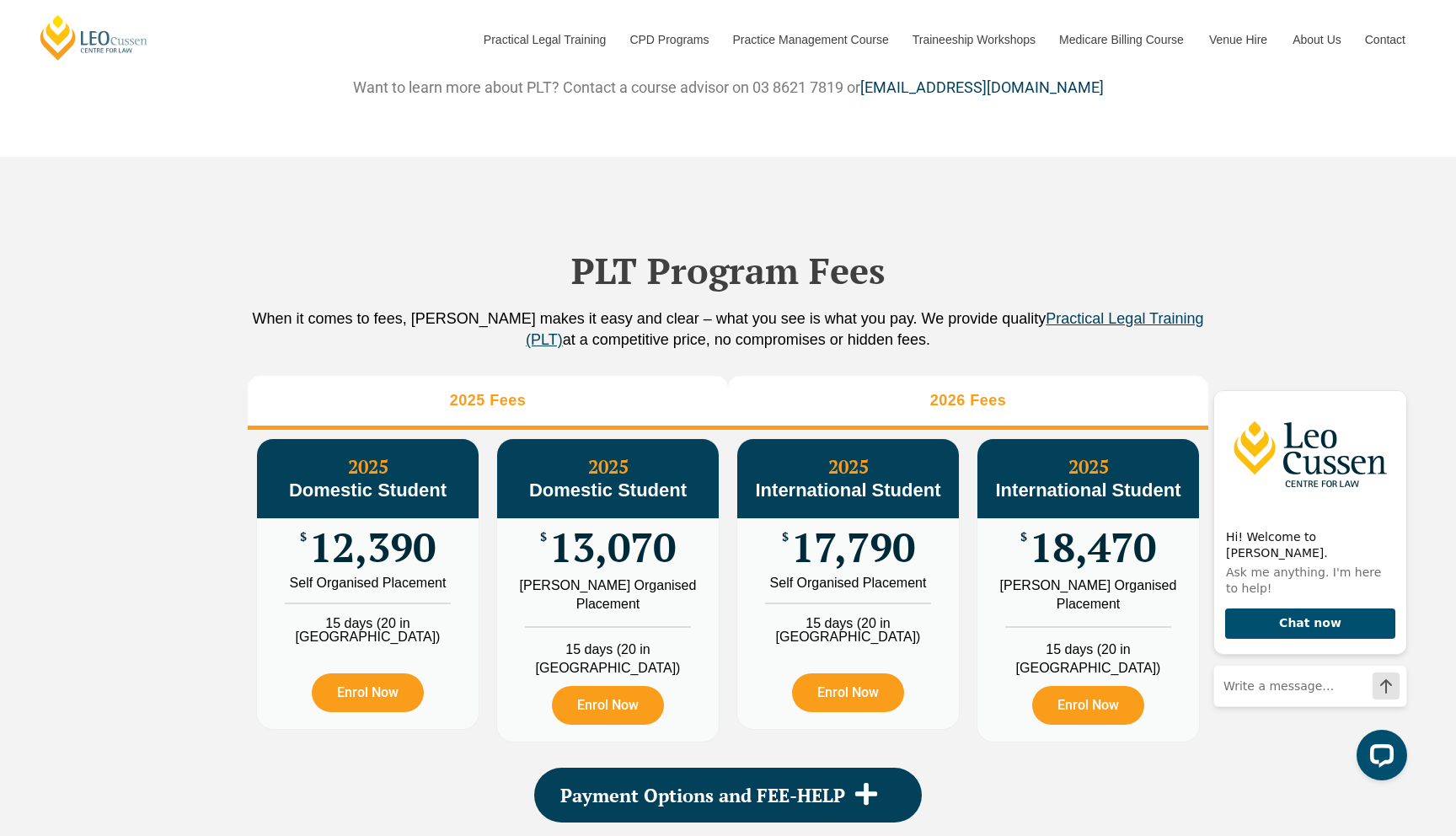
click at [814, 427] on li "2026 Fees" at bounding box center [967, 403] width 480 height 54
click at [639, 430] on li "2025 Fees" at bounding box center [488, 403] width 480 height 54
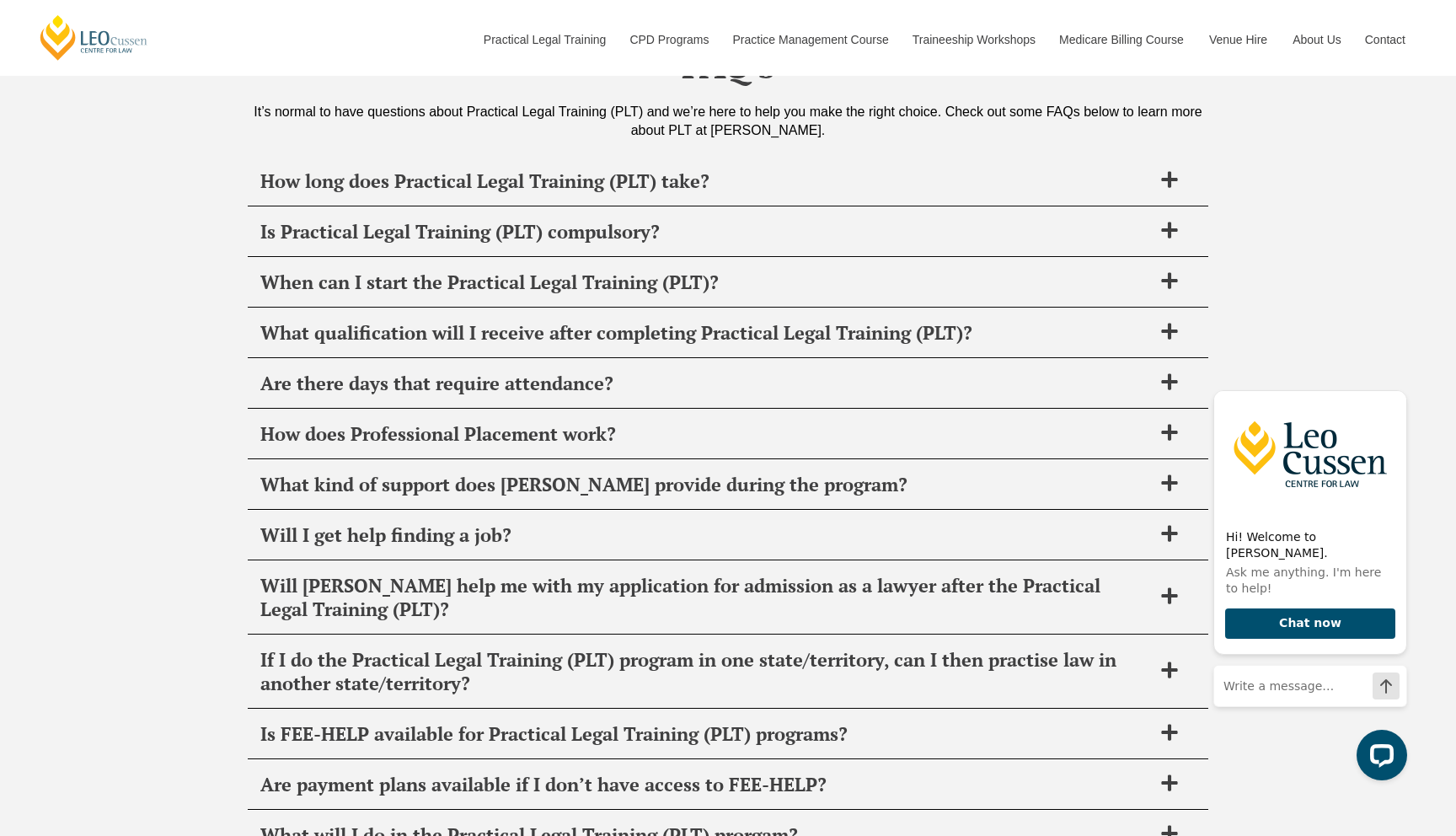
scroll to position [6528, 0]
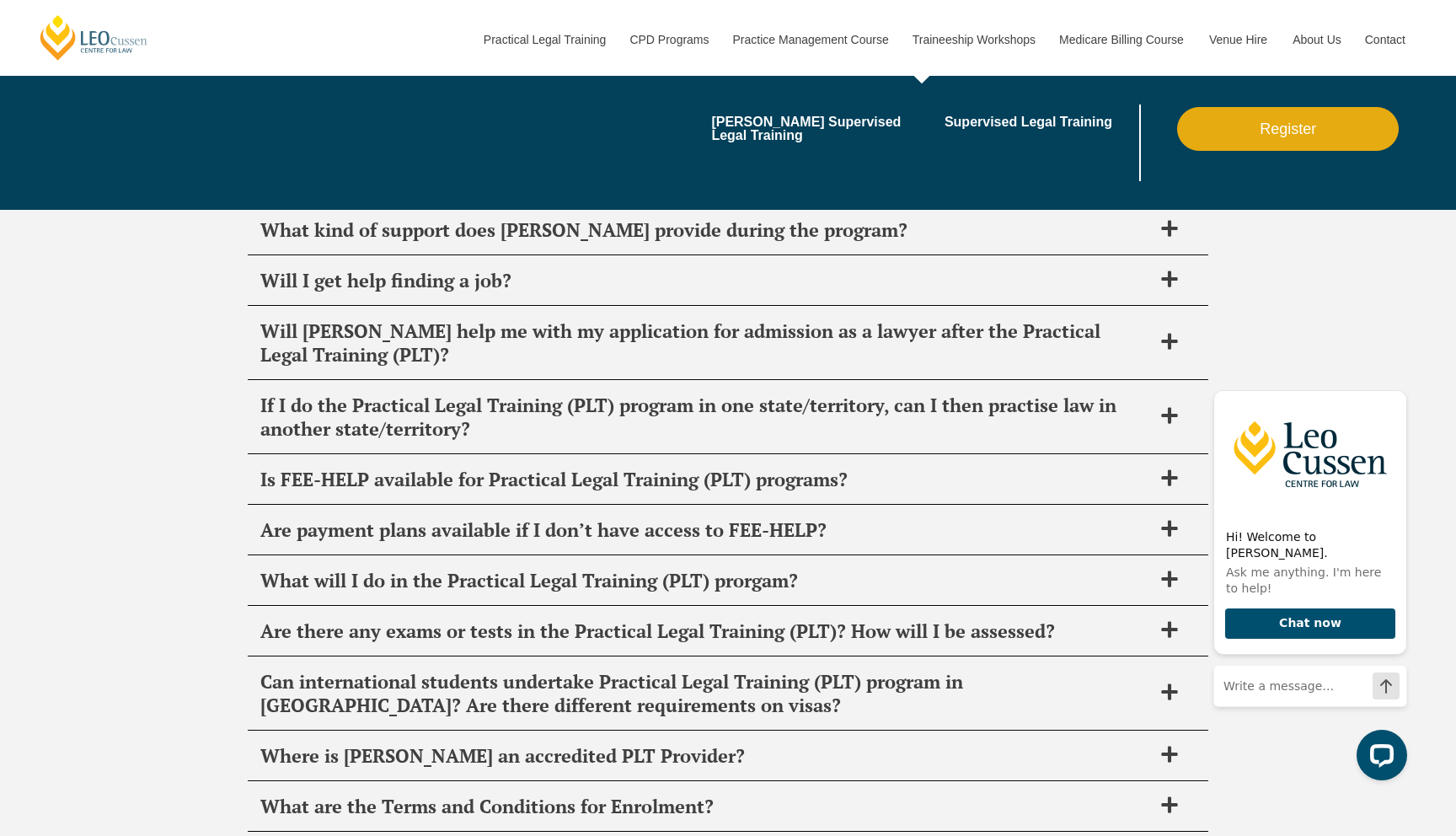
scroll to position [6773, 0]
